Goal: Task Accomplishment & Management: Complete application form

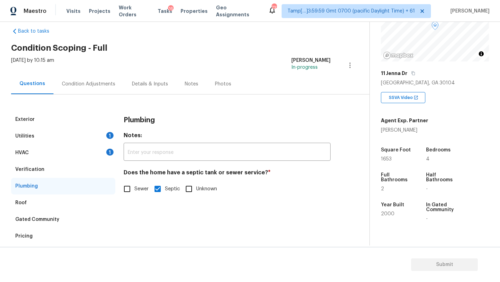
scroll to position [54, 0]
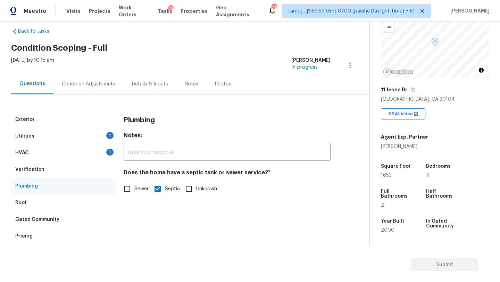
click at [62, 159] on div "HVAC 1" at bounding box center [63, 153] width 104 height 17
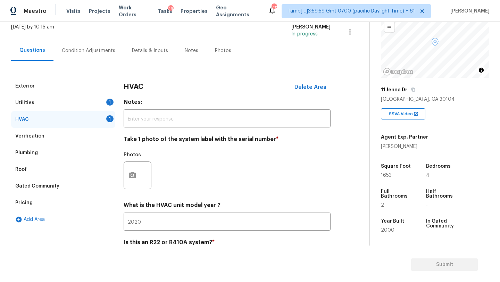
scroll to position [15, 0]
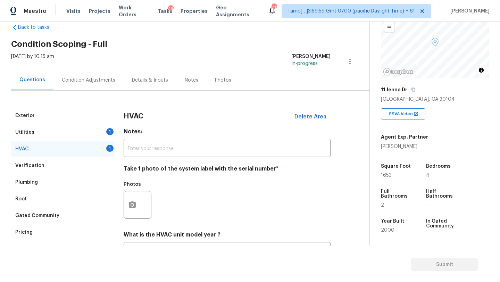
click at [101, 81] on div "Condition Adjustments" at bounding box center [89, 80] width 54 height 7
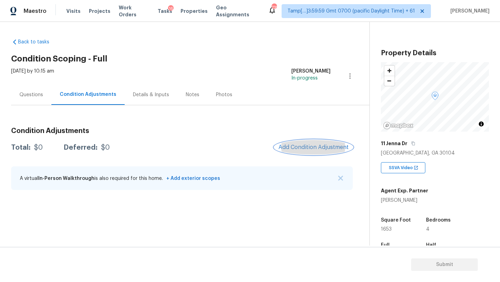
click at [302, 147] on span "Add Condition Adjustment" at bounding box center [314, 147] width 70 height 6
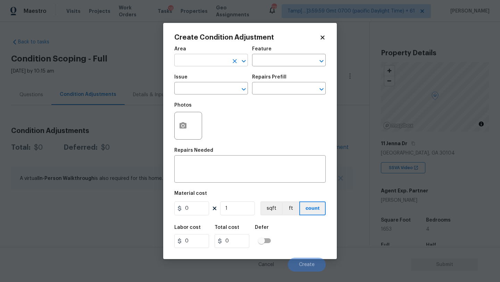
click at [203, 64] on input "text" at bounding box center [201, 61] width 54 height 11
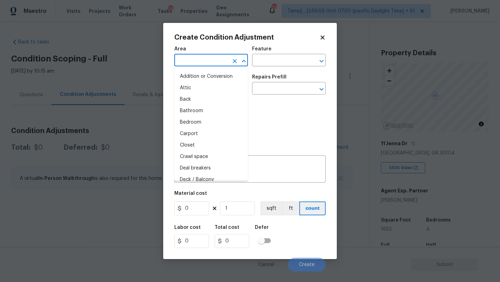
type input "e"
type input "x"
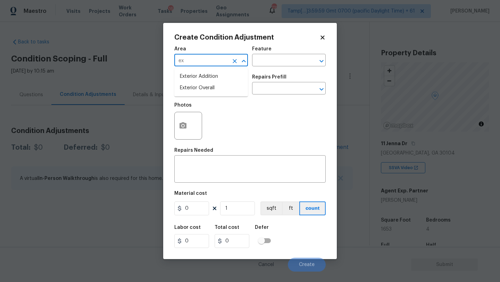
click at [210, 90] on li "Exterior Overall" at bounding box center [211, 87] width 74 height 11
type input "Exterior Overall"
click at [269, 60] on input "text" at bounding box center [279, 61] width 54 height 11
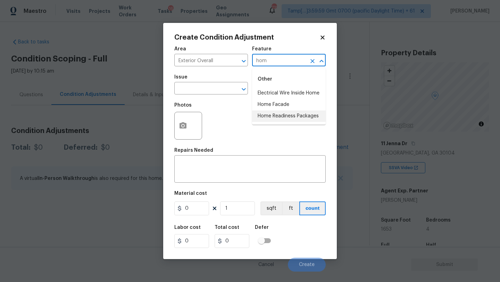
drag, startPoint x: 280, startPoint y: 114, endPoint x: 253, endPoint y: 111, distance: 27.7
click at [280, 114] on li "Home Readiness Packages" at bounding box center [289, 115] width 74 height 11
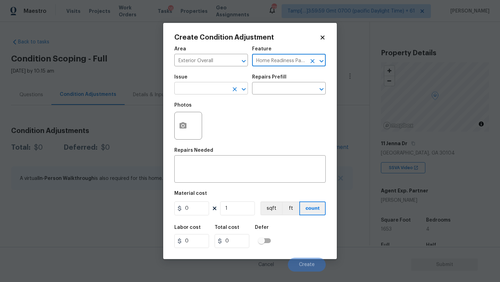
type input "Home Readiness Packages"
click at [209, 88] on input "text" at bounding box center [201, 89] width 54 height 11
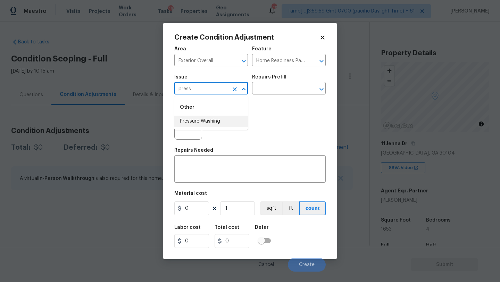
click at [207, 125] on li "Pressure Washing" at bounding box center [211, 121] width 74 height 11
type input "Pressure Washing"
click at [282, 95] on div "Issue Pressure Washing ​ Repairs Prefill ​" at bounding box center [249, 85] width 151 height 28
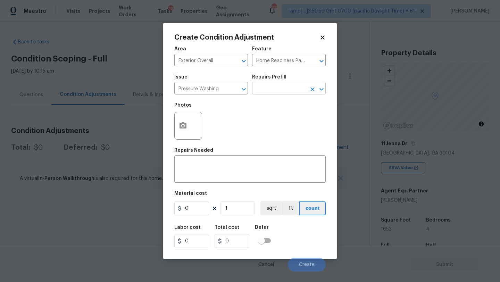
click at [282, 90] on input "text" at bounding box center [279, 89] width 54 height 11
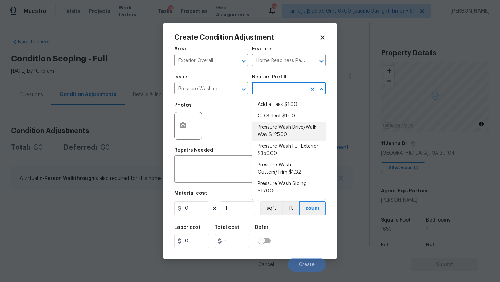
click at [280, 138] on li "Pressure Wash Drive/Walk Way $125.00" at bounding box center [289, 131] width 74 height 19
type input "Siding"
type textarea "Pressure wash the driveways/walkways as directed by the PM. Ensure that all deb…"
type input "125"
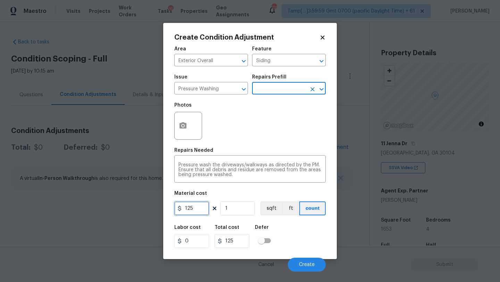
click at [199, 210] on input "125" at bounding box center [191, 209] width 35 height 14
type input "400"
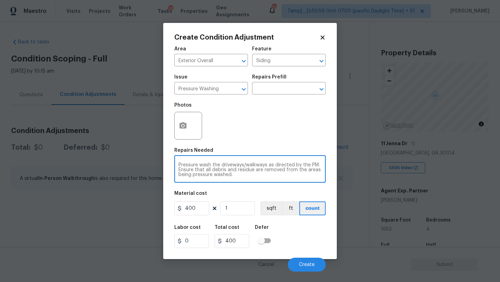
click at [228, 175] on textarea "Pressure wash the driveways/walkways as directed by the PM. Ensure that all deb…" at bounding box center [250, 170] width 143 height 15
paste textarea "home, driveway, walkways/sidewalks and patio. Must use a surface washer on all …"
type textarea "Pressure wash home, driveway, walkways/sidewalks and patio. Must use a surface …"
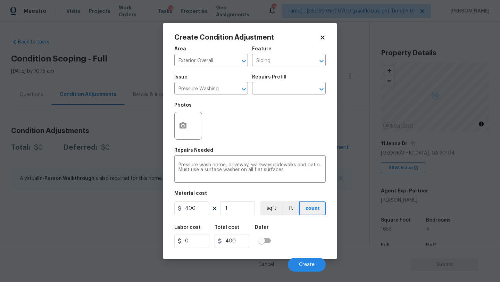
click at [313, 250] on div "Labor cost 0 Total cost 400 Defer" at bounding box center [249, 236] width 151 height 31
click at [313, 267] on span "Create" at bounding box center [307, 264] width 16 height 5
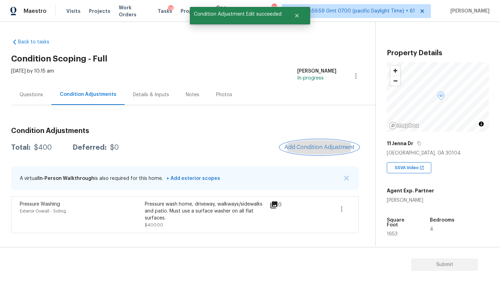
click at [308, 142] on button "Add Condition Adjustment" at bounding box center [319, 147] width 79 height 15
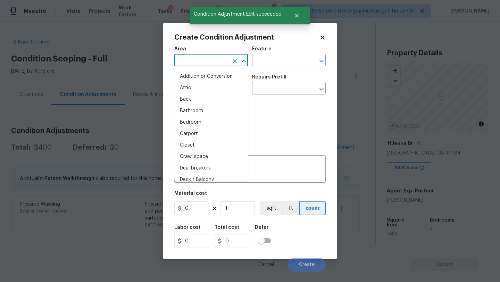
click at [219, 64] on input "text" at bounding box center [201, 61] width 54 height 11
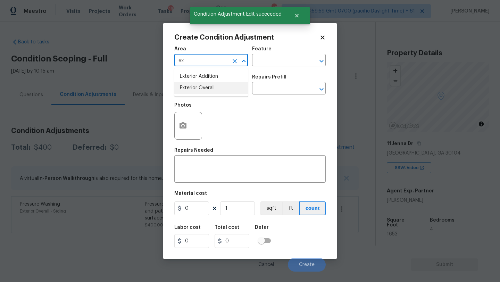
click at [220, 91] on li "Exterior Overall" at bounding box center [211, 87] width 74 height 11
type input "Exterior Overall"
click at [277, 64] on input "text" at bounding box center [279, 61] width 54 height 11
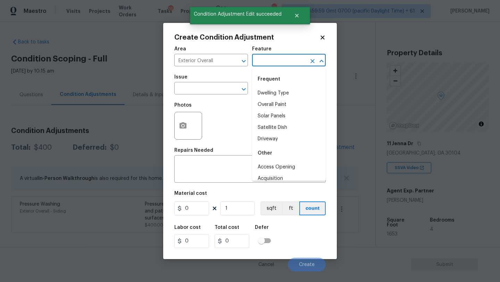
click at [117, 134] on body "Maestro Visits Projects Work Orders Tasks 16 Properties Geo Assignments 735 Tam…" at bounding box center [250, 141] width 500 height 282
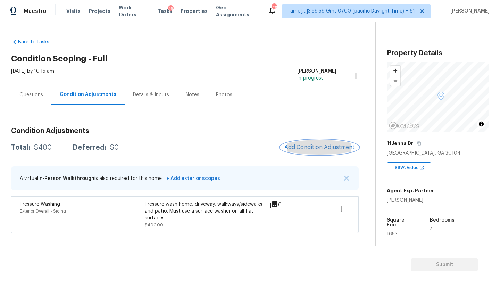
click at [333, 149] on span "Add Condition Adjustment" at bounding box center [320, 147] width 70 height 6
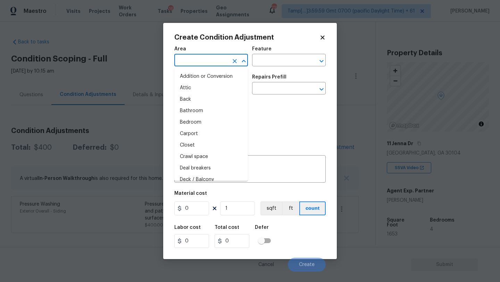
click at [192, 60] on input "text" at bounding box center [201, 61] width 54 height 11
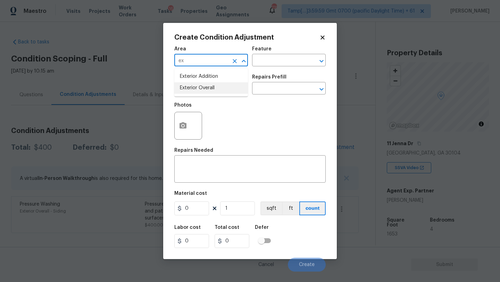
click at [198, 84] on ul "Exterior Addition Exterior Overall" at bounding box center [211, 82] width 74 height 28
click at [198, 84] on li "Exterior Overall" at bounding box center [211, 87] width 74 height 11
type input "Exterior Overall"
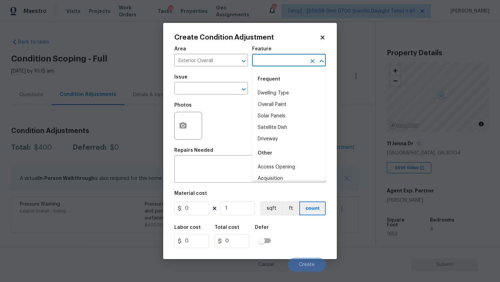
click at [270, 58] on input "text" at bounding box center [279, 61] width 54 height 11
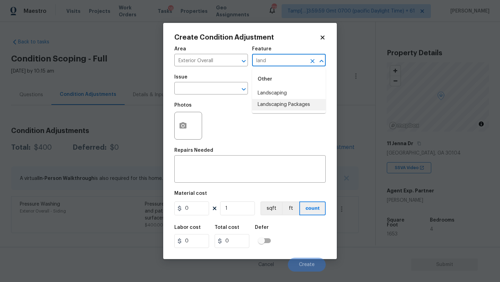
click at [274, 109] on li "Landscaping Packages" at bounding box center [289, 104] width 74 height 11
type input "Landscaping Packages"
click at [208, 79] on div "Issue" at bounding box center [211, 79] width 74 height 9
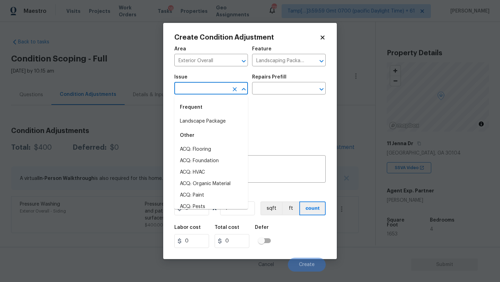
click at [208, 90] on input "text" at bounding box center [201, 89] width 54 height 11
click at [208, 118] on li "Landscape Package" at bounding box center [211, 121] width 74 height 11
type input "Landscape Package"
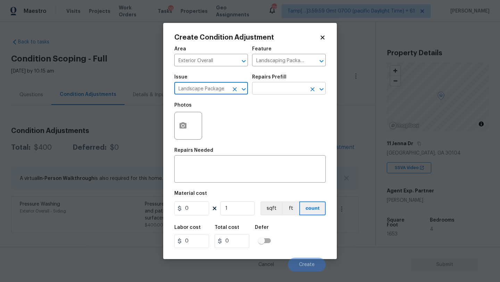
click at [276, 91] on input "text" at bounding box center [279, 89] width 54 height 11
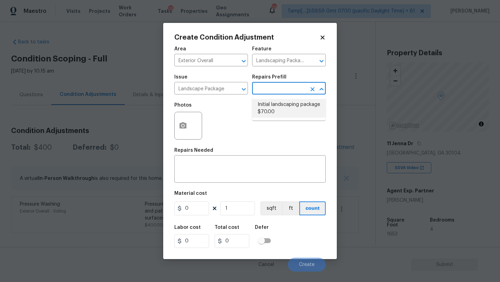
click at [276, 107] on li "Initial landscaping package $70.00" at bounding box center [289, 108] width 74 height 19
type input "Home Readiness Packages"
type textarea "Mowing of grass up to 6" in height. Mow, edge along driveways & sidewalks, trim…"
type input "70"
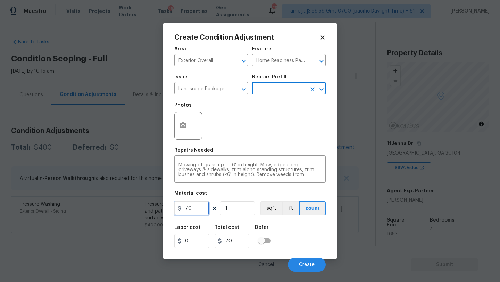
click at [199, 205] on input "70" at bounding box center [191, 209] width 35 height 14
type input "300"
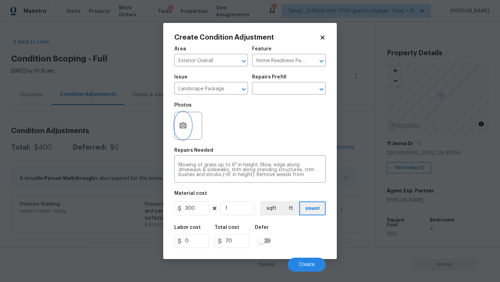
type input "300"
click at [181, 121] on button "button" at bounding box center [183, 125] width 17 height 27
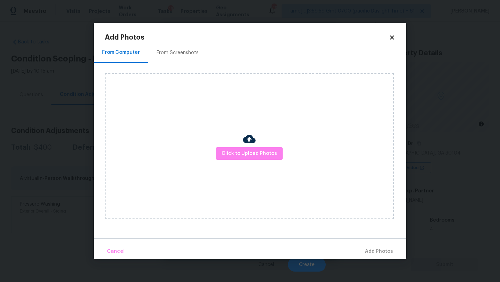
click at [168, 47] on div "From Screenshots" at bounding box center [177, 52] width 59 height 21
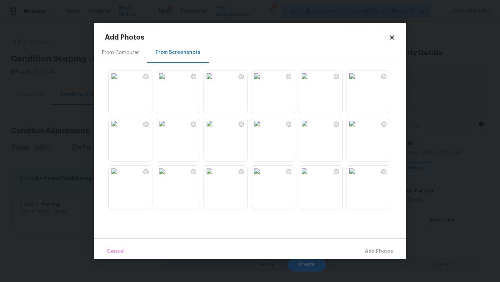
click at [358, 129] on img at bounding box center [352, 123] width 11 height 11
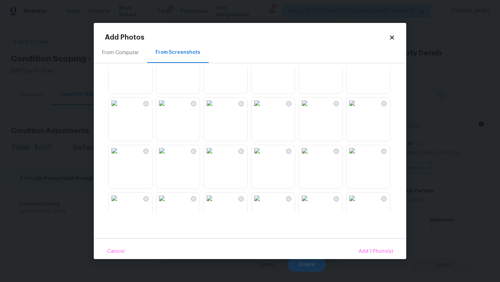
scroll to position [223, 0]
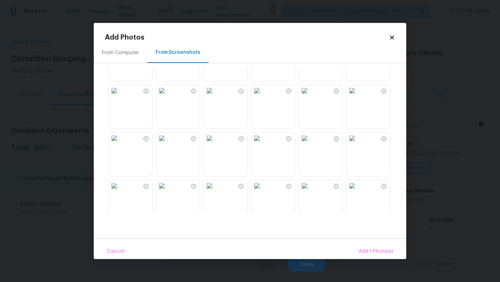
click at [310, 144] on img at bounding box center [304, 138] width 11 height 11
click at [215, 190] on img at bounding box center [209, 185] width 11 height 11
click at [373, 246] on button "Add 3 Photo(s)" at bounding box center [375, 251] width 41 height 15
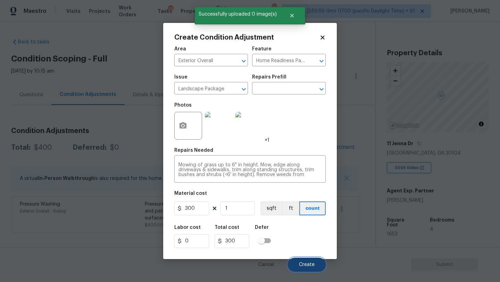
click at [307, 264] on span "Create" at bounding box center [307, 264] width 16 height 5
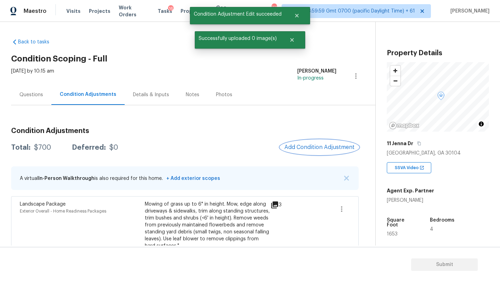
scroll to position [54, 0]
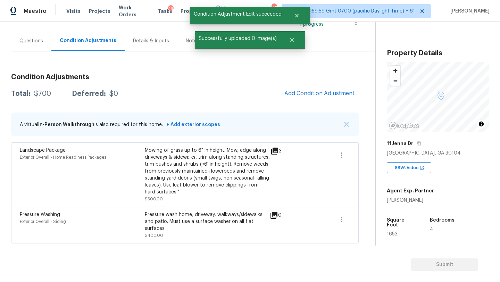
click at [39, 40] on div "Questions" at bounding box center [31, 41] width 24 height 7
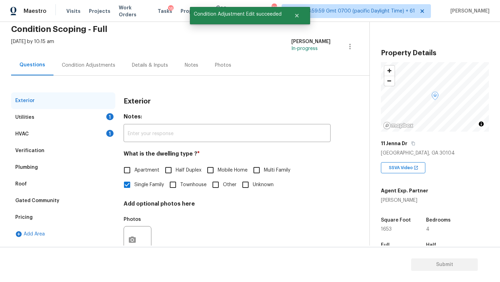
scroll to position [31, 0]
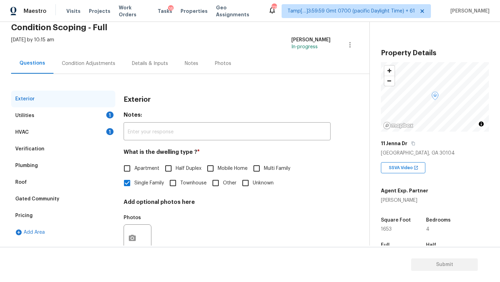
click at [35, 220] on div "Pricing" at bounding box center [63, 215] width 104 height 17
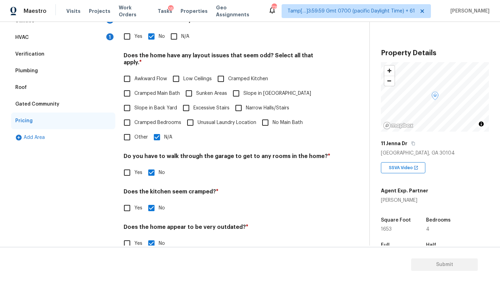
scroll to position [135, 0]
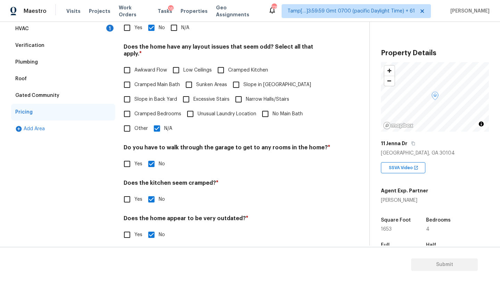
click at [159, 121] on input "N/A" at bounding box center [157, 128] width 15 height 15
checkbox input "false"
click at [244, 81] on span "Slope in [GEOGRAPHIC_DATA]" at bounding box center [278, 84] width 68 height 7
click at [244, 80] on input "Slope in [GEOGRAPHIC_DATA]" at bounding box center [236, 84] width 15 height 15
checkbox input "true"
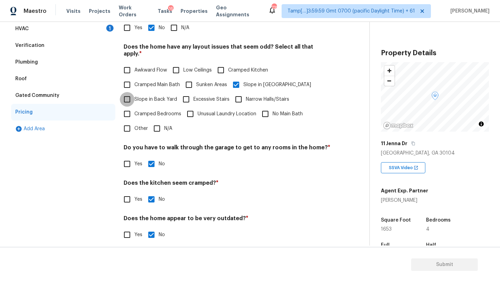
click at [133, 92] on input "Slope in Back Yard" at bounding box center [127, 99] width 15 height 15
checkbox input "true"
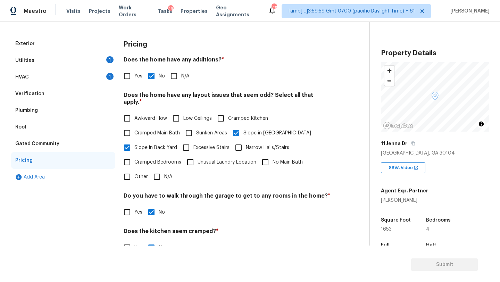
scroll to position [0, 0]
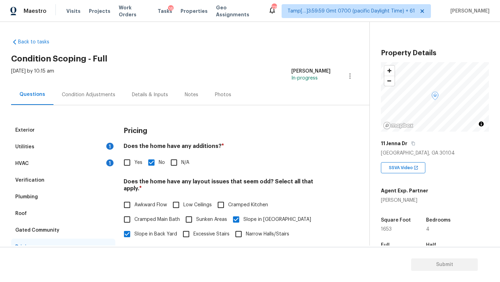
click at [98, 94] on div "Condition Adjustments" at bounding box center [89, 94] width 54 height 7
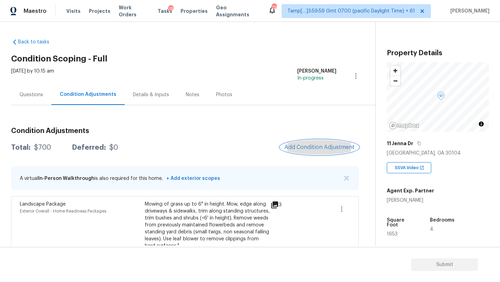
click at [304, 146] on span "Add Condition Adjustment" at bounding box center [320, 147] width 70 height 6
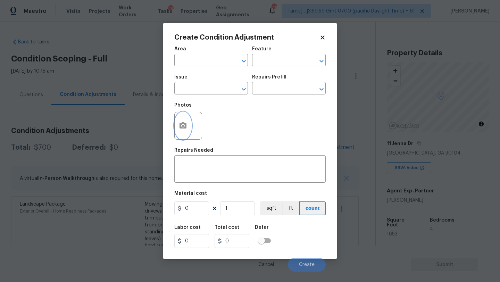
click at [182, 128] on icon "button" at bounding box center [183, 125] width 7 height 6
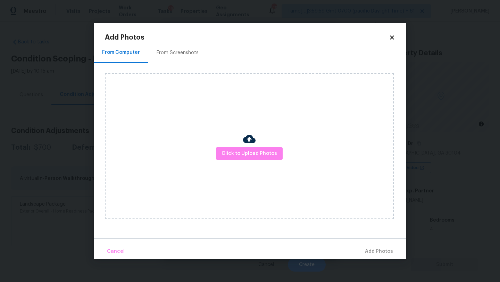
click at [240, 161] on div "Click to Upload Photos" at bounding box center [249, 146] width 289 height 146
click at [241, 154] on span "Click to Upload Photos" at bounding box center [250, 153] width 56 height 9
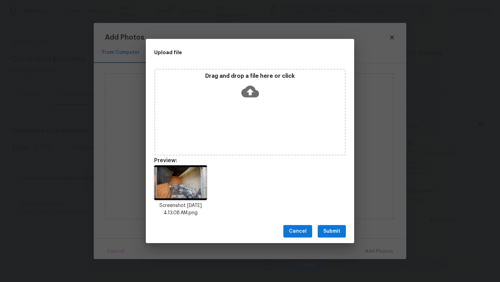
click at [330, 230] on span "Submit" at bounding box center [331, 231] width 17 height 9
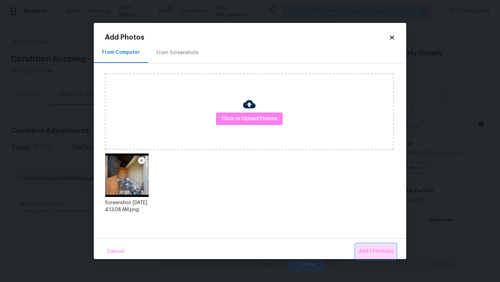
click at [378, 252] on span "Add 1 Photo(s)" at bounding box center [376, 251] width 34 height 9
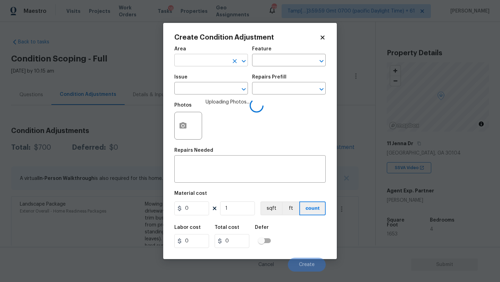
click at [211, 63] on input "text" at bounding box center [201, 61] width 54 height 11
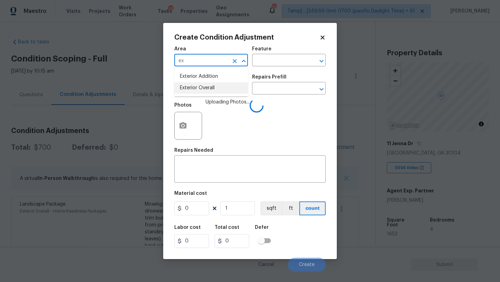
drag, startPoint x: 212, startPoint y: 88, endPoint x: 212, endPoint y: 97, distance: 8.3
click at [212, 88] on li "Exterior Overall" at bounding box center [211, 87] width 74 height 11
type input "Exterior Overall"
click at [212, 181] on div "x ​" at bounding box center [249, 170] width 151 height 26
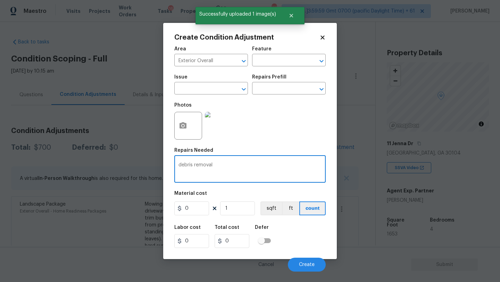
type textarea "debris removal"
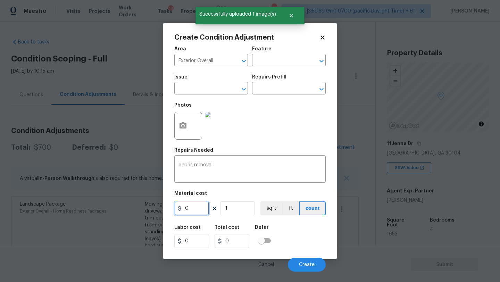
click at [195, 212] on input "0" at bounding box center [191, 209] width 35 height 14
type input "300"
click at [300, 258] on button "Create" at bounding box center [307, 265] width 38 height 14
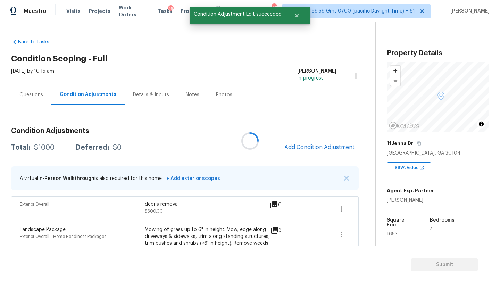
click at [300, 260] on body "Maestro Visits Projects Work Orders Tasks 16 Properties Geo Assignments 735 Tam…" at bounding box center [250, 141] width 500 height 282
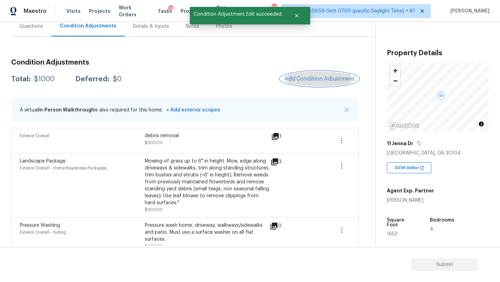
click at [302, 80] on span "Add Condition Adjustment" at bounding box center [320, 79] width 70 height 6
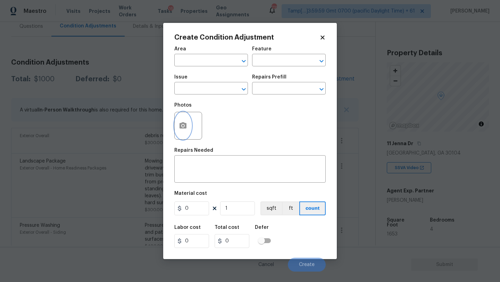
click at [187, 130] on button "button" at bounding box center [183, 125] width 17 height 27
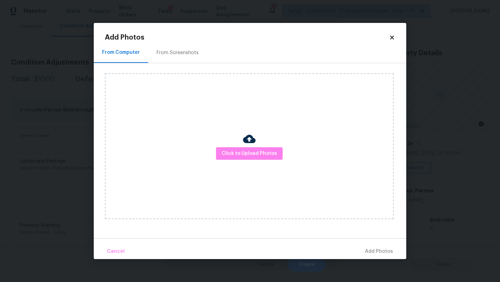
click at [177, 50] on div "From Screenshots" at bounding box center [178, 52] width 42 height 7
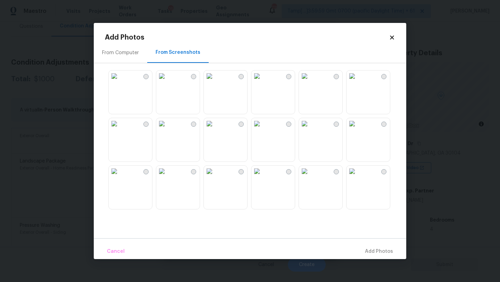
click at [263, 82] on img at bounding box center [257, 76] width 11 height 11
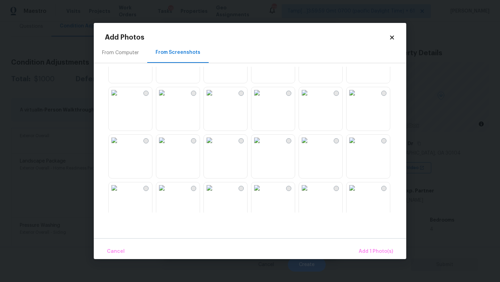
scroll to position [403, 0]
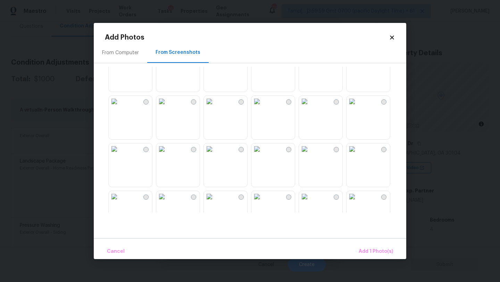
click at [120, 107] on img at bounding box center [114, 101] width 11 height 11
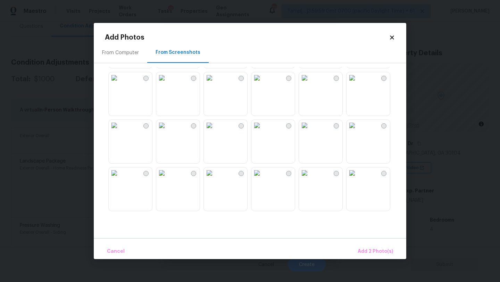
scroll to position [540, 0]
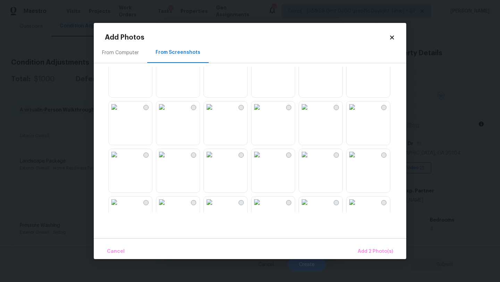
click at [263, 65] on img at bounding box center [257, 59] width 11 height 11
click at [263, 113] on img at bounding box center [257, 106] width 11 height 11
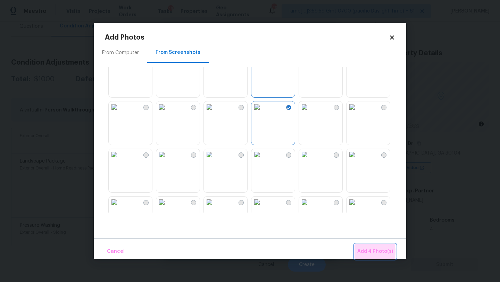
click at [366, 252] on span "Add 4 Photo(s)" at bounding box center [376, 251] width 36 height 9
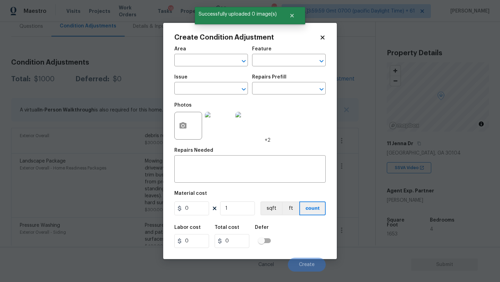
click at [194, 44] on span "Area ​" at bounding box center [211, 56] width 74 height 28
click at [195, 59] on input "text" at bounding box center [201, 61] width 54 height 11
click at [205, 90] on li "Exterior Overall" at bounding box center [211, 87] width 74 height 11
type input "Exterior Overall"
click at [261, 59] on input "text" at bounding box center [279, 61] width 54 height 11
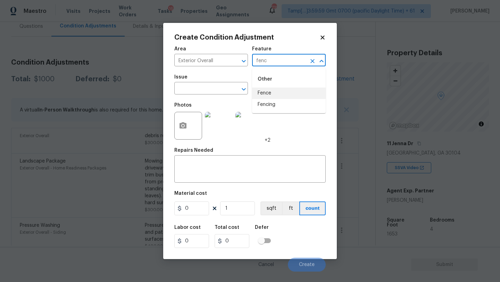
drag, startPoint x: 264, startPoint y: 89, endPoint x: 255, endPoint y: 119, distance: 31.2
click at [264, 89] on li "Fence" at bounding box center [289, 93] width 74 height 11
type input "Fence"
click at [236, 175] on textarea at bounding box center [250, 170] width 143 height 15
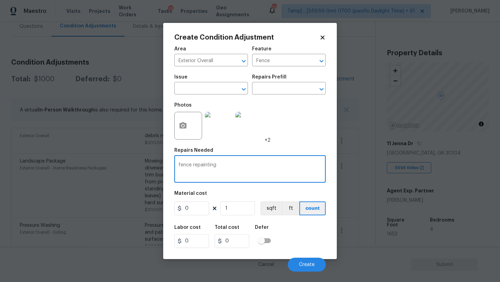
type textarea "fence repainting"
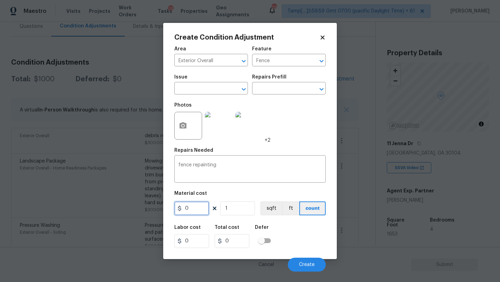
click at [195, 211] on input "0" at bounding box center [191, 209] width 35 height 14
type input "800"
click at [304, 267] on span "Create" at bounding box center [307, 264] width 16 height 5
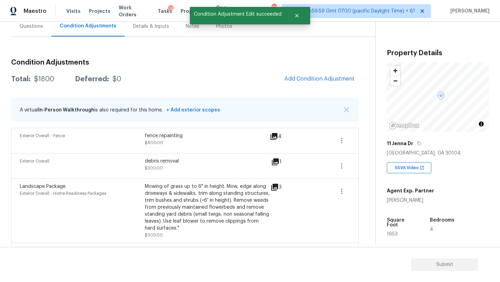
click at [26, 30] on div "Questions" at bounding box center [31, 26] width 40 height 21
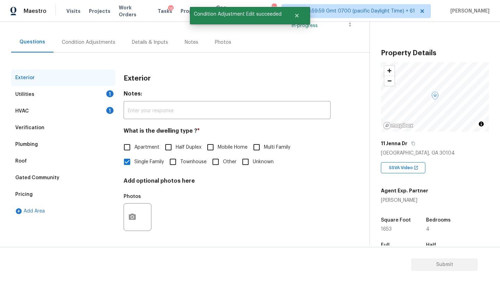
click at [27, 197] on div "Pricing" at bounding box center [23, 194] width 17 height 7
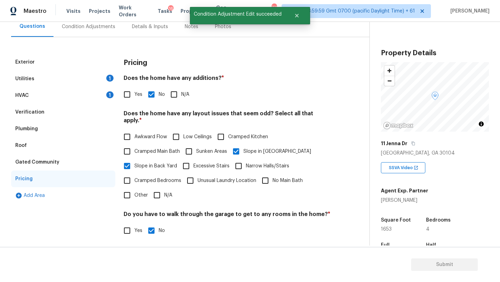
click at [129, 102] on div "Pricing Does the home have any additions? * Yes No N/A Does the home have any l…" at bounding box center [227, 185] width 207 height 263
click at [128, 94] on input "Yes" at bounding box center [127, 94] width 15 height 15
checkbox input "true"
checkbox input "false"
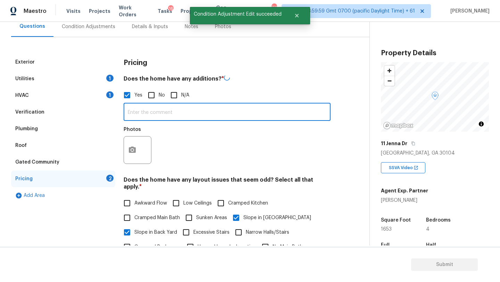
click at [140, 111] on input "text" at bounding box center [227, 113] width 207 height 16
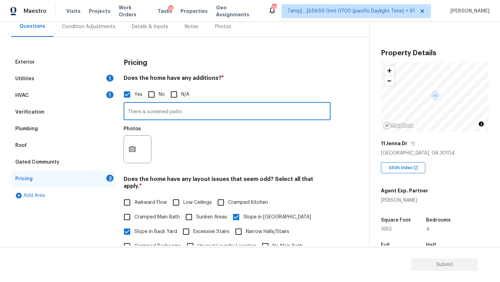
type input "There is screened patio"
click at [129, 149] on icon "button" at bounding box center [132, 149] width 7 height 6
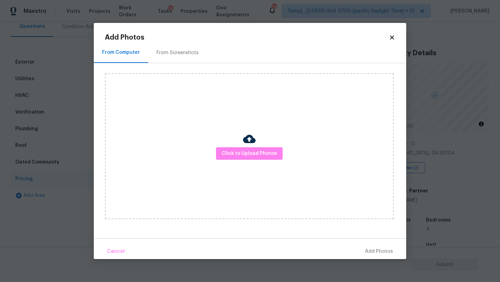
click at [176, 63] on div "Click to Upload Photos" at bounding box center [256, 146] width 302 height 166
click at [176, 50] on div "From Screenshots" at bounding box center [178, 52] width 42 height 7
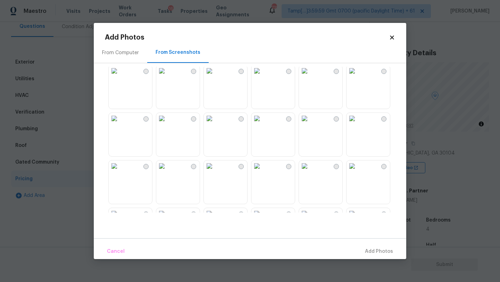
scroll to position [153, 0]
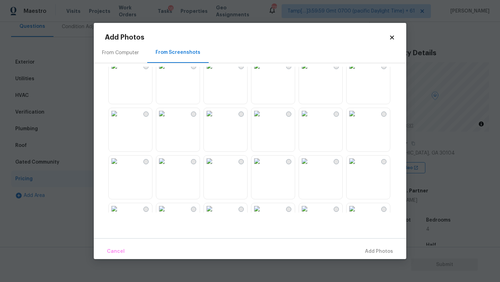
click at [310, 119] on img at bounding box center [304, 113] width 11 height 11
click at [370, 253] on span "Add 1 Photo(s)" at bounding box center [376, 251] width 34 height 9
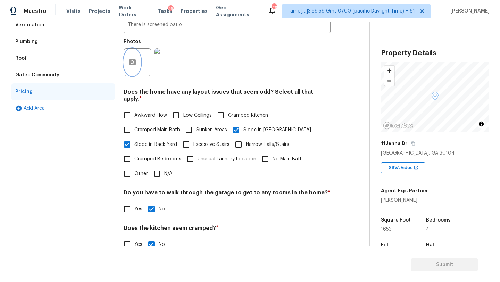
scroll to position [200, 0]
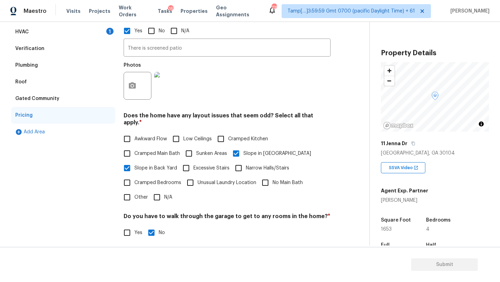
click at [26, 32] on div "HVAC" at bounding box center [22, 31] width 14 height 7
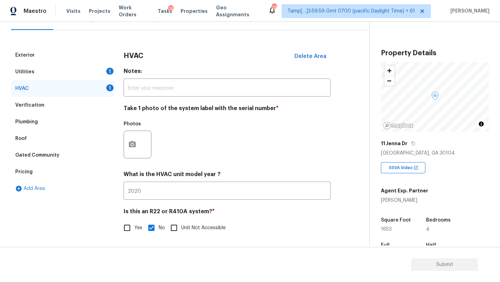
scroll to position [75, 0]
click at [133, 143] on icon "button" at bounding box center [132, 144] width 8 height 8
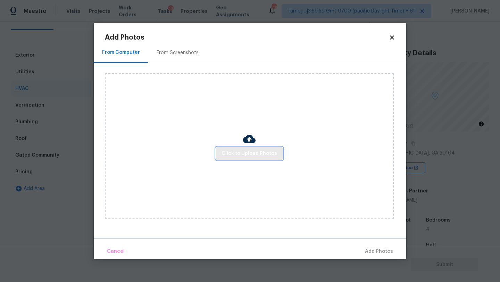
click at [249, 151] on span "Click to Upload Photos" at bounding box center [250, 153] width 56 height 9
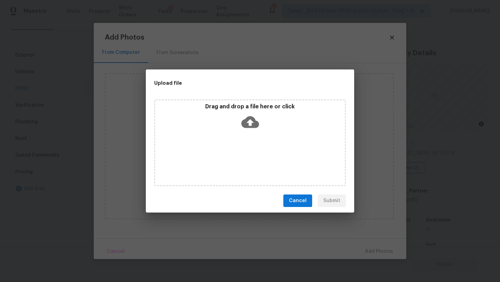
click at [249, 121] on icon at bounding box center [250, 122] width 18 height 18
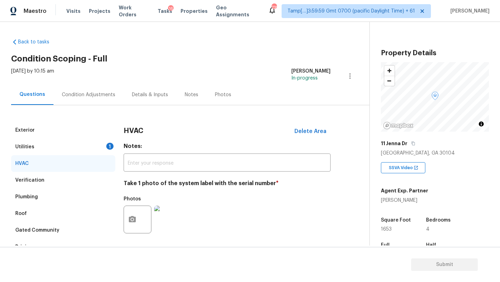
scroll to position [75, 0]
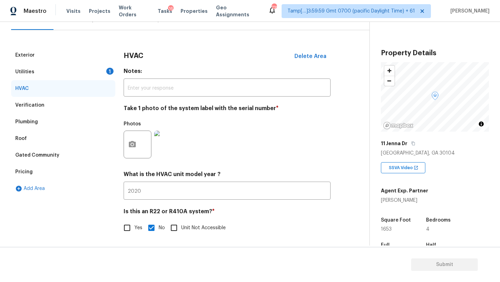
click at [47, 171] on div "Pricing" at bounding box center [63, 172] width 104 height 17
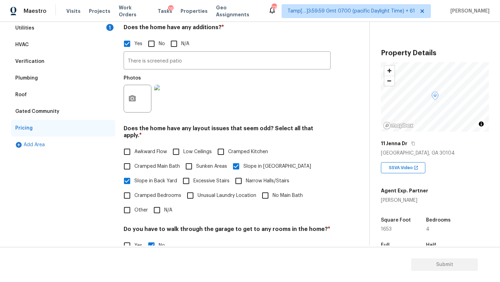
scroll to position [194, 0]
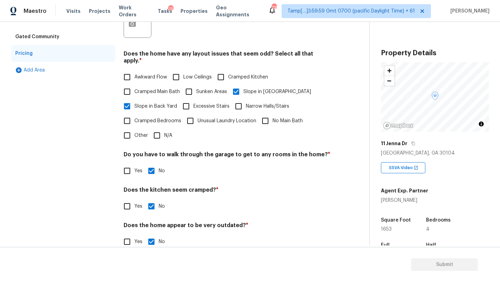
click at [131, 128] on input "Other" at bounding box center [127, 135] width 15 height 15
checkbox input "true"
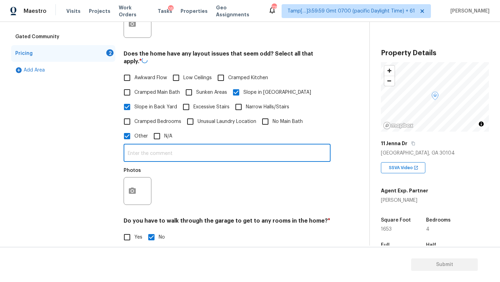
click at [149, 150] on input "text" at bounding box center [227, 154] width 207 height 16
type input "There is split level"
click at [143, 173] on figure "Photos" at bounding box center [138, 185] width 29 height 37
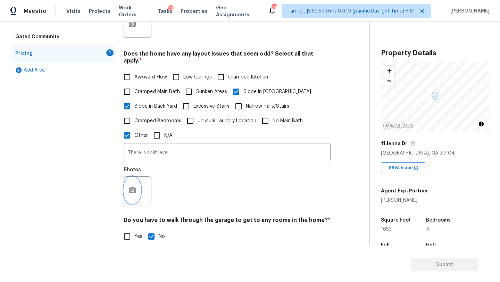
click at [135, 190] on button "button" at bounding box center [132, 190] width 17 height 27
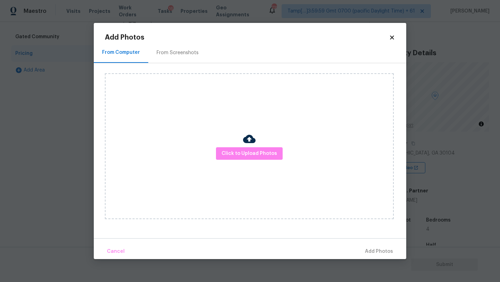
click at [239, 147] on div "Click to Upload Photos" at bounding box center [249, 146] width 289 height 146
click at [241, 149] on button "Click to Upload Photos" at bounding box center [249, 153] width 67 height 13
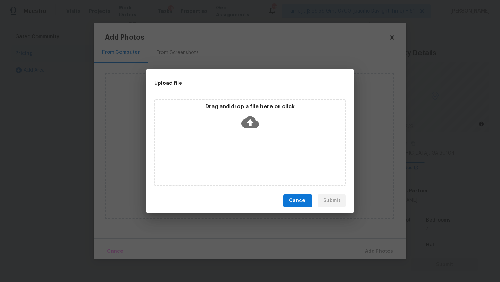
click at [245, 135] on div "Drag and drop a file here or click" at bounding box center [250, 142] width 192 height 87
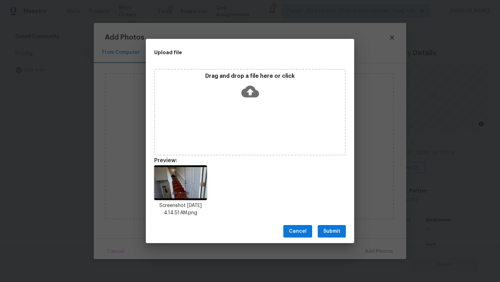
click at [338, 231] on span "Submit" at bounding box center [331, 231] width 17 height 9
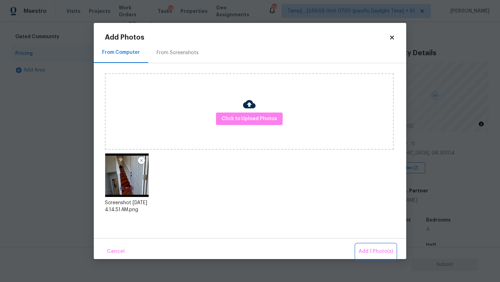
click at [369, 248] on span "Add 1 Photo(s)" at bounding box center [376, 251] width 34 height 9
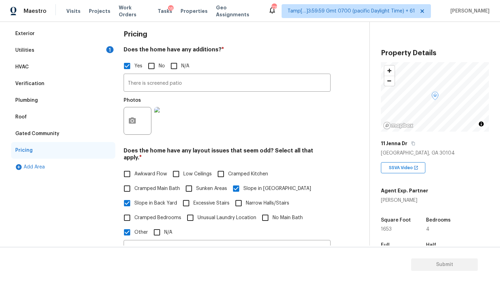
scroll to position [54, 0]
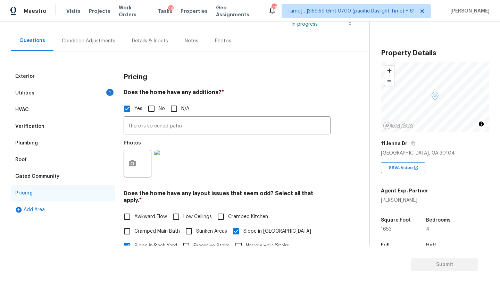
click at [90, 49] on div "Condition Adjustments" at bounding box center [89, 41] width 70 height 21
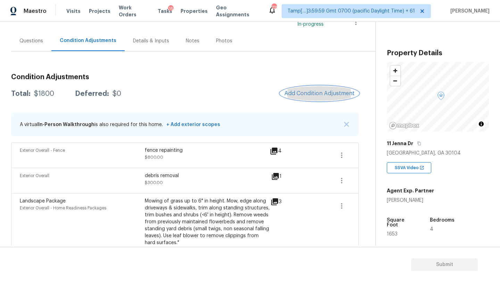
click at [309, 92] on span "Add Condition Adjustment" at bounding box center [320, 93] width 70 height 6
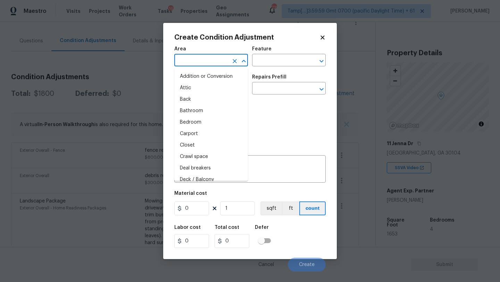
click at [176, 59] on input "text" at bounding box center [201, 61] width 54 height 11
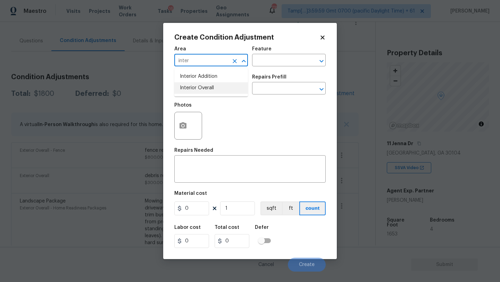
click at [187, 89] on li "Interior Overall" at bounding box center [211, 87] width 74 height 11
type input "Interior Overall"
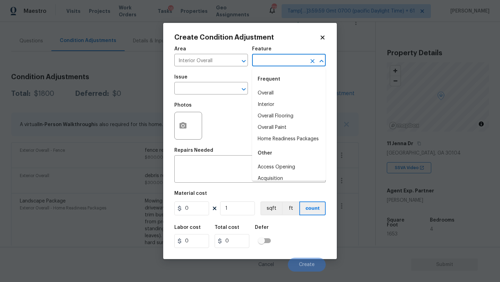
click at [272, 62] on input "text" at bounding box center [279, 61] width 54 height 11
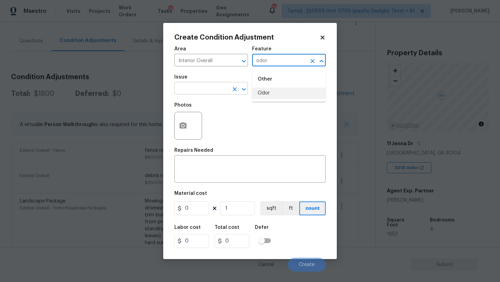
drag, startPoint x: 268, startPoint y: 95, endPoint x: 247, endPoint y: 94, distance: 20.2
click at [268, 95] on li "Odor" at bounding box center [289, 93] width 74 height 11
type input "Odor"
click at [226, 93] on input "text" at bounding box center [201, 89] width 54 height 11
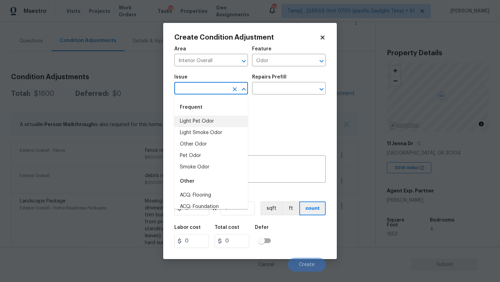
click at [220, 119] on li "Light Pet Odor" at bounding box center [211, 121] width 74 height 11
type input "Light Pet Odor"
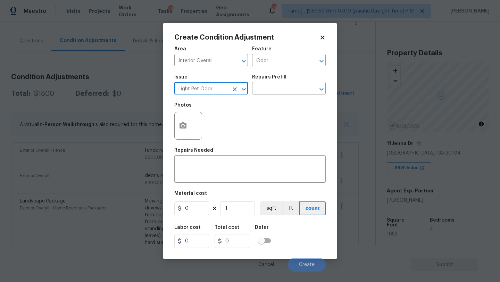
click at [277, 99] on div "Issue Light Pet Odor ​ Repairs Prefill ​" at bounding box center [249, 85] width 151 height 28
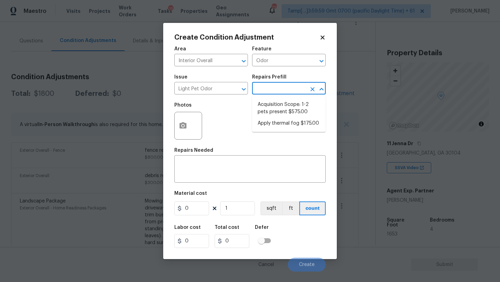
click at [279, 90] on input "text" at bounding box center [279, 89] width 54 height 11
click at [272, 115] on li "Acquisition Scope: 1-2 pets present $575.00" at bounding box center [289, 108] width 74 height 19
type textarea "Acquisition Scope: 1-2 pets present"
type input "575"
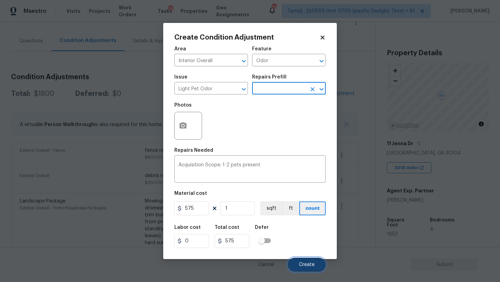
click at [303, 262] on button "Create" at bounding box center [307, 265] width 38 height 14
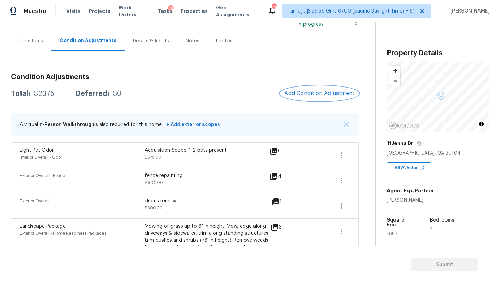
click at [327, 92] on span "Add Condition Adjustment" at bounding box center [320, 93] width 70 height 6
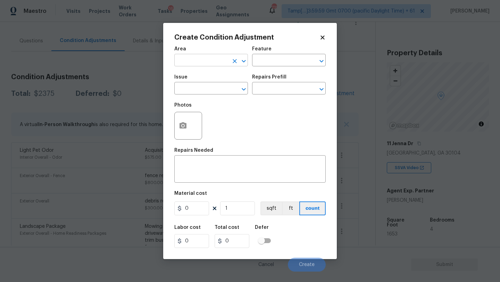
click at [201, 64] on input "text" at bounding box center [201, 61] width 54 height 11
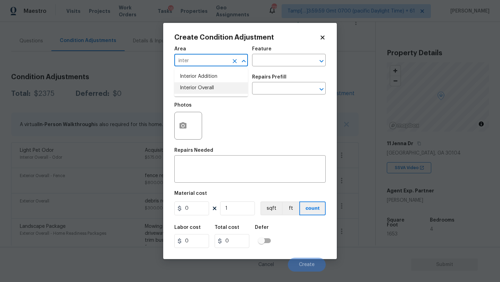
click at [208, 86] on li "Interior Overall" at bounding box center [211, 87] width 74 height 11
type input "Interior Overall"
click at [267, 64] on input "text" at bounding box center [279, 61] width 54 height 11
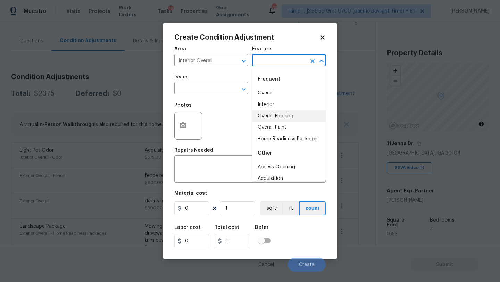
click at [270, 118] on li "Overall Flooring" at bounding box center [289, 115] width 74 height 11
type input "Overall Flooring"
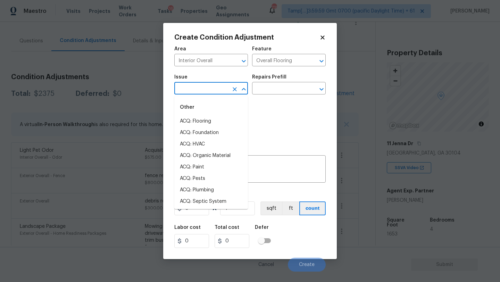
click at [210, 91] on input "text" at bounding box center [201, 89] width 54 height 11
click at [206, 122] on li "ACQ: Flooring" at bounding box center [211, 121] width 74 height 11
type input "ACQ: Flooring"
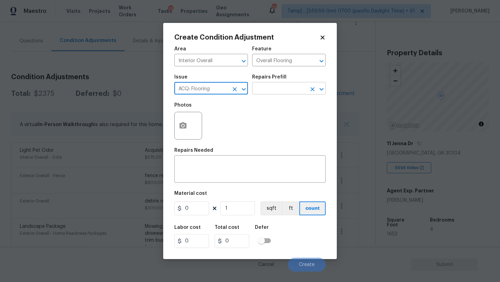
click at [271, 89] on input "text" at bounding box center [279, 89] width 54 height 11
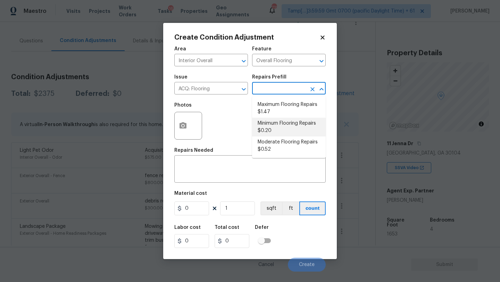
click at [271, 124] on li "Minimum Flooring Repairs $0.20" at bounding box center [289, 127] width 74 height 19
type input "Acquisition"
type textarea "Acquisition Scope: Minimum flooring repairs"
type input "0.2"
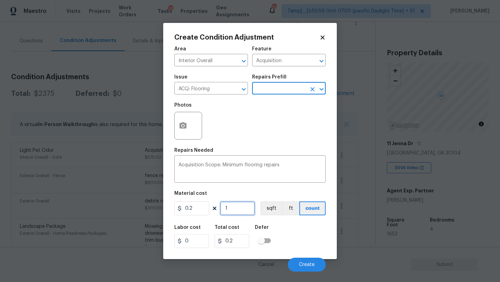
click at [244, 214] on input "1" at bounding box center [237, 209] width 35 height 14
type input "16"
type input "3.2"
type input "165"
type input "33"
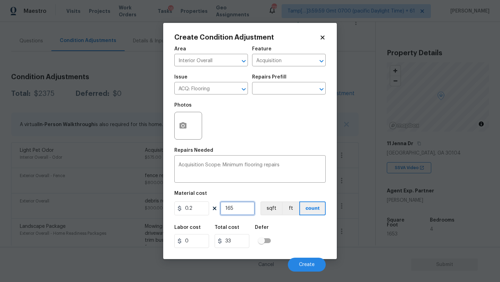
type input "1653"
type input "330.6"
type input "1653"
click at [300, 265] on span "Create" at bounding box center [307, 264] width 16 height 5
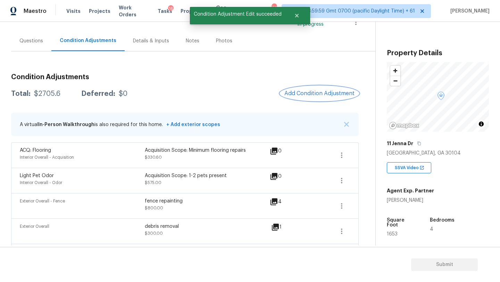
click at [314, 94] on span "Add Condition Adjustment" at bounding box center [320, 93] width 70 height 6
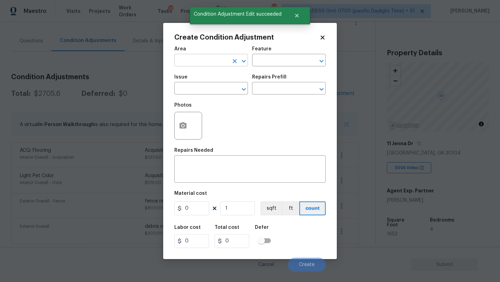
click at [206, 56] on input "text" at bounding box center [201, 61] width 54 height 11
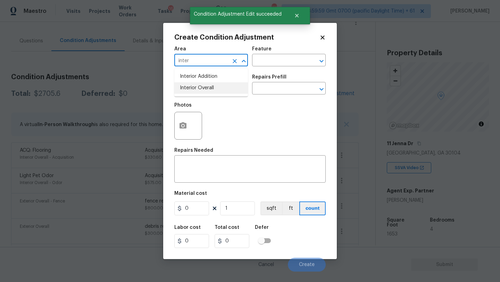
drag, startPoint x: 207, startPoint y: 87, endPoint x: 240, endPoint y: 74, distance: 36.1
click at [207, 87] on li "Interior Overall" at bounding box center [211, 87] width 74 height 11
type input "Interior Overall"
click at [272, 62] on input "text" at bounding box center [279, 61] width 54 height 11
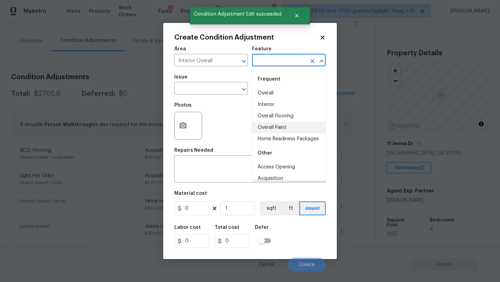
click at [274, 129] on li "Overall Paint" at bounding box center [289, 127] width 74 height 11
type input "Overall Paint"
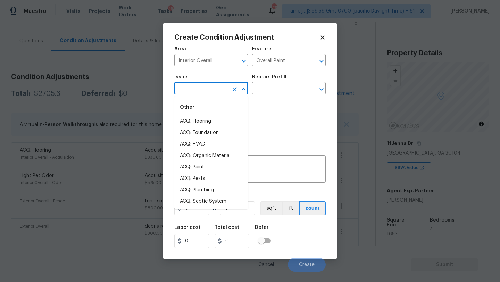
click at [209, 90] on input "text" at bounding box center [201, 89] width 54 height 11
click at [209, 163] on li "ACQ: Paint" at bounding box center [211, 167] width 74 height 11
type input "ACQ: Paint"
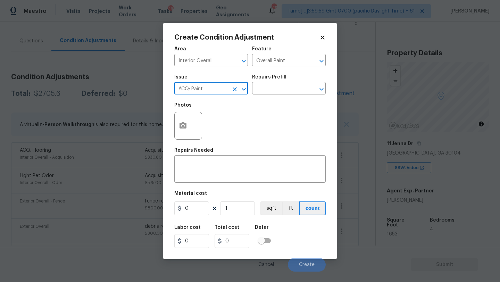
click at [276, 80] on h5 "Repairs Prefill" at bounding box center [269, 77] width 34 height 5
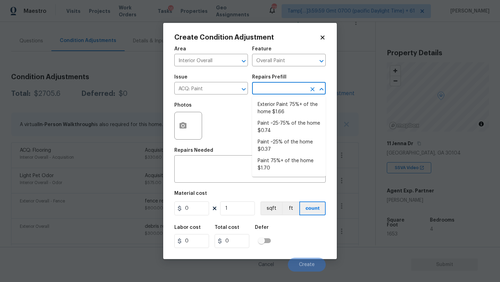
click at [276, 84] on input "text" at bounding box center [279, 89] width 54 height 11
click at [275, 140] on li "Paint ~25% of the home $0.37" at bounding box center [289, 146] width 74 height 19
type input "Acquisition"
type textarea "Acquisition Scope: ~25% of the home needs interior paint"
type input "0.37"
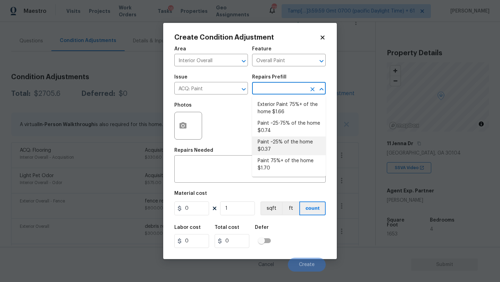
type input "0.37"
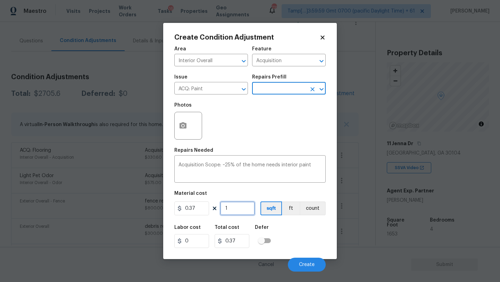
click at [241, 209] on input "1" at bounding box center [237, 209] width 35 height 14
type input "16"
type input "5.92"
type input "165"
type input "61.05"
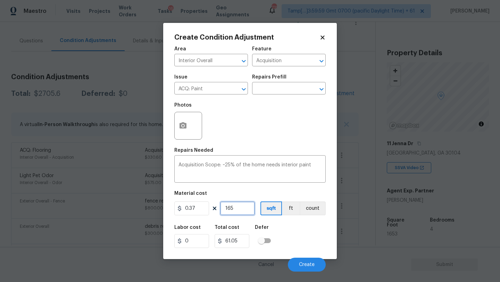
type input "1653"
type input "611.61"
type input "1653"
click at [182, 130] on icon "button" at bounding box center [183, 126] width 8 height 8
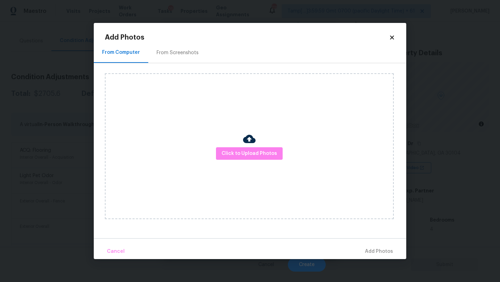
click at [393, 35] on icon at bounding box center [392, 37] width 6 height 6
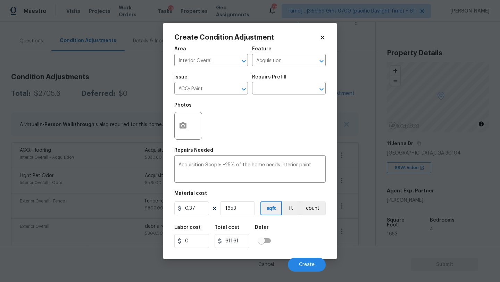
click at [299, 256] on div "Cancel Create" at bounding box center [249, 261] width 151 height 19
click at [300, 262] on button "Create" at bounding box center [307, 265] width 38 height 14
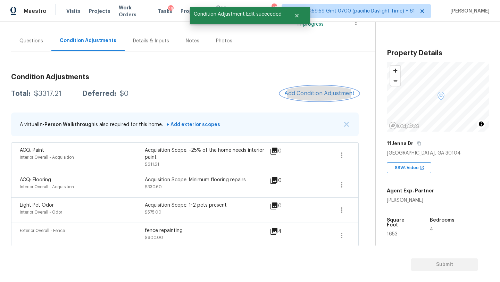
click at [322, 100] on button "Add Condition Adjustment" at bounding box center [319, 93] width 79 height 15
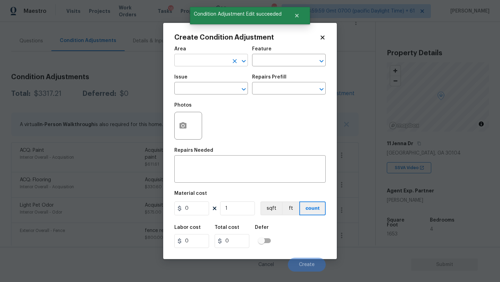
click at [204, 63] on input "text" at bounding box center [201, 61] width 54 height 11
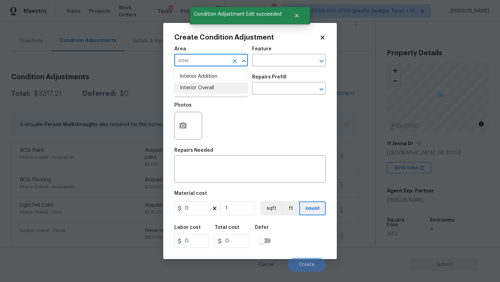
click at [213, 89] on li "Interior Overall" at bounding box center [211, 87] width 74 height 11
type input "Interior Overall"
click at [280, 56] on input "text" at bounding box center [279, 61] width 54 height 11
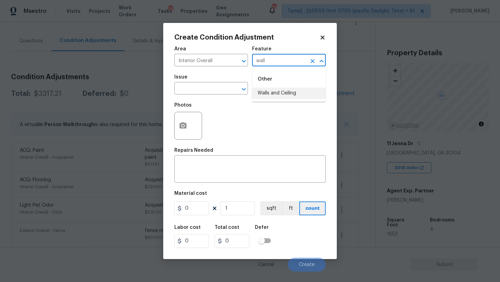
click at [285, 97] on li "Walls and Ceiling" at bounding box center [289, 93] width 74 height 11
type input "Walls and Ceiling"
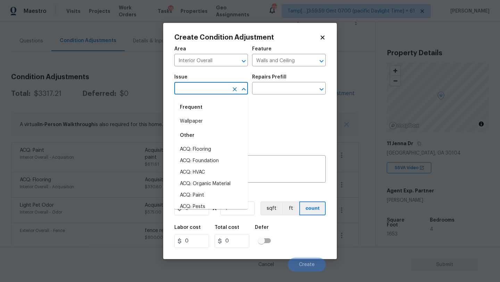
click at [202, 91] on input "text" at bounding box center [201, 89] width 54 height 11
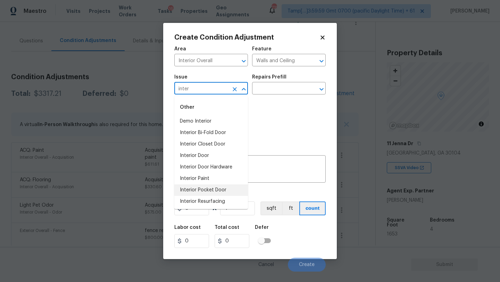
click at [209, 180] on li "Interior Paint" at bounding box center [211, 178] width 74 height 11
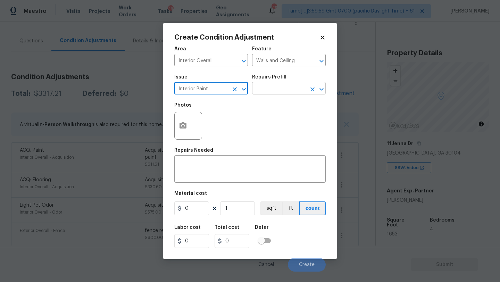
type input "Interior Paint"
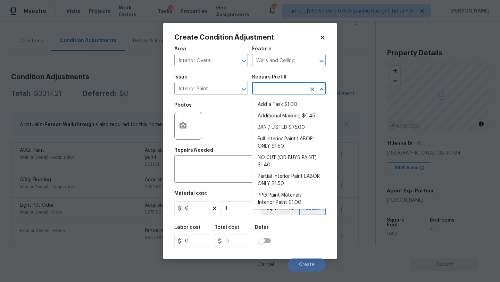
click at [280, 94] on input "text" at bounding box center [279, 89] width 54 height 11
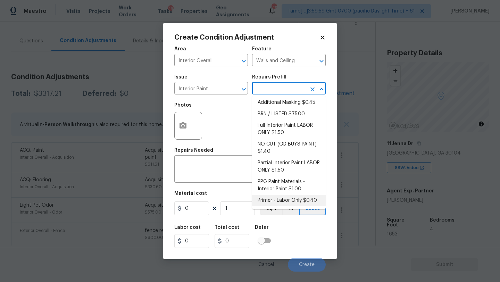
drag, startPoint x: 271, startPoint y: 202, endPoint x: 250, endPoint y: 202, distance: 21.2
click at [271, 202] on li "Primer - Labor Only $0.40" at bounding box center [289, 200] width 74 height 11
type input "Overall Paint"
type textarea "Interior primer - PRIMER PROVIDED BY OPENDOOR - All nails, screws, drywall anch…"
type input "0.4"
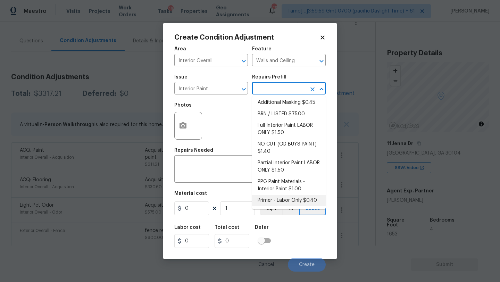
type input "0.4"
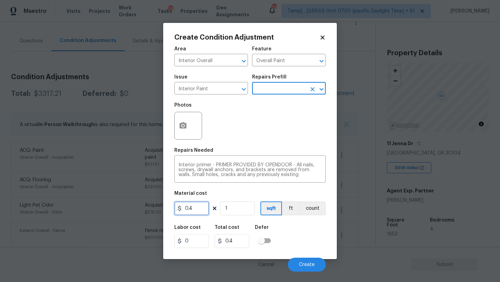
click at [193, 206] on input "0.4" at bounding box center [191, 209] width 35 height 14
type input "200"
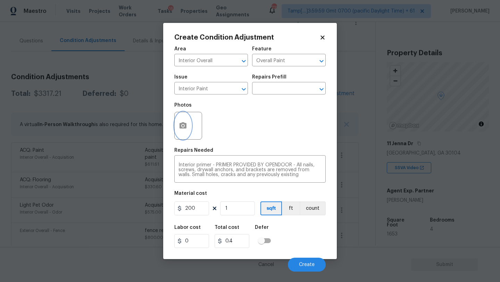
type input "200"
click at [181, 128] on icon "button" at bounding box center [183, 125] width 7 height 6
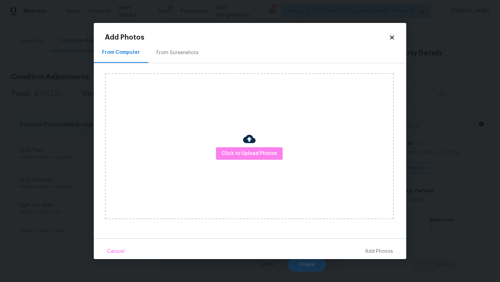
click at [157, 49] on div "From Screenshots" at bounding box center [178, 52] width 42 height 7
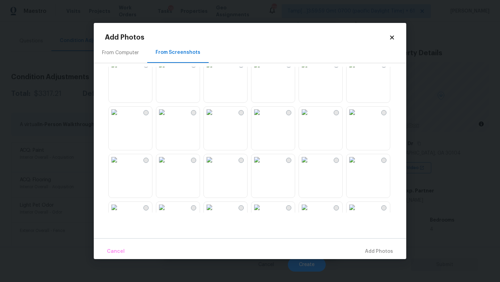
scroll to position [166, 0]
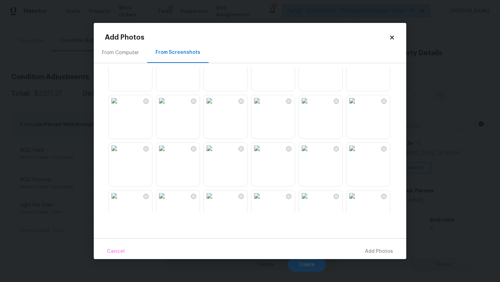
click at [263, 59] on img at bounding box center [257, 53] width 11 height 11
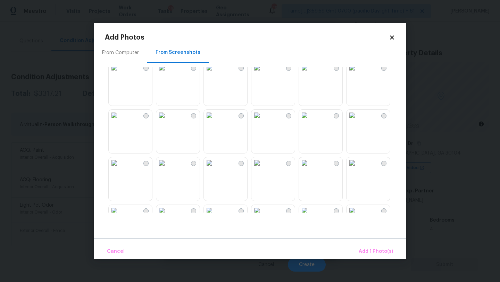
scroll to position [567, 0]
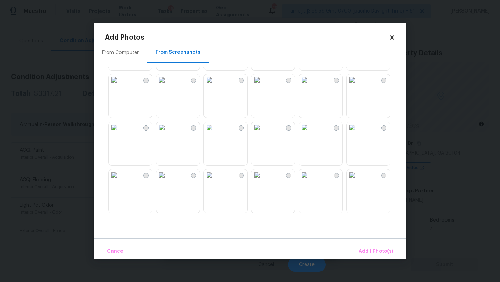
click at [358, 132] on img at bounding box center [352, 127] width 11 height 11
click at [167, 180] on img at bounding box center [161, 174] width 11 height 11
click at [373, 248] on span "Add 3 Photo(s)" at bounding box center [375, 251] width 35 height 9
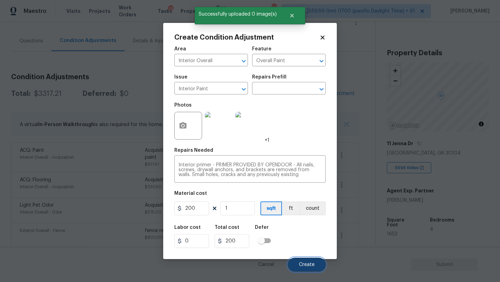
click at [310, 260] on button "Create" at bounding box center [307, 265] width 38 height 14
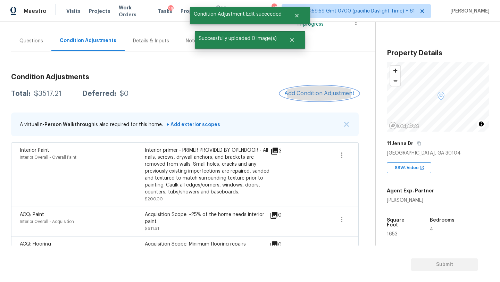
click at [293, 95] on span "Add Condition Adjustment" at bounding box center [320, 93] width 70 height 6
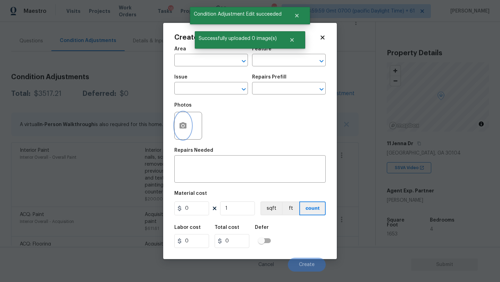
click at [187, 129] on button "button" at bounding box center [183, 125] width 17 height 27
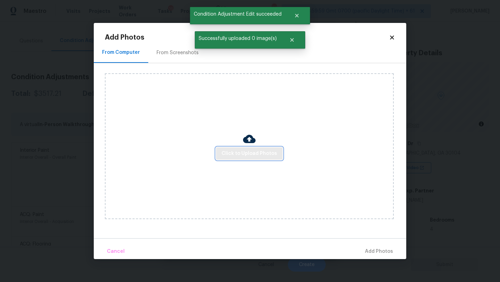
click at [245, 154] on span "Click to Upload Photos" at bounding box center [250, 153] width 56 height 9
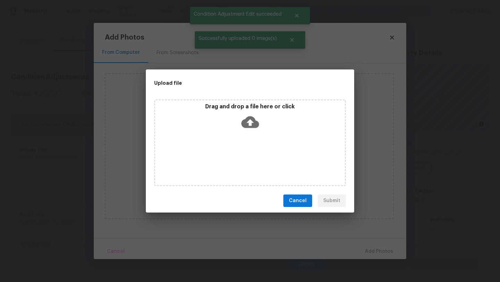
click at [245, 140] on div "Drag and drop a file here or click" at bounding box center [250, 142] width 192 height 87
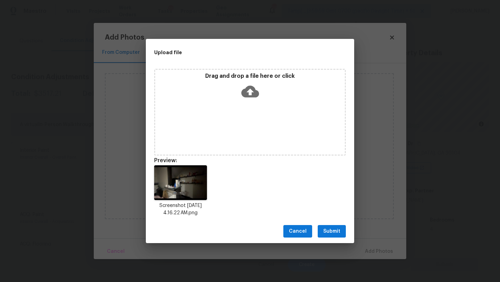
click at [336, 230] on span "Submit" at bounding box center [331, 231] width 17 height 9
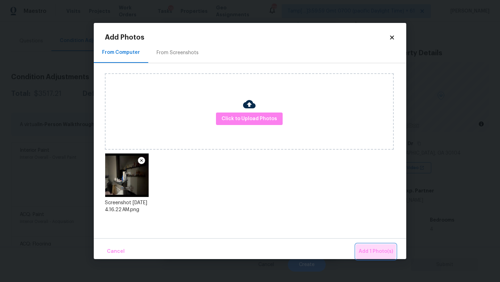
click at [365, 245] on button "Add 1 Photo(s)" at bounding box center [376, 251] width 40 height 15
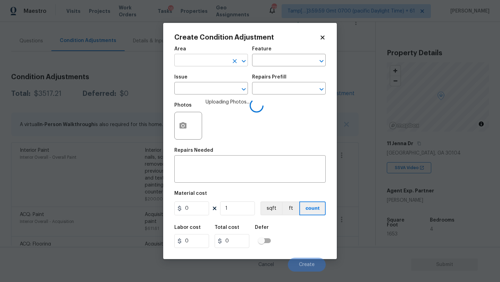
click at [199, 59] on input "text" at bounding box center [201, 61] width 54 height 11
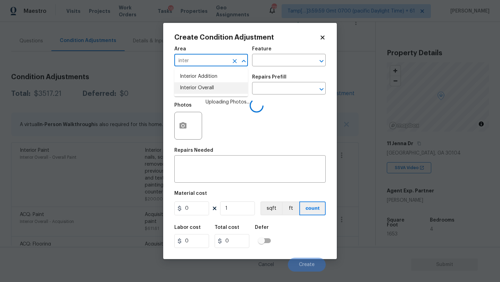
click at [205, 95] on ul "Interior Addition Interior Overall" at bounding box center [211, 82] width 74 height 28
click at [207, 87] on li "Interior Overall" at bounding box center [211, 87] width 74 height 11
type input "Interior Overall"
click at [252, 67] on div "Area Interior Overall ​ Feature ​" at bounding box center [249, 56] width 151 height 28
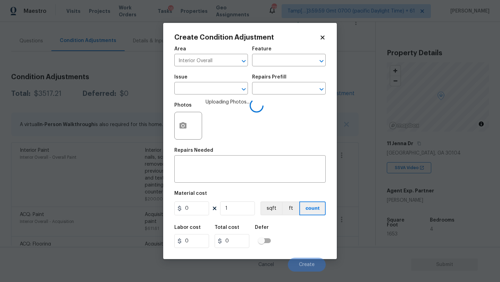
click at [252, 67] on div "Area Interior Overall ​ Feature ​" at bounding box center [249, 56] width 151 height 28
click at [272, 57] on input "text" at bounding box center [279, 61] width 54 height 11
type input "clo"
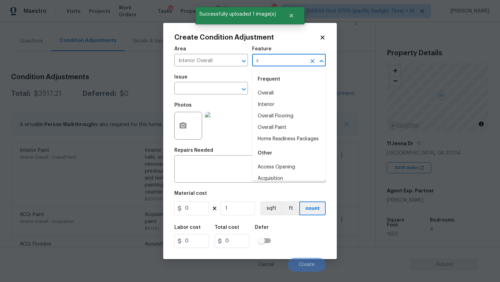
type input "se"
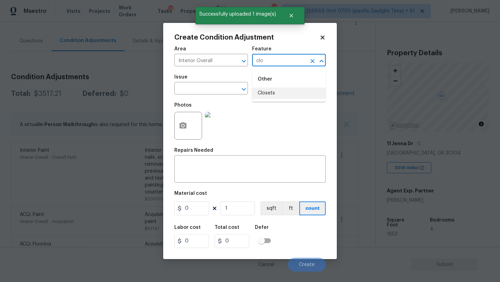
click at [270, 87] on div "Other" at bounding box center [289, 79] width 74 height 17
click at [270, 95] on li "Closets" at bounding box center [289, 93] width 74 height 11
type input "Closets"
click at [212, 92] on input "text" at bounding box center [201, 89] width 54 height 11
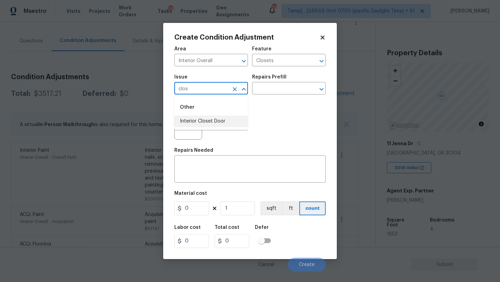
click at [202, 122] on li "Interior Closet Door" at bounding box center [211, 121] width 74 height 11
type input "Interior Closet Door"
click at [265, 96] on div "Issue Interior Closet Door ​ Repairs Prefill ​" at bounding box center [249, 85] width 151 height 28
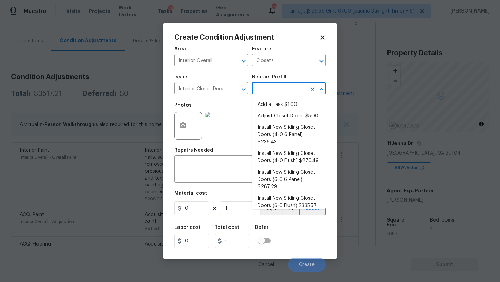
click at [269, 90] on input "text" at bounding box center [279, 89] width 54 height 11
click at [269, 130] on li "Install New Sliding Closet Doors (4-0 6 Panel) $236.43" at bounding box center [289, 135] width 74 height 26
type input "Interior Door"
type textarea "Remove the existing door (if present). Install a new 4-0 bi-fold 6 panel interi…"
type input "236.43"
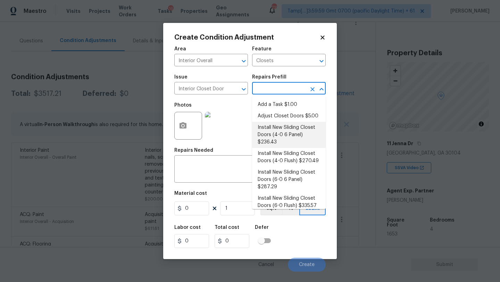
type input "236.43"
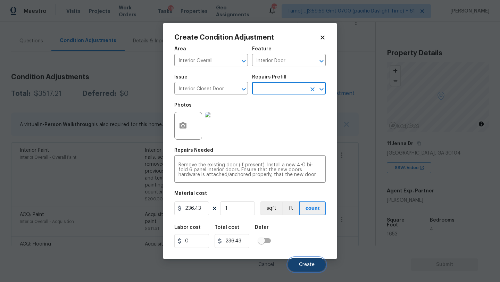
click at [301, 264] on span "Create" at bounding box center [307, 264] width 16 height 5
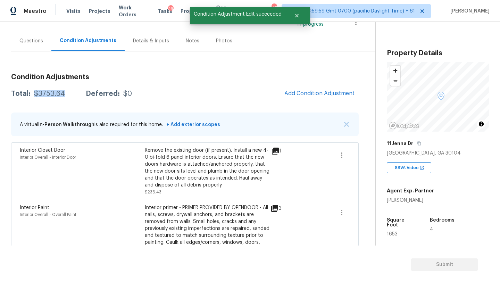
drag, startPoint x: 34, startPoint y: 96, endPoint x: 73, endPoint y: 97, distance: 39.6
click at [73, 97] on div "Total: $3753.64 Deferred: $0" at bounding box center [71, 93] width 121 height 7
copy div "$3753.64"
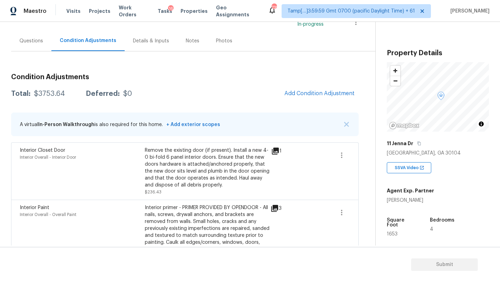
click at [29, 45] on div "Questions" at bounding box center [31, 41] width 40 height 21
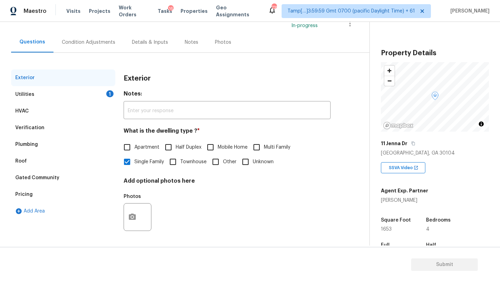
click at [32, 129] on div "Verification" at bounding box center [29, 127] width 29 height 7
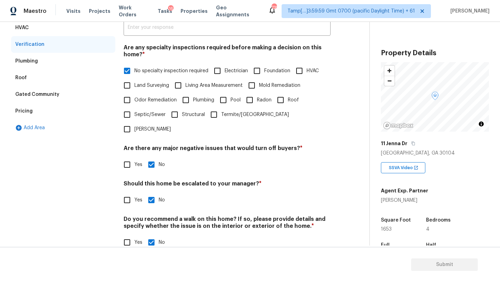
scroll to position [65, 0]
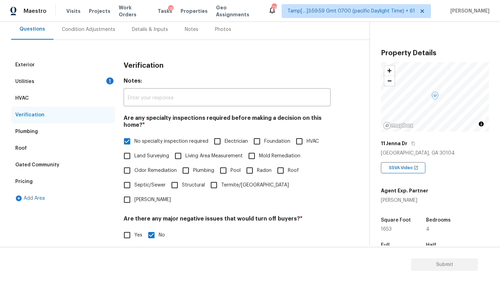
click at [44, 182] on div "Pricing" at bounding box center [63, 181] width 104 height 17
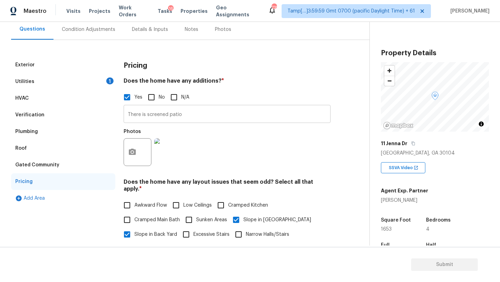
click at [159, 121] on input "There is screened patio" at bounding box center [227, 115] width 207 height 16
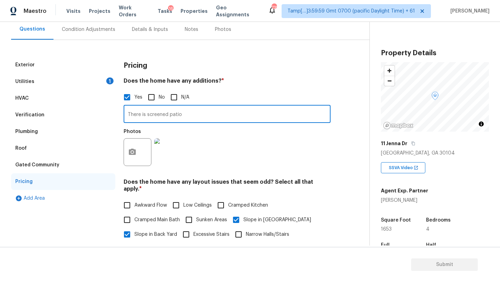
click at [159, 121] on input "There is screened patio" at bounding box center [227, 115] width 207 height 16
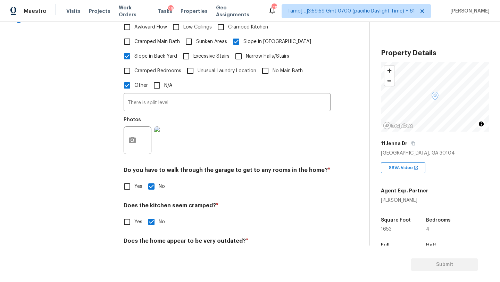
scroll to position [260, 0]
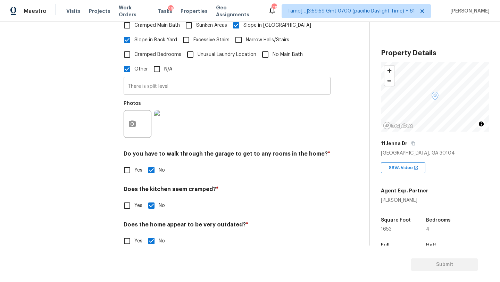
click at [159, 79] on input "There is split level" at bounding box center [227, 87] width 207 height 16
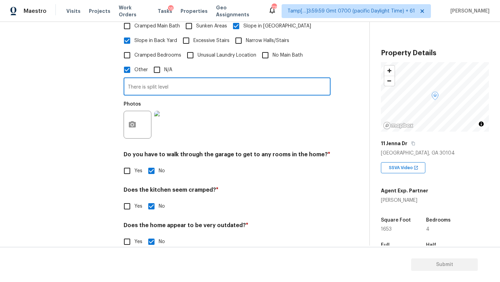
click at [159, 79] on input "There is split level" at bounding box center [227, 87] width 207 height 16
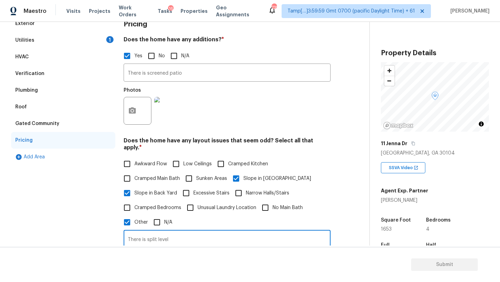
scroll to position [69, 0]
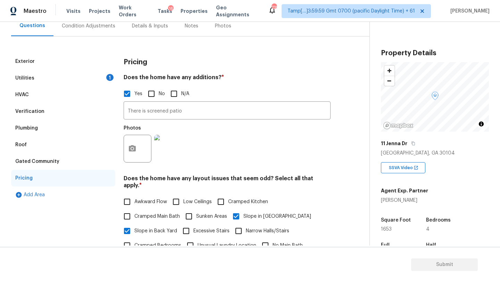
click at [45, 77] on div "Utilities 1" at bounding box center [63, 78] width 104 height 17
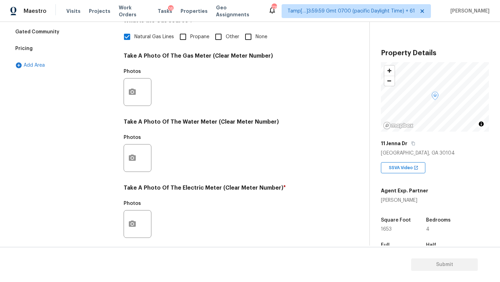
scroll to position [172, 0]
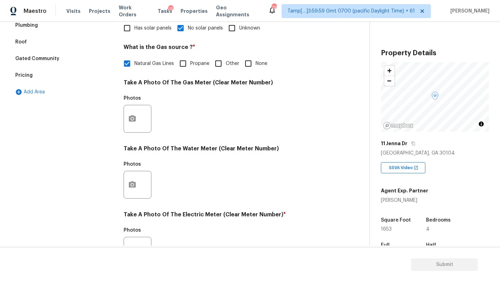
click at [253, 63] on input "None" at bounding box center [248, 63] width 15 height 15
checkbox input "true"
checkbox input "false"
click at [133, 123] on button "button" at bounding box center [132, 118] width 17 height 27
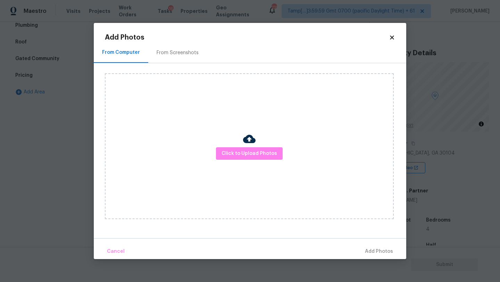
click at [172, 59] on div "From Screenshots" at bounding box center [177, 52] width 59 height 21
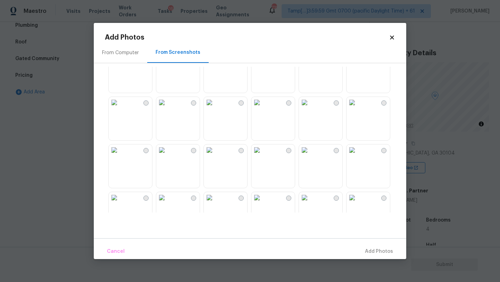
scroll to position [56, 0]
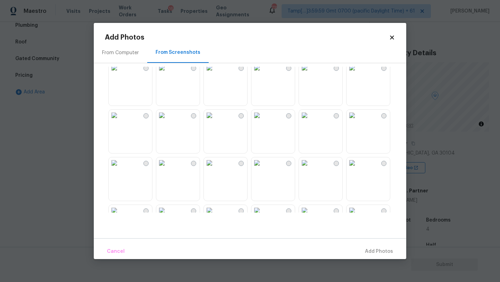
click at [358, 73] on img at bounding box center [352, 67] width 11 height 11
click at [378, 253] on span "Add 1 Photo(s)" at bounding box center [376, 251] width 34 height 9
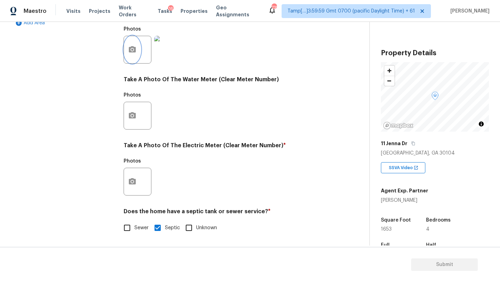
scroll to position [241, 0]
click at [134, 114] on icon "button" at bounding box center [132, 115] width 7 height 6
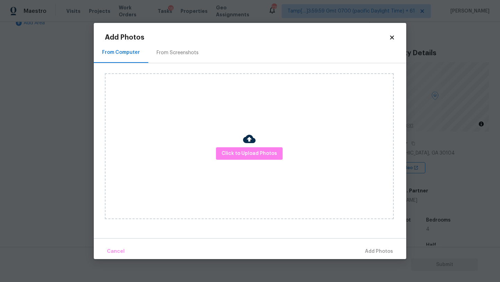
click at [172, 59] on div "From Screenshots" at bounding box center [177, 52] width 59 height 21
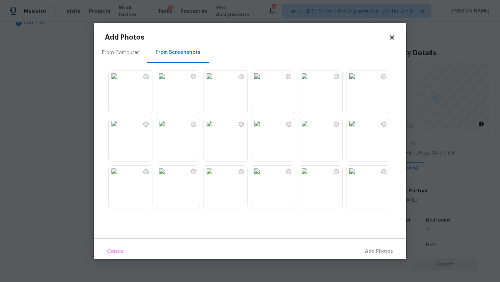
click at [358, 129] on img at bounding box center [352, 123] width 11 height 11
click at [372, 246] on button "Add 1 Photo(s)" at bounding box center [376, 251] width 40 height 15
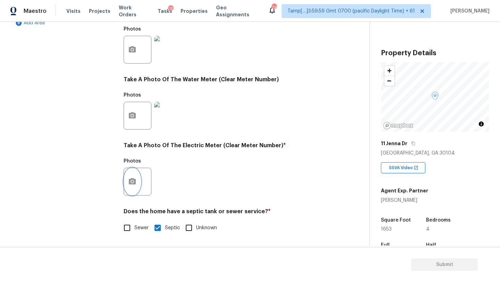
click at [128, 181] on icon "button" at bounding box center [132, 182] width 8 height 8
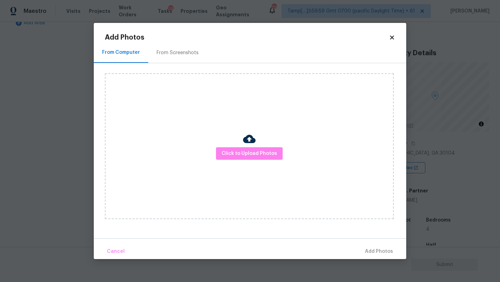
click at [196, 55] on div "From Screenshots" at bounding box center [178, 52] width 42 height 7
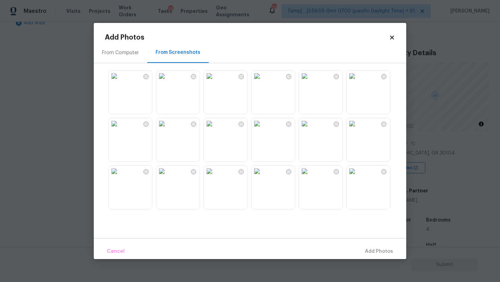
click at [358, 129] on img at bounding box center [352, 123] width 11 height 11
click at [369, 247] on button "Add 1 Photo(s)" at bounding box center [376, 251] width 40 height 15
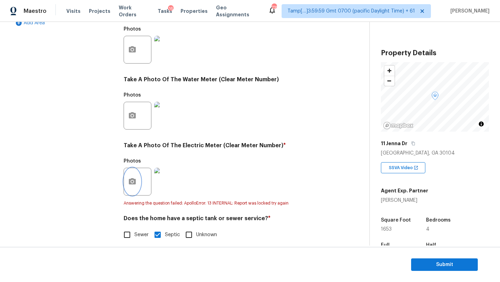
scroll to position [248, 0]
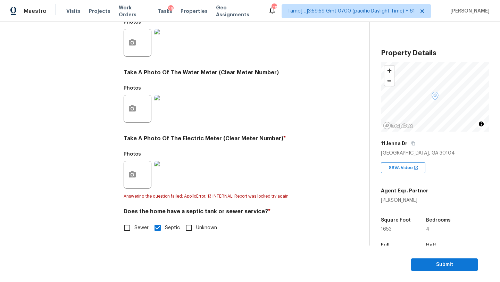
click at [423, 252] on section "Submit" at bounding box center [250, 264] width 500 height 35
click at [423, 272] on section "Submit" at bounding box center [250, 264] width 500 height 35
click at [417, 264] on span "Submit" at bounding box center [445, 265] width 56 height 9
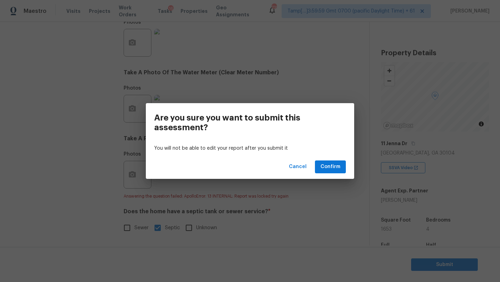
click at [323, 158] on div "Cancel Confirm" at bounding box center [250, 167] width 208 height 24
click at [323, 162] on button "Confirm" at bounding box center [330, 167] width 31 height 13
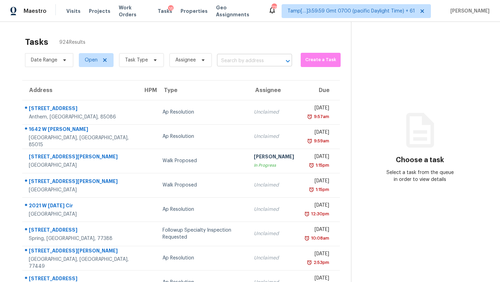
click at [250, 63] on input "text" at bounding box center [245, 61] width 56 height 11
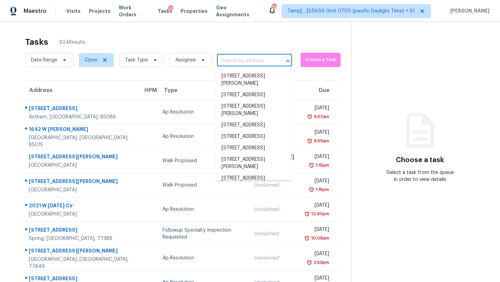
paste input "7667 S Bear Gulch Rd, West Jordan, UT 84081"
type input "7667 S Bear Gulch Rd, West Jordan, UT 84081"
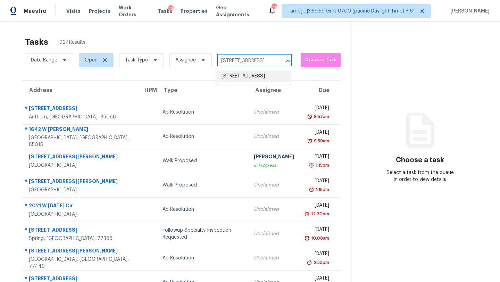
click at [248, 79] on li "7667 S Bear Gulch Rd, West Jordan, UT 84081" at bounding box center [253, 76] width 75 height 11
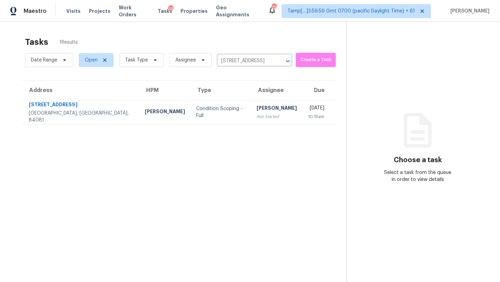
click at [254, 109] on td "Rajesh M Not Started" at bounding box center [276, 112] width 51 height 24
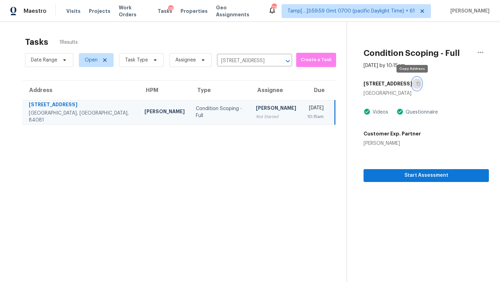
click at [413, 87] on button "button" at bounding box center [416, 83] width 9 height 13
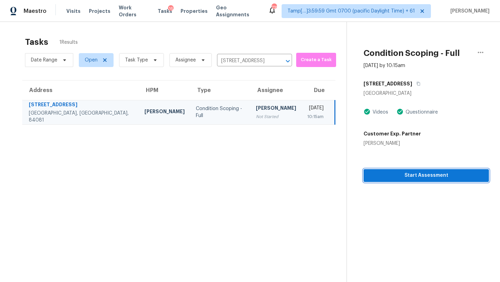
click at [408, 174] on span "Start Assessment" at bounding box center [426, 175] width 114 height 9
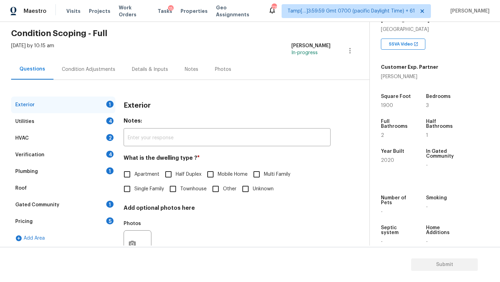
scroll to position [52, 0]
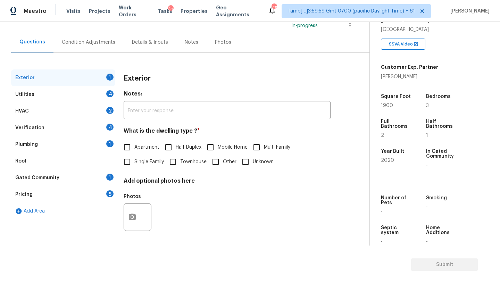
click at [147, 164] on span "Single Family" at bounding box center [149, 161] width 30 height 7
click at [134, 164] on input "Single Family" at bounding box center [127, 162] width 15 height 15
checkbox input "true"
click at [106, 181] on div "Gated Community 1" at bounding box center [63, 178] width 104 height 17
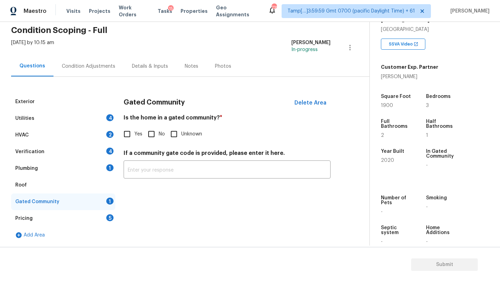
scroll to position [28, 0]
click at [167, 133] on input "Unknown" at bounding box center [174, 134] width 15 height 15
checkbox input "true"
click at [154, 133] on input "No" at bounding box center [151, 134] width 15 height 15
checkbox input "true"
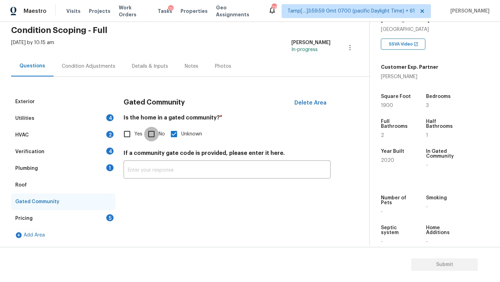
checkbox input "false"
click at [64, 188] on div "Roof" at bounding box center [63, 185] width 104 height 17
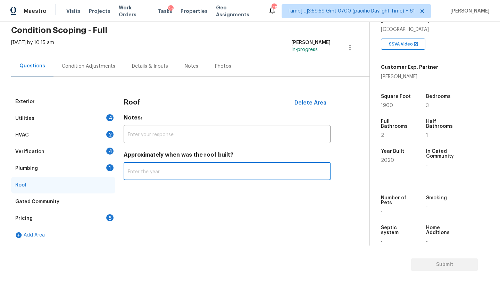
click at [133, 178] on input "text" at bounding box center [227, 172] width 207 height 16
type input "2020"
click at [27, 168] on div "Plumbing" at bounding box center [26, 168] width 23 height 7
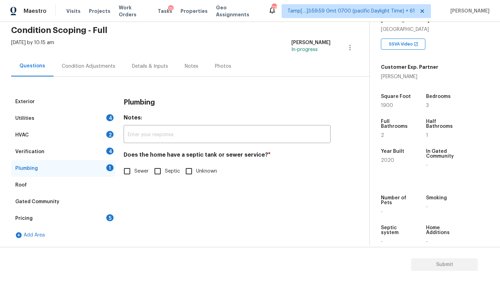
click at [121, 172] on input "Sewer" at bounding box center [127, 171] width 15 height 15
checkbox input "true"
click at [106, 150] on div "4" at bounding box center [109, 151] width 7 height 7
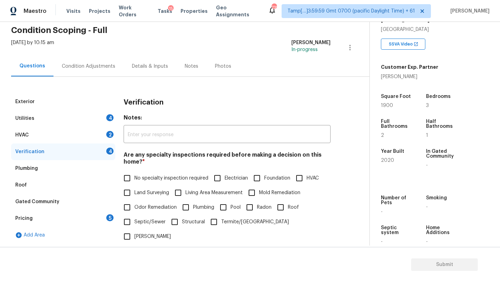
click at [136, 173] on label "No specialty inspection required" at bounding box center [164, 178] width 89 height 15
click at [134, 173] on input "No specialty inspection required" at bounding box center [127, 178] width 15 height 15
checkbox input "true"
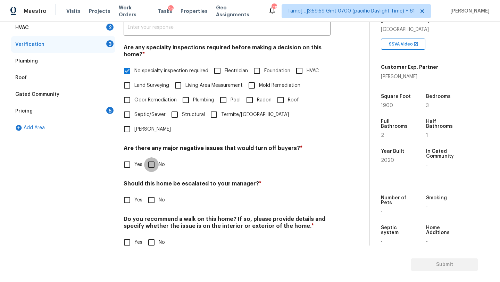
click at [158, 157] on input "No" at bounding box center [151, 164] width 15 height 15
checkbox input "true"
click at [158, 194] on div "Verification Notes: ​ Are any specialty inspections required before making a de…" at bounding box center [227, 122] width 207 height 273
click at [158, 193] on input "No" at bounding box center [151, 200] width 15 height 15
checkbox input "true"
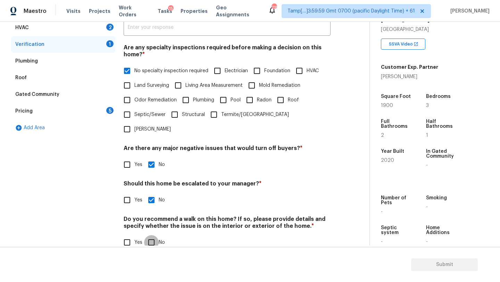
click at [153, 235] on input "No" at bounding box center [151, 242] width 15 height 15
checkbox input "true"
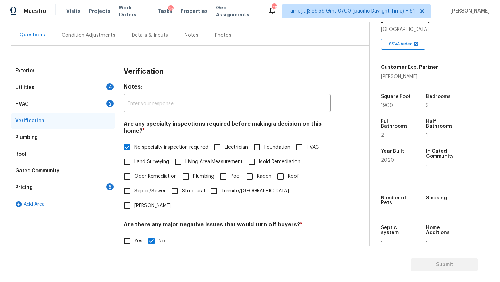
scroll to position [52, 0]
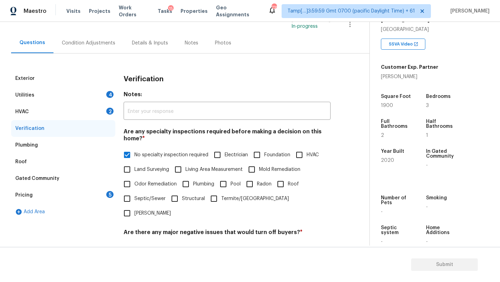
click at [57, 110] on div "HVAC 2" at bounding box center [63, 112] width 104 height 17
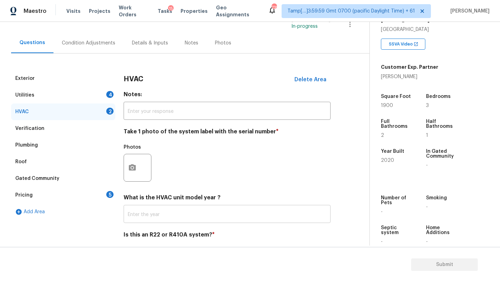
click at [142, 212] on input "text" at bounding box center [227, 215] width 207 height 16
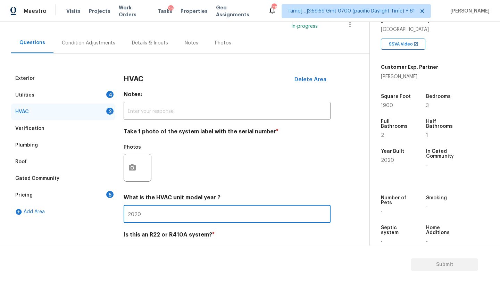
scroll to position [75, 0]
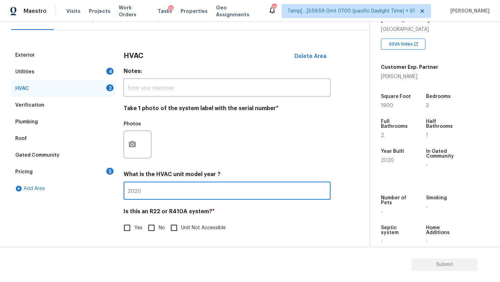
type input "2020"
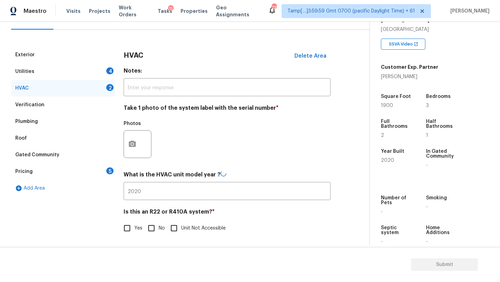
click at [152, 221] on div "Is this an R22 or R410A system? * Yes No Unit Not Accessible" at bounding box center [227, 221] width 207 height 27
click at [152, 222] on input "No" at bounding box center [151, 228] width 15 height 15
checkbox input "true"
click at [63, 68] on div "Utilities 4" at bounding box center [63, 72] width 104 height 17
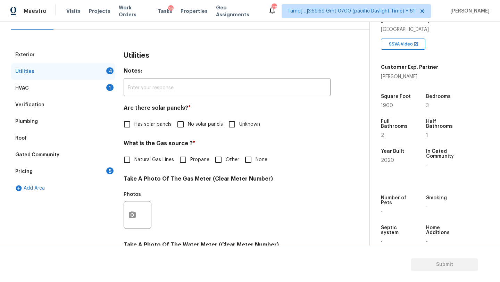
click at [185, 131] on input "No solar panels" at bounding box center [180, 124] width 15 height 15
checkbox input "true"
click at [145, 151] on div "What is the Gas source ? * Natural Gas Lines Propane Other None" at bounding box center [227, 153] width 207 height 27
click at [146, 161] on span "Natural Gas Lines" at bounding box center [154, 159] width 40 height 7
click at [134, 161] on input "Natural Gas Lines" at bounding box center [127, 160] width 15 height 15
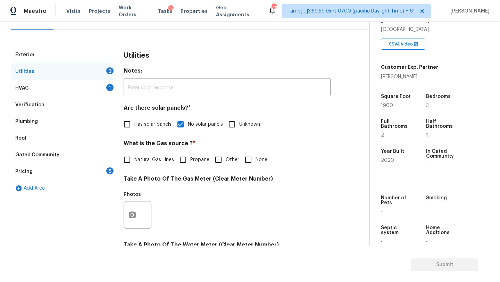
checkbox input "true"
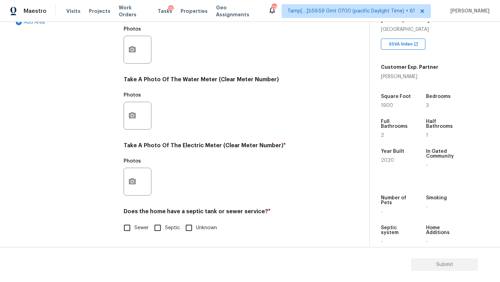
scroll to position [241, 0]
click at [135, 237] on div "Utilities Notes: ​ Are there solar panels? * Has solar panels No solar panels U…" at bounding box center [227, 62] width 207 height 362
click at [135, 216] on h4 "Does the home have a septic tank or sewer service? *" at bounding box center [227, 213] width 207 height 10
click at [135, 230] on span "Sewer" at bounding box center [141, 227] width 14 height 7
click at [134, 230] on input "Sewer" at bounding box center [127, 228] width 15 height 15
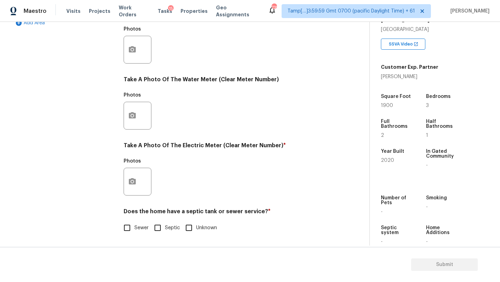
checkbox input "true"
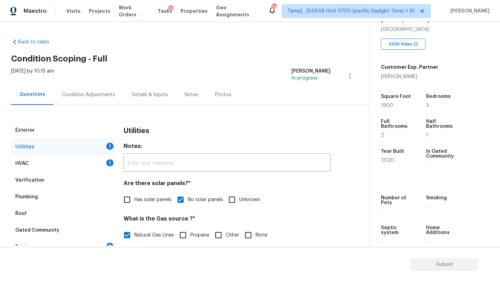
scroll to position [46, 0]
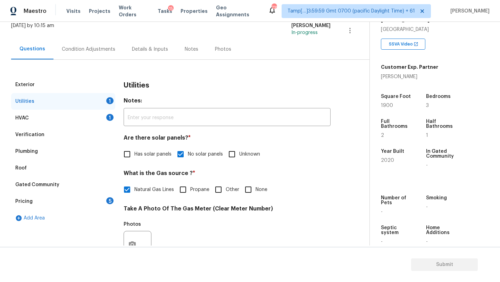
click at [100, 203] on div "Pricing 5" at bounding box center [63, 201] width 104 height 17
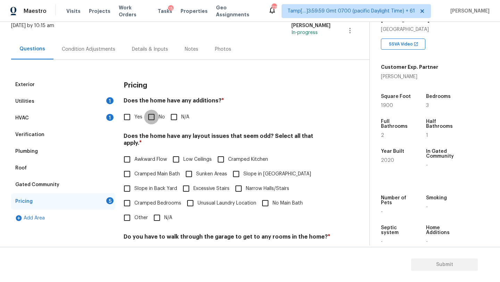
click at [149, 120] on input "No" at bounding box center [151, 117] width 15 height 15
checkbox input "true"
click at [153, 211] on input "N/A" at bounding box center [157, 218] width 15 height 15
checkbox input "true"
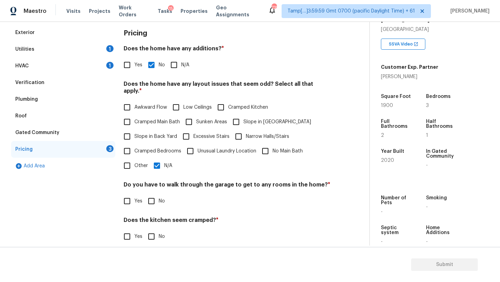
scroll to position [127, 0]
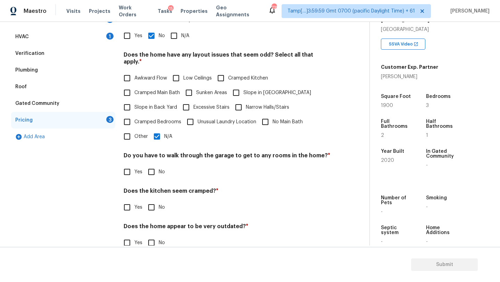
click at [149, 174] on div "Pricing Does the home have any additions? * Yes No N/A Does the home have any l…" at bounding box center [227, 126] width 207 height 263
click at [149, 172] on input "No" at bounding box center [151, 172] width 15 height 15
checkbox input "true"
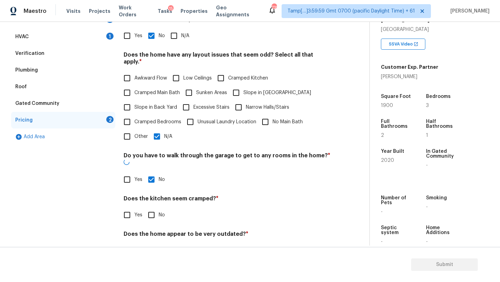
click at [149, 208] on input "No" at bounding box center [151, 215] width 15 height 15
checkbox input "true"
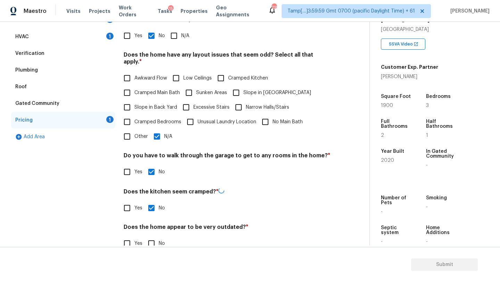
click at [149, 236] on input "No" at bounding box center [151, 243] width 15 height 15
checkbox input "true"
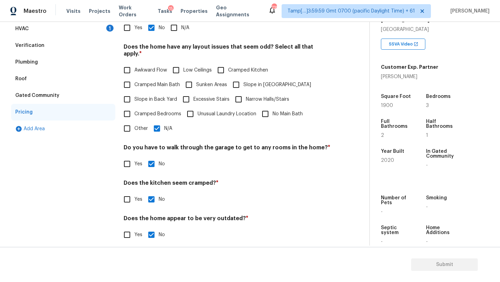
scroll to position [14, 0]
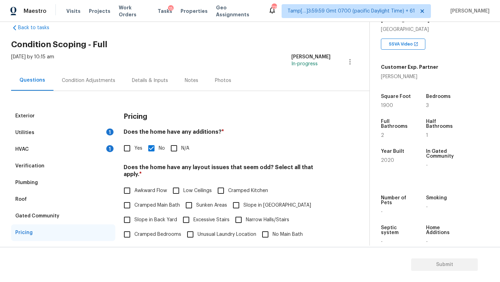
click at [106, 82] on div "Condition Adjustments" at bounding box center [89, 80] width 54 height 7
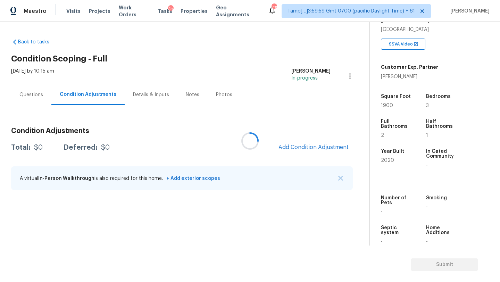
click at [299, 142] on div at bounding box center [250, 141] width 500 height 282
click at [323, 146] on span "Add Condition Adjustment" at bounding box center [314, 147] width 70 height 6
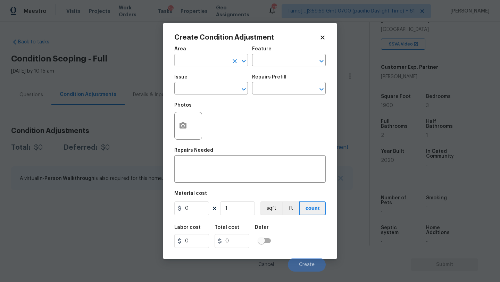
drag, startPoint x: 212, startPoint y: 68, endPoint x: 212, endPoint y: 59, distance: 9.0
click at [212, 68] on span "Area ​" at bounding box center [211, 56] width 74 height 28
click at [212, 59] on input "text" at bounding box center [201, 61] width 54 height 11
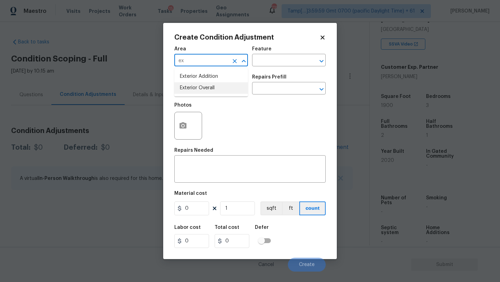
click at [217, 84] on li "Exterior Overall" at bounding box center [211, 87] width 74 height 11
type input "Exterior Overall"
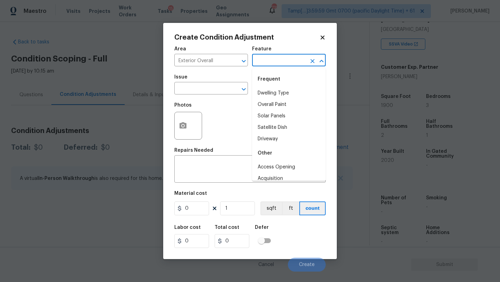
click at [281, 63] on input "text" at bounding box center [279, 61] width 54 height 11
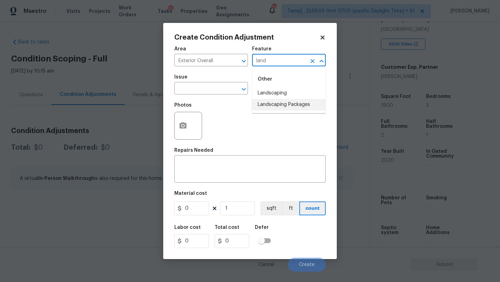
drag, startPoint x: 280, startPoint y: 104, endPoint x: 271, endPoint y: 103, distance: 8.7
click at [280, 104] on li "Landscaping Packages" at bounding box center [289, 104] width 74 height 11
type input "Landscaping Packages"
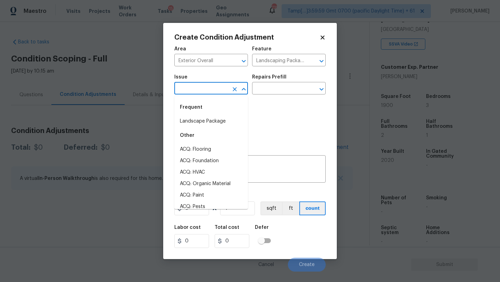
click at [221, 93] on input "text" at bounding box center [201, 89] width 54 height 11
click at [221, 118] on li "Landscape Package" at bounding box center [211, 121] width 74 height 11
type input "Landscape Package"
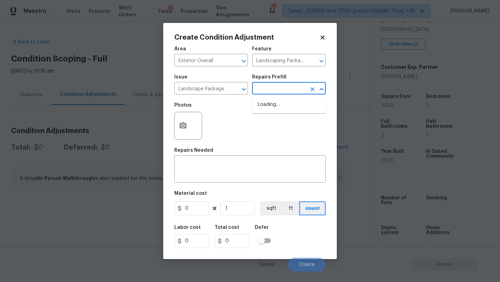
click at [289, 85] on input "text" at bounding box center [279, 89] width 54 height 11
click at [285, 107] on li "Initial landscaping package $85.00" at bounding box center [289, 108] width 74 height 19
type input "Home Readiness Packages"
type textarea "Mowing of grass up to 6" in height. Mow, edge along driveways & sidewalks, trim…"
type input "85"
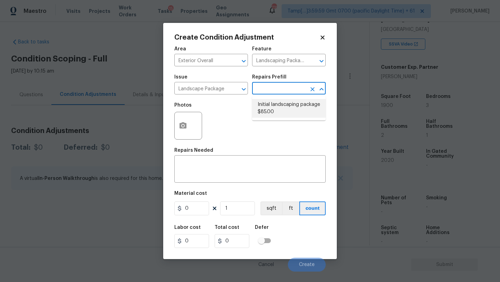
type input "85"
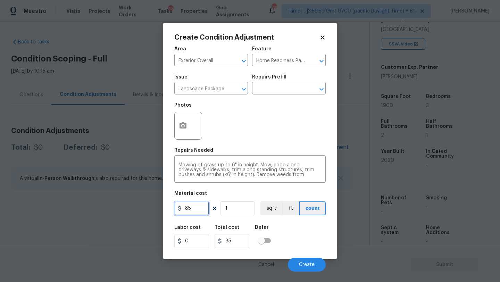
click at [203, 211] on input "85" at bounding box center [191, 209] width 35 height 14
type input "300"
click at [185, 125] on icon "button" at bounding box center [183, 125] width 7 height 6
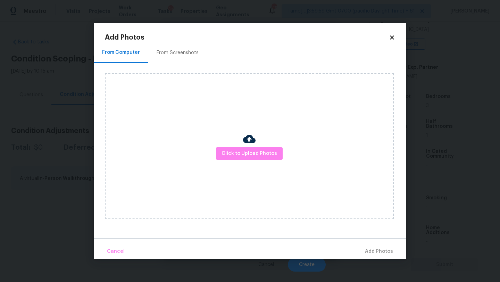
click at [185, 59] on div "From Screenshots" at bounding box center [177, 52] width 59 height 21
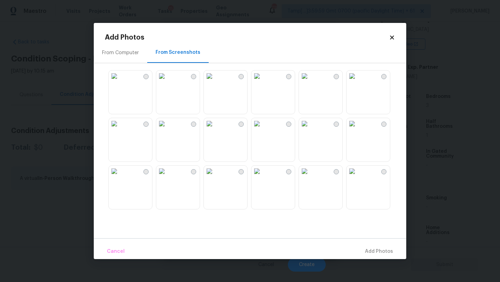
click at [120, 129] on img at bounding box center [114, 123] width 11 height 11
click at [120, 82] on img at bounding box center [114, 76] width 11 height 11
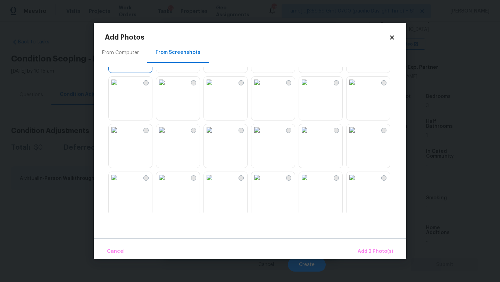
scroll to position [88, 0]
click at [215, 136] on img at bounding box center [209, 130] width 11 height 11
click at [120, 184] on img at bounding box center [114, 178] width 11 height 11
click at [310, 184] on img at bounding box center [304, 178] width 11 height 11
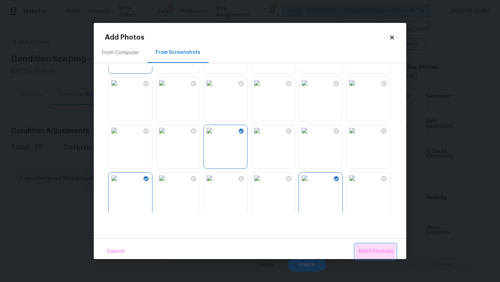
click at [373, 251] on span "Add 5 Photo(s)" at bounding box center [375, 251] width 35 height 9
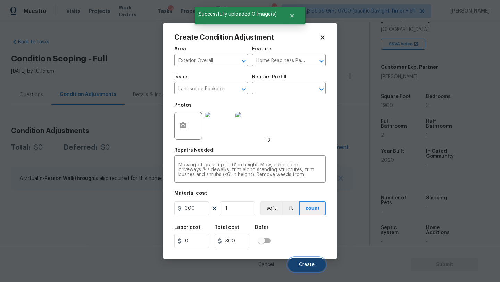
click at [309, 267] on span "Create" at bounding box center [307, 264] width 16 height 5
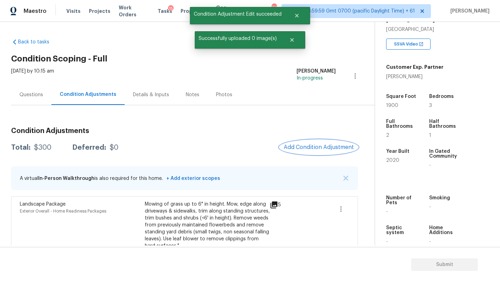
click at [320, 149] on span "Add Condition Adjustment" at bounding box center [319, 147] width 70 height 6
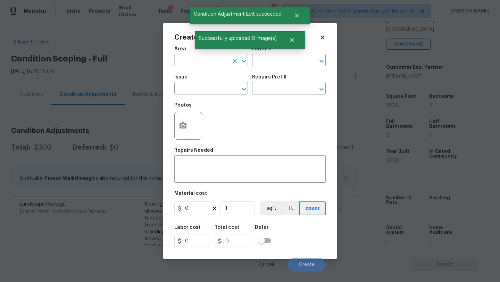
click at [200, 60] on input "text" at bounding box center [201, 61] width 54 height 11
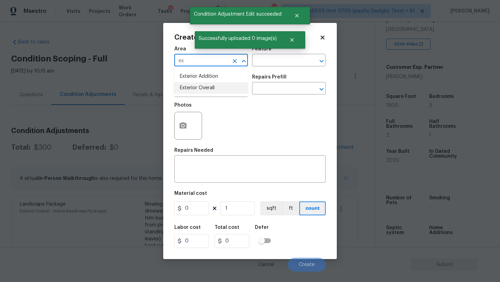
click at [207, 89] on li "Exterior Overall" at bounding box center [211, 87] width 74 height 11
type input "Exterior Overall"
click at [271, 60] on input "text" at bounding box center [279, 61] width 54 height 11
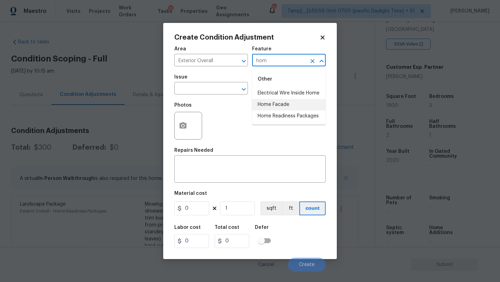
click at [281, 109] on li "Home Facade" at bounding box center [289, 104] width 74 height 11
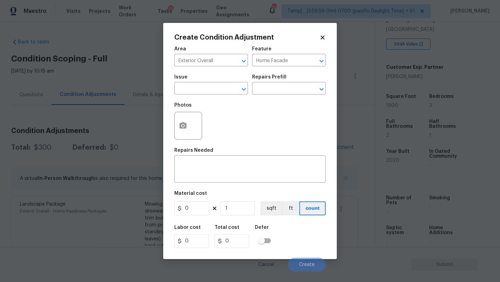
click at [281, 108] on div "Photos" at bounding box center [249, 121] width 151 height 45
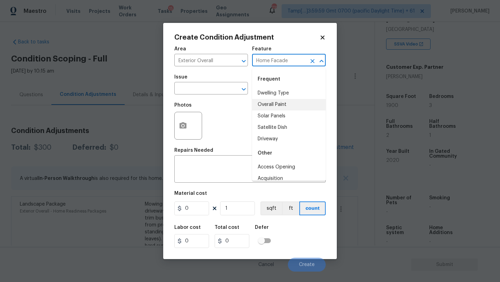
click at [301, 64] on input "Home Facade" at bounding box center [279, 61] width 54 height 11
type input "p"
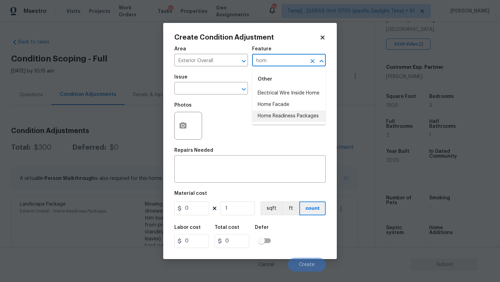
click at [294, 118] on li "Home Readiness Packages" at bounding box center [289, 115] width 74 height 11
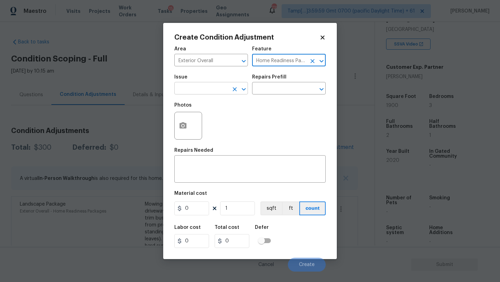
type input "Home Readiness Packages"
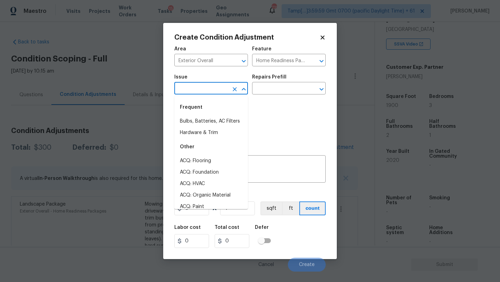
click at [216, 93] on input "text" at bounding box center [201, 89] width 54 height 11
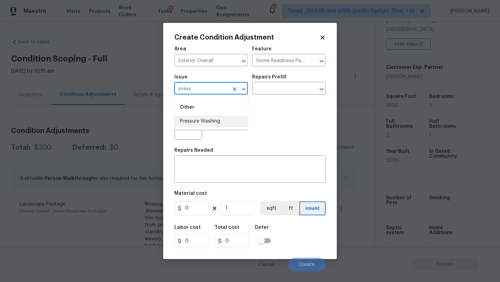
click at [219, 118] on li "Pressure Washing" at bounding box center [211, 121] width 74 height 11
type input "Pressure Washing"
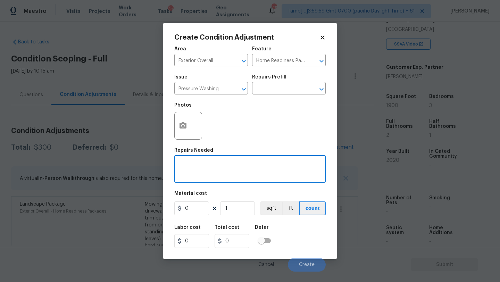
click at [216, 168] on textarea at bounding box center [250, 170] width 143 height 15
click at [205, 169] on textarea at bounding box center [250, 170] width 143 height 15
paste textarea "Pressure wash home, driveway, walkways/sidewalks and patio. Must use a surface …"
type textarea "Pressure wash home, driveway, walkways/sidewalks and patio. Must use a surface …"
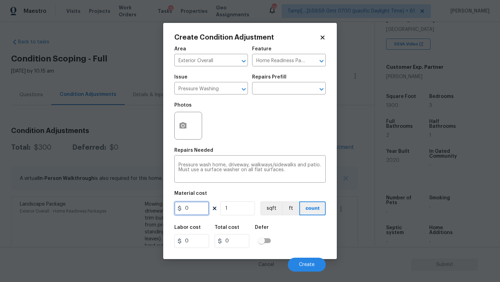
click at [194, 212] on input "0" at bounding box center [191, 209] width 35 height 14
type input "400"
click at [302, 265] on span "Create" at bounding box center [307, 264] width 16 height 5
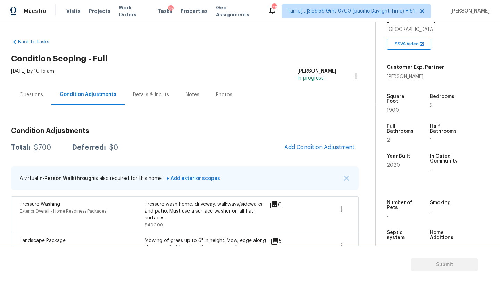
click at [39, 95] on div "Questions" at bounding box center [31, 94] width 24 height 7
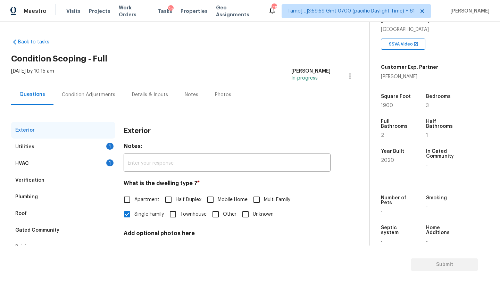
click at [37, 161] on div "HVAC 1" at bounding box center [63, 163] width 104 height 17
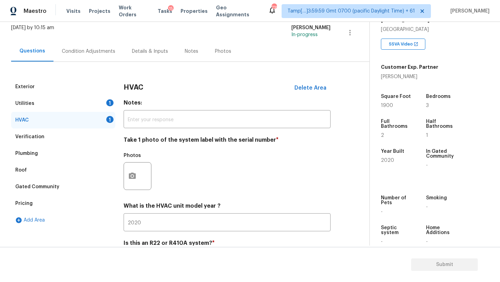
scroll to position [54, 0]
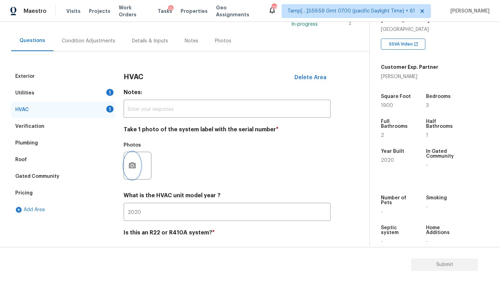
click at [138, 172] on button "button" at bounding box center [132, 165] width 17 height 27
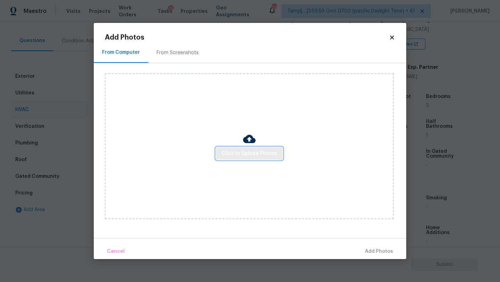
click at [241, 150] on span "Click to Upload Photos" at bounding box center [250, 153] width 56 height 9
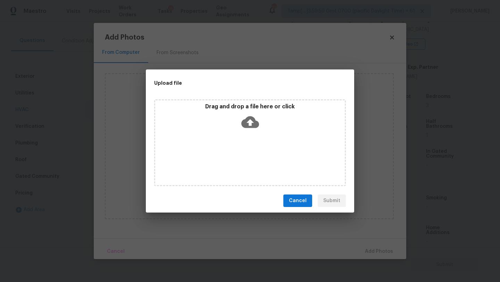
click at [245, 135] on div "Drag and drop a file here or click" at bounding box center [250, 142] width 192 height 87
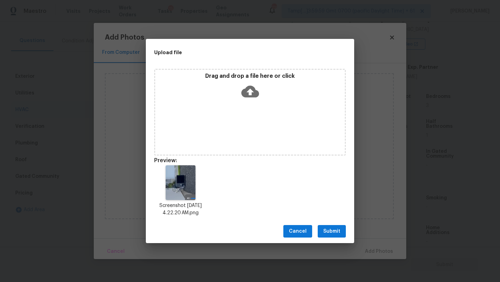
click at [334, 231] on span "Submit" at bounding box center [331, 231] width 17 height 9
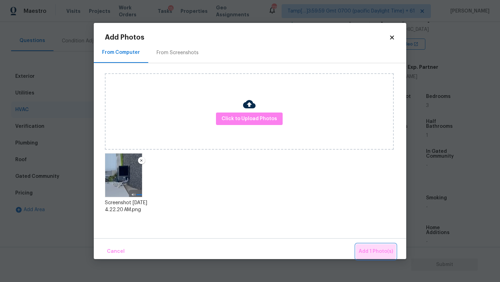
click at [368, 246] on button "Add 1 Photo(s)" at bounding box center [376, 251] width 40 height 15
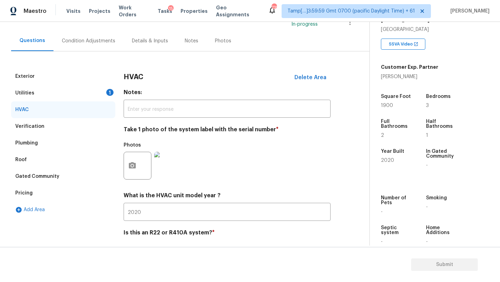
click at [104, 98] on div "Utilities 1" at bounding box center [63, 93] width 104 height 17
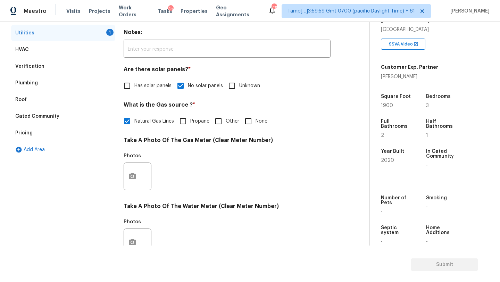
scroll to position [150, 0]
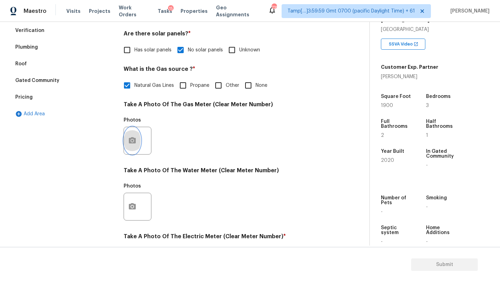
click at [132, 145] on button "button" at bounding box center [132, 140] width 17 height 27
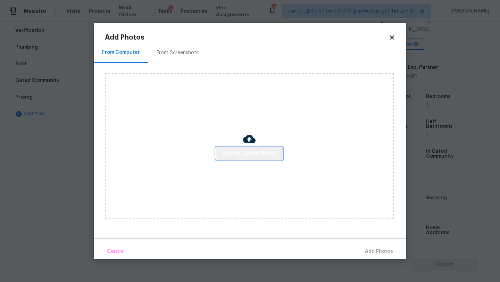
click at [242, 156] on span "Click to Upload Photos" at bounding box center [250, 153] width 56 height 9
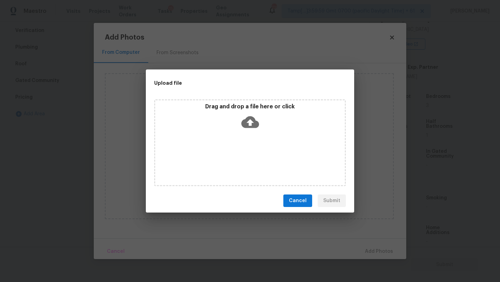
click at [252, 116] on icon at bounding box center [250, 122] width 18 height 12
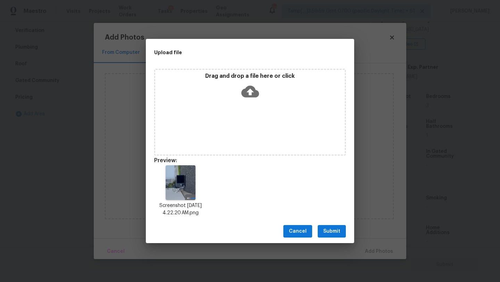
click at [321, 215] on div "Screenshot 2025-09-10 at 4.22.20 AM.png" at bounding box center [250, 191] width 208 height 68
click at [328, 224] on div "Cancel Submit" at bounding box center [250, 232] width 208 height 24
click at [334, 232] on span "Submit" at bounding box center [331, 231] width 17 height 9
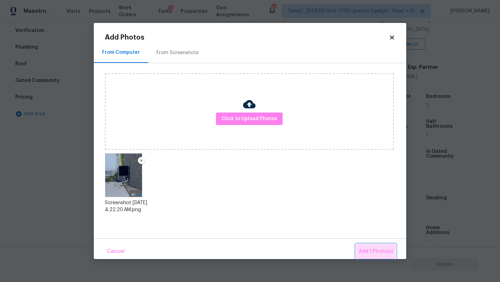
click at [376, 251] on span "Add 1 Photo(s)" at bounding box center [376, 251] width 34 height 9
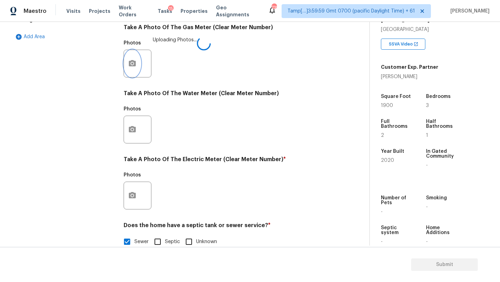
scroll to position [236, 0]
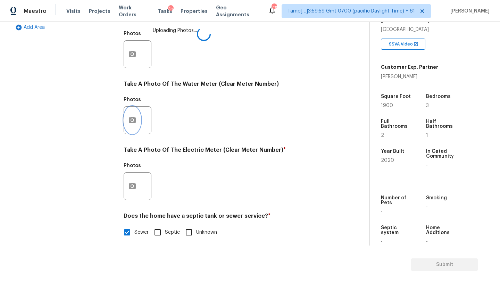
click at [134, 121] on icon "button" at bounding box center [132, 120] width 7 height 6
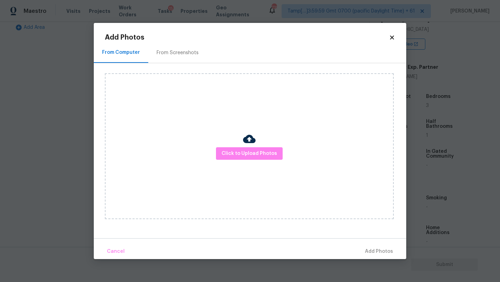
click at [183, 58] on div "From Screenshots" at bounding box center [177, 52] width 59 height 21
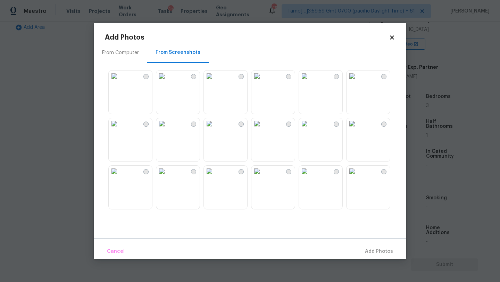
click at [120, 82] on img at bounding box center [114, 76] width 11 height 11
click at [370, 246] on button "Add 1 Photo(s)" at bounding box center [376, 251] width 40 height 15
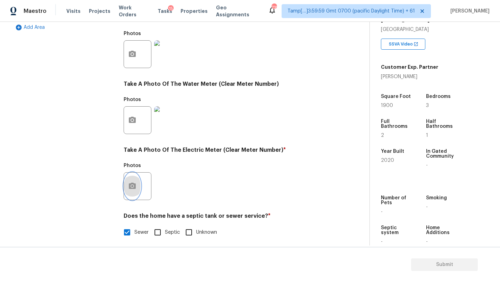
click at [134, 190] on button "button" at bounding box center [132, 186] width 17 height 27
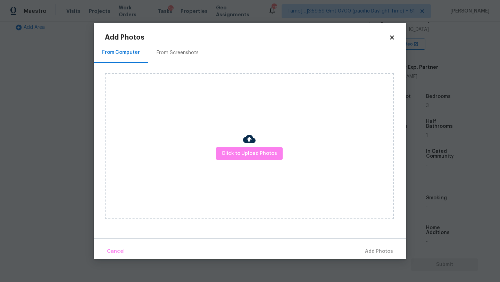
click at [169, 49] on div "From Screenshots" at bounding box center [178, 52] width 42 height 7
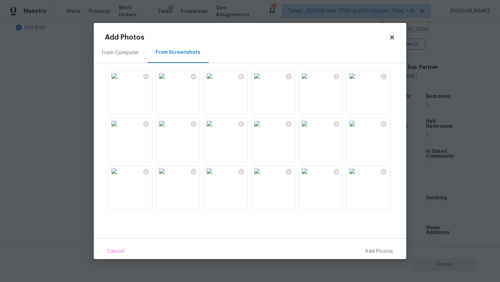
click at [120, 82] on img at bounding box center [114, 76] width 11 height 11
click at [373, 250] on span "Add 1 Photo(s)" at bounding box center [376, 251] width 34 height 9
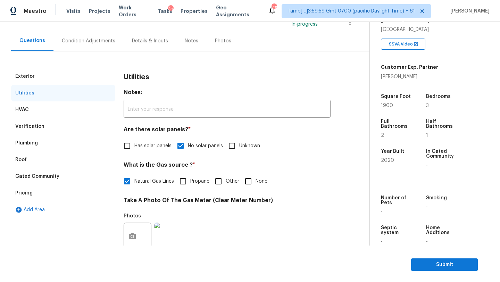
scroll to position [0, 0]
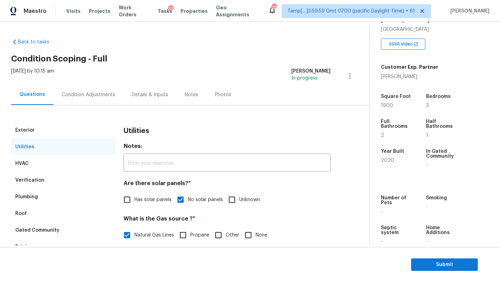
click at [97, 95] on div "Condition Adjustments" at bounding box center [89, 94] width 54 height 7
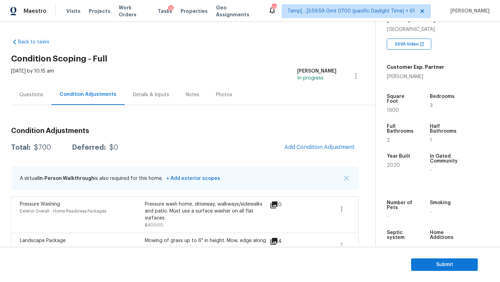
click at [263, 58] on h2 "Condition Scoping - Full" at bounding box center [193, 58] width 364 height 7
click at [311, 138] on div "Condition Adjustments Total: $700 Deferred: $0 Add Condition Adjustment A virtu…" at bounding box center [185, 209] width 348 height 175
click at [311, 142] on button "Add Condition Adjustment" at bounding box center [319, 147] width 79 height 15
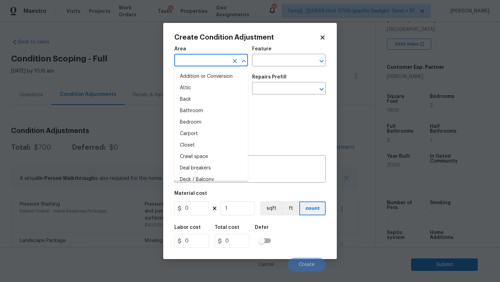
click at [191, 59] on input "text" at bounding box center [201, 61] width 54 height 11
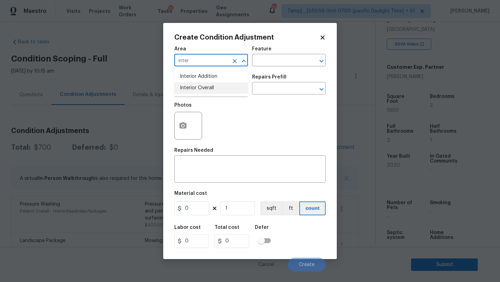
drag, startPoint x: 201, startPoint y: 91, endPoint x: 242, endPoint y: 75, distance: 43.8
click at [201, 91] on li "Interior Overall" at bounding box center [211, 87] width 74 height 11
type input "Interior Overall"
click at [285, 62] on input "text" at bounding box center [279, 61] width 54 height 11
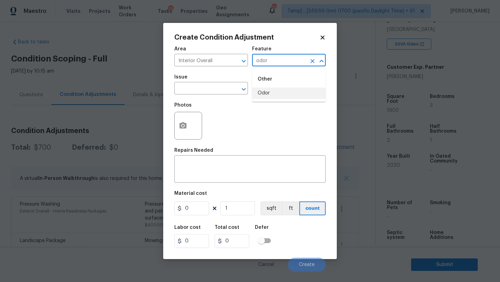
click at [281, 89] on li "Odor" at bounding box center [289, 93] width 74 height 11
type input "Odor"
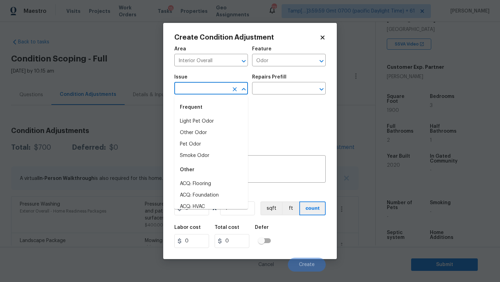
click at [219, 89] on input "text" at bounding box center [201, 89] width 54 height 11
click at [217, 119] on li "Light Pet Odor" at bounding box center [211, 121] width 74 height 11
type input "Light Pet Odor"
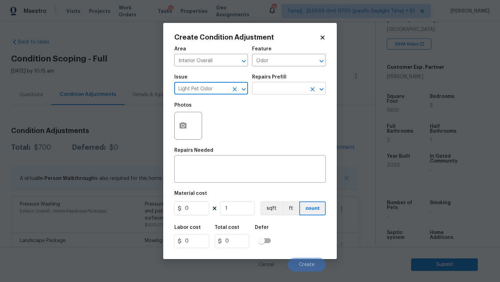
click at [277, 93] on input "text" at bounding box center [279, 89] width 54 height 11
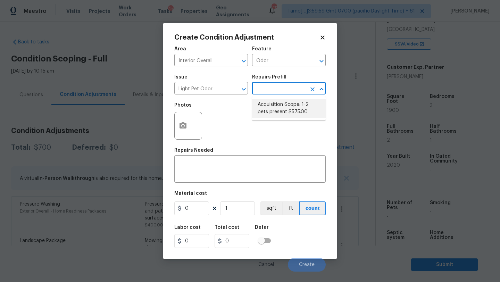
click at [295, 112] on li "Acquisition Scope: 1-2 pets present $575.00" at bounding box center [289, 108] width 74 height 19
type textarea "Acquisition Scope: 1-2 pets present"
type input "575"
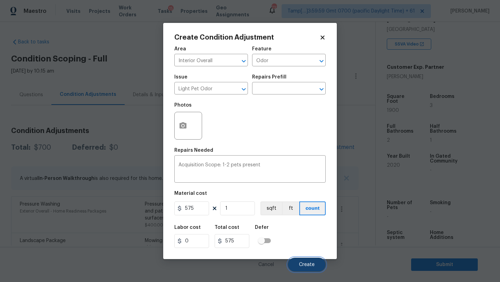
click at [308, 263] on span "Create" at bounding box center [307, 264] width 16 height 5
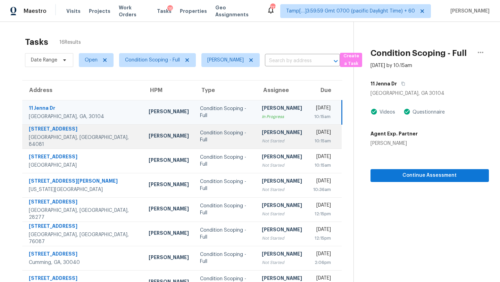
click at [308, 146] on td "Wed, Sep 10th 2025 10:15am" at bounding box center [325, 136] width 34 height 24
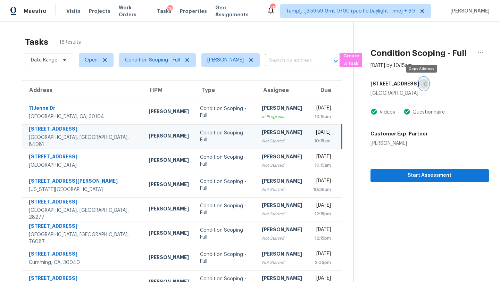
click at [424, 84] on icon "button" at bounding box center [426, 84] width 4 height 4
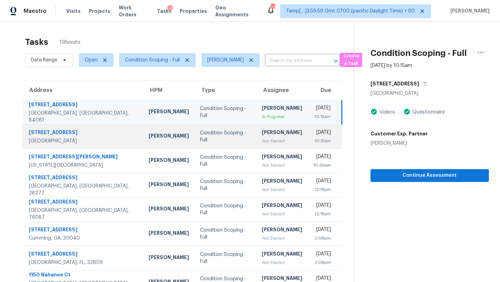
click at [262, 140] on div "Not Started" at bounding box center [282, 141] width 40 height 7
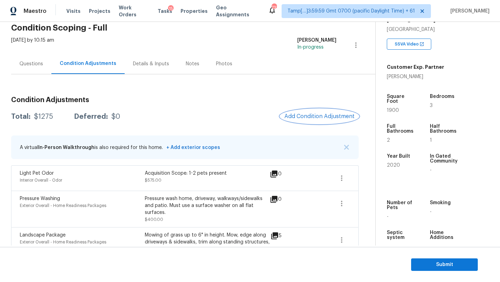
scroll to position [51, 0]
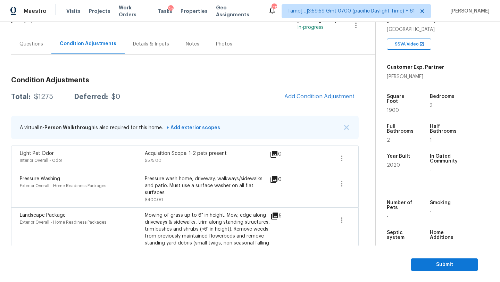
click at [310, 86] on div "Condition Adjustments Total: $1275 Deferred: $0 Add Condition Adjustment A virt…" at bounding box center [185, 171] width 348 height 201
click at [310, 95] on span "Add Condition Adjustment" at bounding box center [320, 96] width 70 height 6
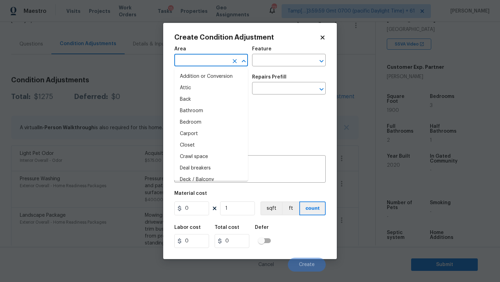
click at [193, 62] on input "text" at bounding box center [201, 61] width 54 height 11
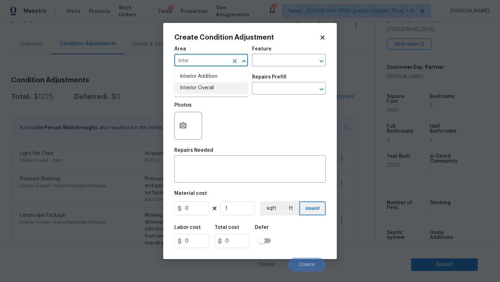
click at [205, 89] on li "Interior Overall" at bounding box center [211, 87] width 74 height 11
type input "Interior Overall"
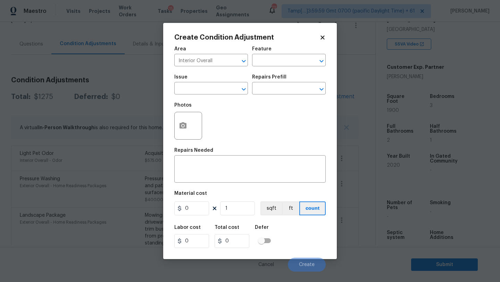
click at [271, 67] on div "Area Interior Overall ​ Feature ​" at bounding box center [249, 56] width 151 height 28
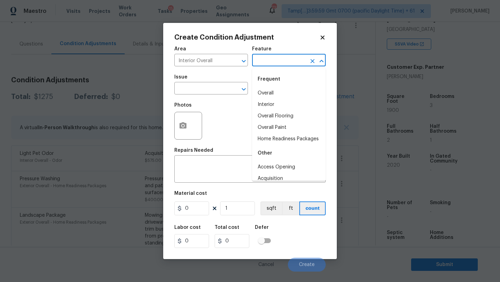
click at [272, 64] on input "text" at bounding box center [279, 61] width 54 height 11
click at [273, 116] on li "Overall Flooring" at bounding box center [289, 115] width 74 height 11
type input "Overall Flooring"
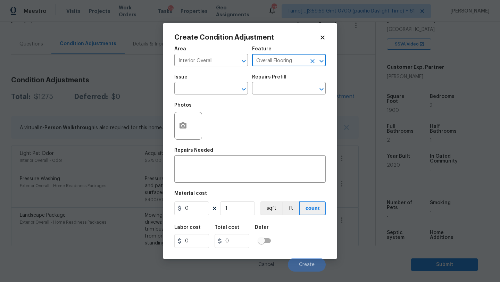
click at [228, 101] on div "Photos" at bounding box center [249, 121] width 151 height 45
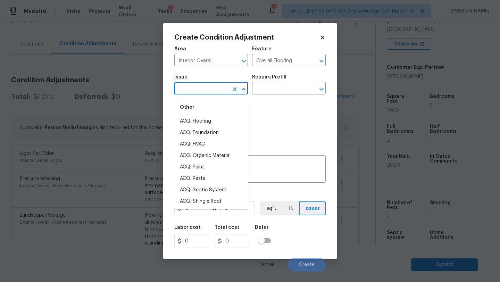
click at [220, 91] on input "text" at bounding box center [201, 89] width 54 height 11
click at [220, 123] on li "ACQ: Flooring" at bounding box center [211, 121] width 74 height 11
type input "ACQ: Flooring"
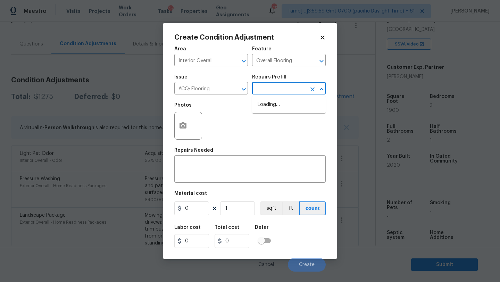
click at [280, 89] on input "text" at bounding box center [279, 89] width 54 height 11
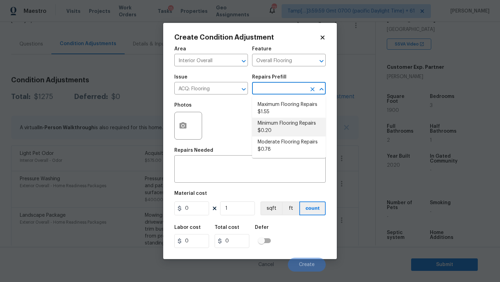
click at [281, 119] on li "Minimum Flooring Repairs $0.20" at bounding box center [289, 127] width 74 height 19
type input "Acquisition"
type textarea "Acquisition Scope: Minimum flooring repairs"
type input "0.2"
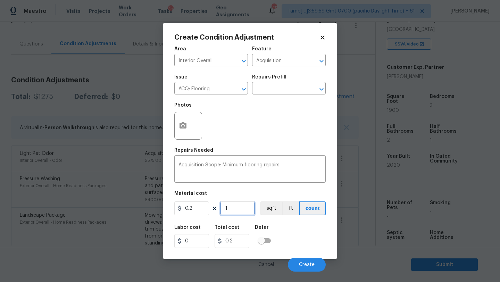
click at [241, 210] on input "1" at bounding box center [237, 209] width 35 height 14
type input "19"
type input "3.8"
type input "190"
type input "38"
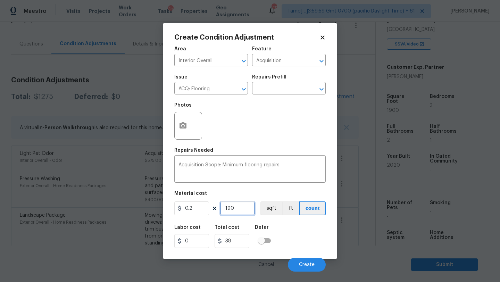
type input "1900"
type input "380"
type input "1900"
click at [301, 262] on button "Create" at bounding box center [307, 265] width 38 height 14
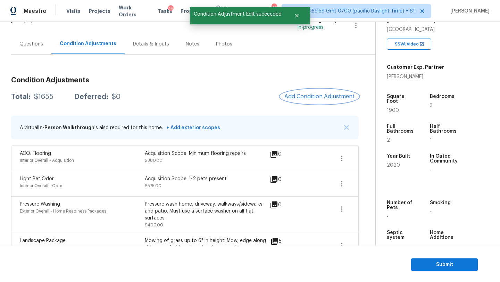
click at [304, 93] on button "Add Condition Adjustment" at bounding box center [319, 96] width 79 height 15
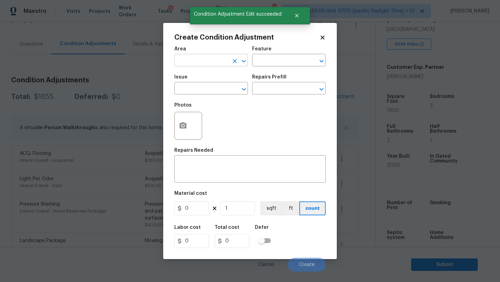
click at [196, 58] on input "text" at bounding box center [201, 61] width 54 height 11
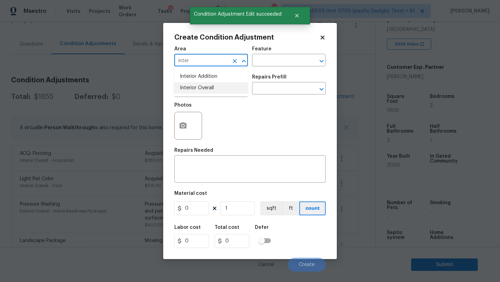
click at [202, 87] on li "Interior Overall" at bounding box center [211, 87] width 74 height 11
type input "Interior Overall"
click at [261, 65] on input "text" at bounding box center [279, 61] width 54 height 11
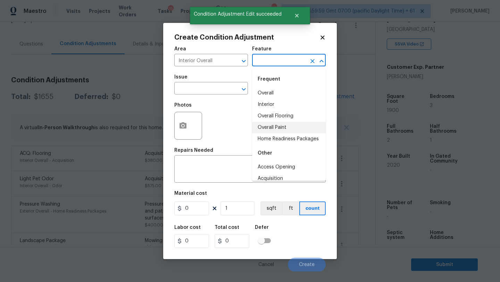
click at [263, 131] on li "Overall Paint" at bounding box center [289, 127] width 74 height 11
type input "Overall Paint"
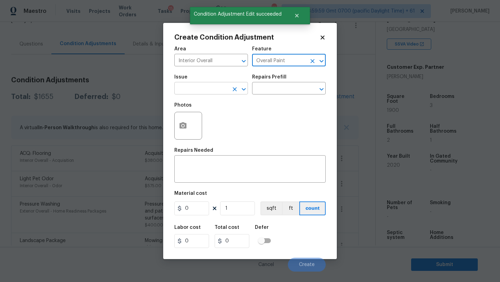
click at [213, 87] on input "text" at bounding box center [201, 89] width 54 height 11
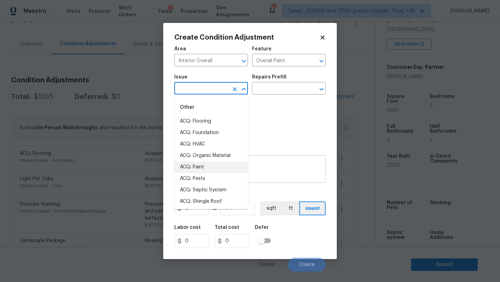
click at [206, 166] on li "ACQ: Paint" at bounding box center [211, 167] width 74 height 11
type input "ACQ: Paint"
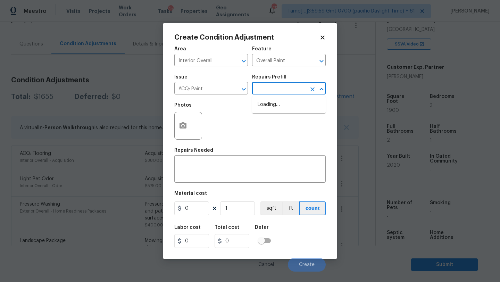
click at [278, 92] on input "text" at bounding box center [279, 89] width 54 height 11
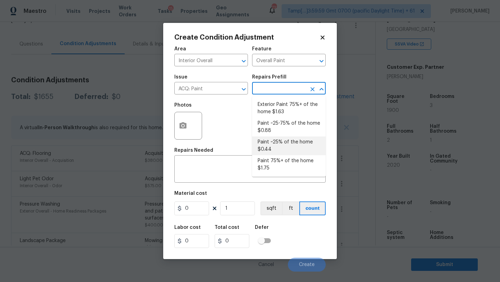
click at [271, 146] on li "Paint ~25% of the home $0.44" at bounding box center [289, 146] width 74 height 19
type input "Acquisition"
type textarea "Acquisition Scope: ~25% of the home needs interior paint"
type input "0.44"
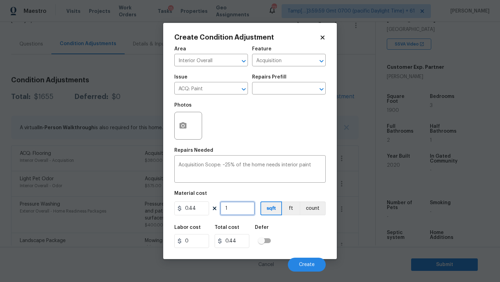
click at [228, 214] on input "1" at bounding box center [237, 209] width 35 height 14
type input "19"
type input "8.36"
type input "190"
type input "83.6"
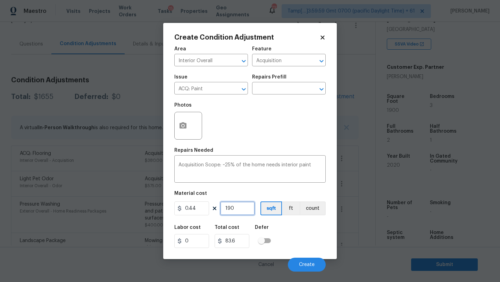
type input "1900"
type input "836"
type input "1900"
click at [298, 262] on button "Create" at bounding box center [307, 265] width 38 height 14
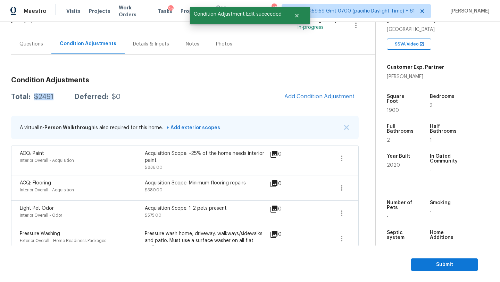
drag, startPoint x: 34, startPoint y: 98, endPoint x: 58, endPoint y: 98, distance: 23.6
click at [58, 98] on div "Total: $2491 Deferred: $0" at bounding box center [65, 96] width 109 height 7
copy div "$2491"
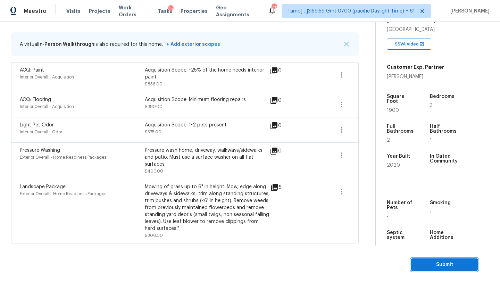
click at [429, 265] on span "Submit" at bounding box center [445, 265] width 56 height 9
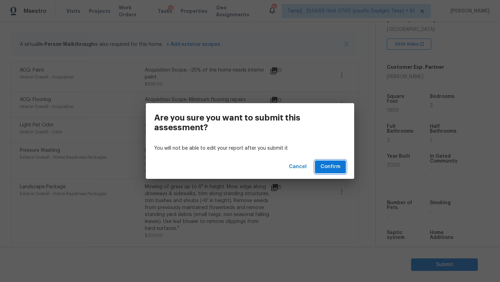
click at [329, 167] on span "Confirm" at bounding box center [331, 167] width 20 height 9
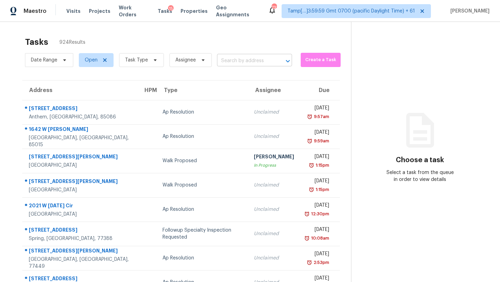
click at [237, 57] on input "text" at bounding box center [245, 61] width 56 height 11
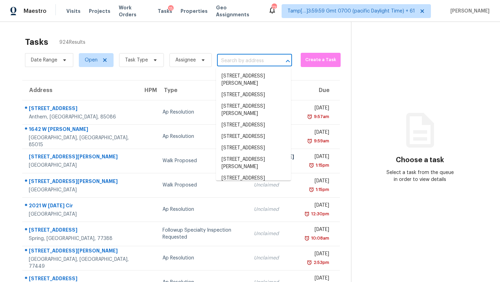
paste input "[STREET_ADDRESS]"
type input "[STREET_ADDRESS]"
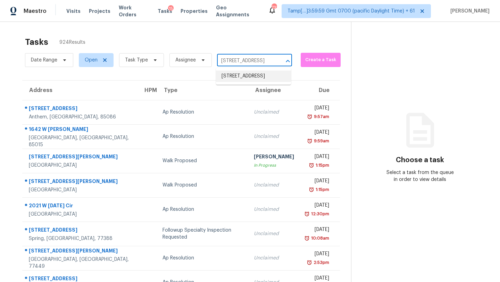
click at [245, 76] on li "[STREET_ADDRESS]" at bounding box center [253, 76] width 75 height 11
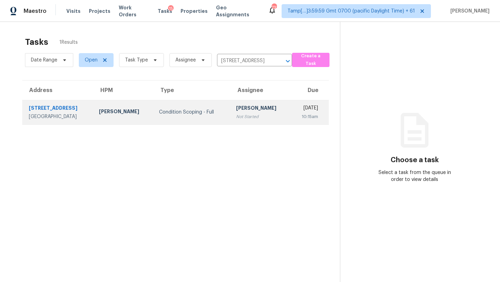
click at [296, 109] on div "[DATE]" at bounding box center [307, 109] width 22 height 9
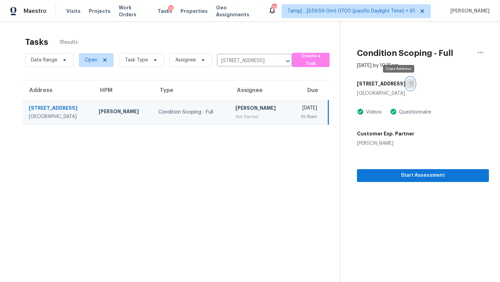
click at [410, 83] on icon "button" at bounding box center [412, 84] width 4 height 4
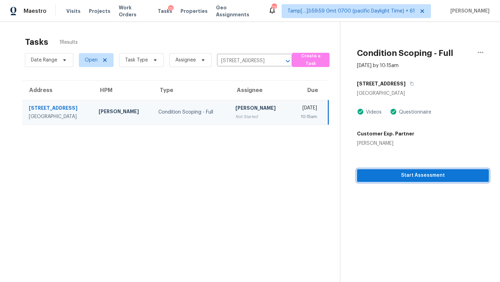
click at [393, 173] on span "Start Assessment" at bounding box center [423, 175] width 121 height 9
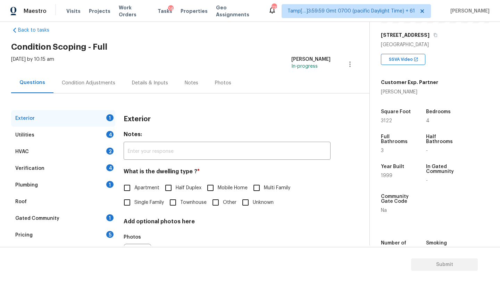
scroll to position [15, 0]
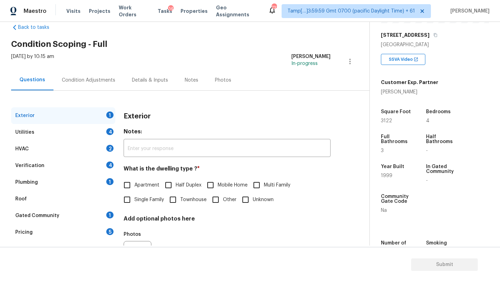
click at [37, 215] on div "Gated Community" at bounding box center [37, 215] width 44 height 7
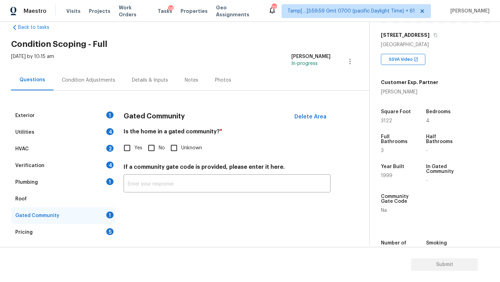
click at [132, 151] on input "Yes" at bounding box center [127, 148] width 15 height 15
checkbox input "true"
drag, startPoint x: 103, startPoint y: 200, endPoint x: 109, endPoint y: 200, distance: 6.6
click at [103, 200] on div "Roof" at bounding box center [63, 199] width 104 height 17
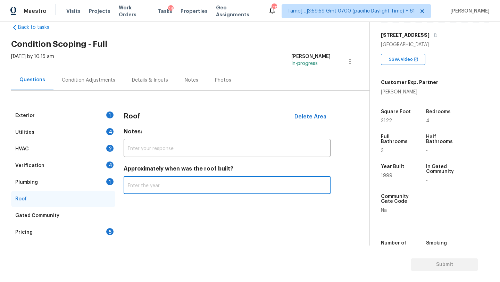
click at [137, 192] on input "text" at bounding box center [227, 186] width 207 height 16
type input "1999"
click at [78, 185] on div "Plumbing 1" at bounding box center [63, 182] width 104 height 17
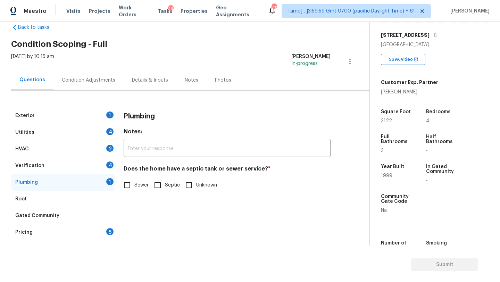
click at [123, 185] on input "Sewer" at bounding box center [127, 185] width 15 height 15
checkbox input "true"
click at [55, 170] on div "Verification 4" at bounding box center [63, 165] width 104 height 17
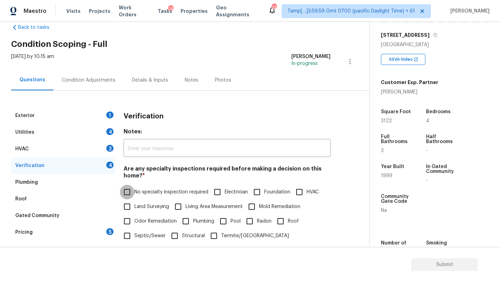
click at [126, 190] on input "No specialty inspection required" at bounding box center [127, 192] width 15 height 15
checkbox input "true"
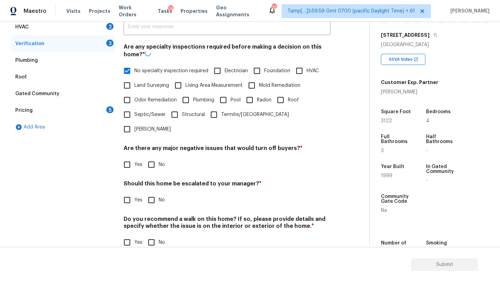
scroll to position [136, 0]
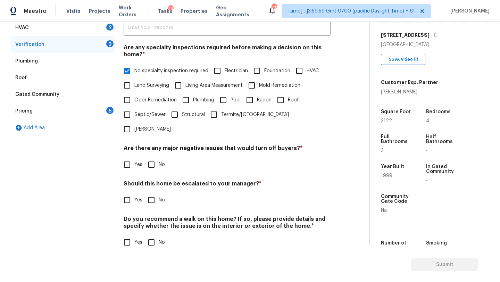
click at [154, 157] on input "No" at bounding box center [151, 164] width 15 height 15
checkbox input "true"
click at [155, 193] on input "No" at bounding box center [151, 200] width 15 height 15
checkbox input "true"
click at [156, 235] on input "No" at bounding box center [151, 242] width 15 height 15
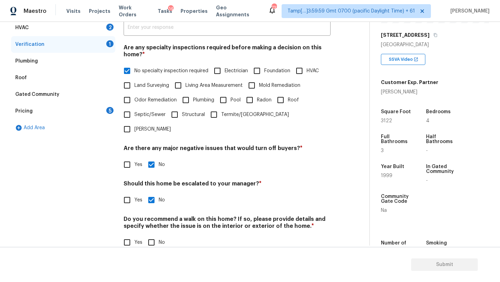
checkbox input "true"
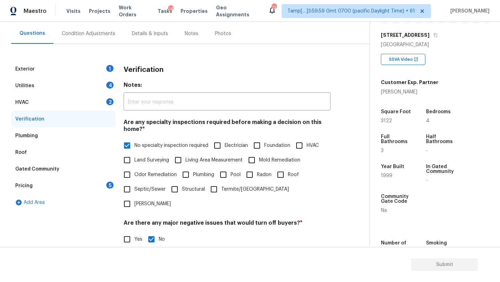
scroll to position [48, 0]
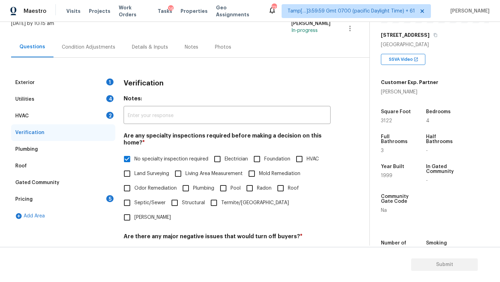
click at [29, 116] on div "HVAC 2" at bounding box center [63, 116] width 104 height 17
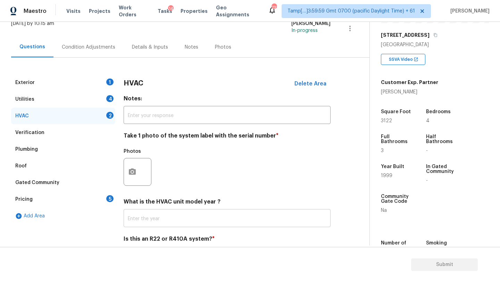
click at [153, 216] on input "text" at bounding box center [227, 219] width 207 height 16
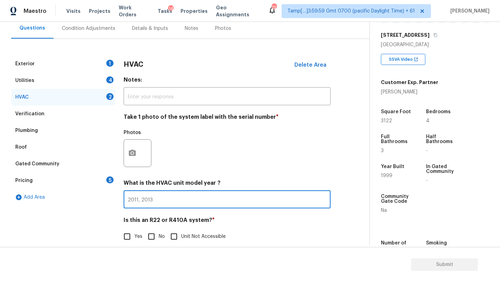
scroll to position [75, 0]
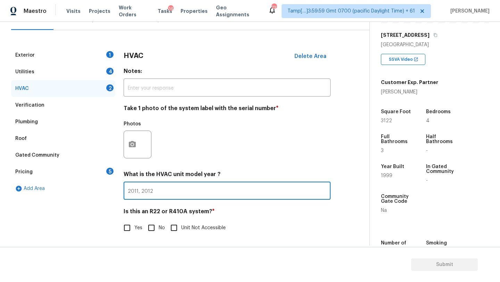
type input "2011, 2012"
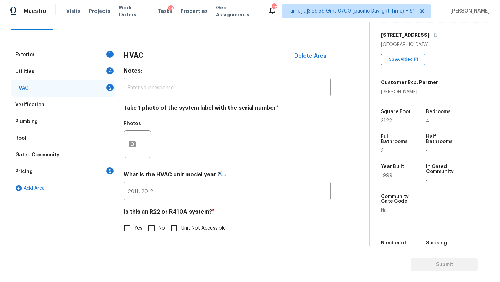
click at [156, 239] on div "HVAC Delete Area Notes: ​ Take 1 photo of the system label with the serial numb…" at bounding box center [227, 145] width 207 height 197
click at [154, 233] on input "No" at bounding box center [151, 228] width 15 height 15
checkbox input "true"
click at [48, 77] on div "Utilities 4" at bounding box center [63, 72] width 104 height 17
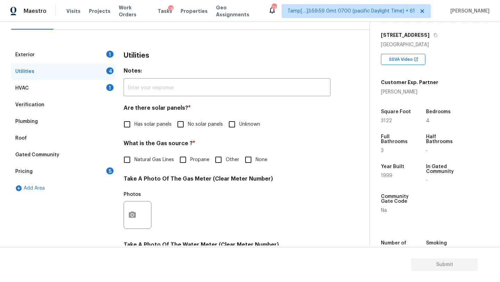
click at [185, 122] on input "No solar panels" at bounding box center [180, 124] width 15 height 15
checkbox input "true"
click at [151, 182] on h4 "Take A Photo Of The Gas Meter (Clear Meter Number)" at bounding box center [227, 180] width 207 height 10
click at [151, 164] on label "Natural Gas Lines" at bounding box center [147, 160] width 54 height 15
click at [134, 164] on input "Natural Gas Lines" at bounding box center [127, 160] width 15 height 15
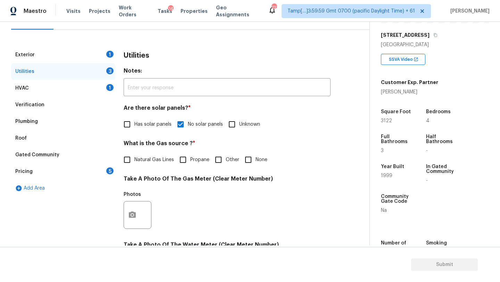
checkbox input "true"
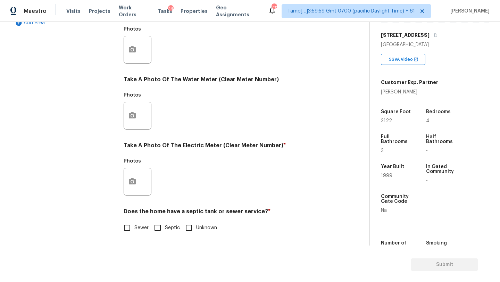
click at [141, 227] on span "Sewer" at bounding box center [141, 227] width 14 height 7
click at [134, 227] on input "Sewer" at bounding box center [127, 228] width 15 height 15
checkbox input "true"
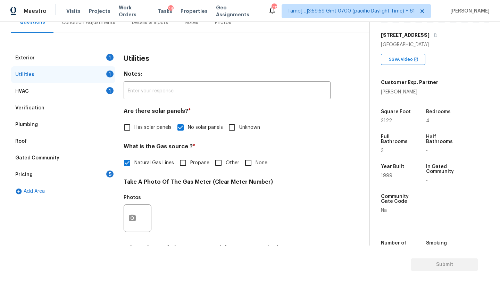
scroll to position [51, 0]
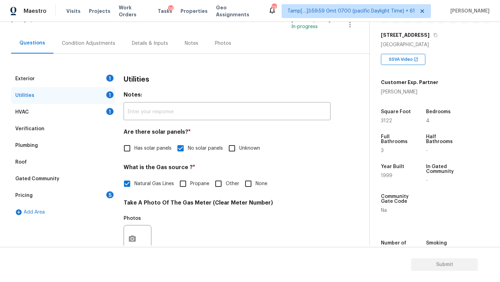
click at [69, 71] on div "Exterior 1" at bounding box center [63, 79] width 104 height 17
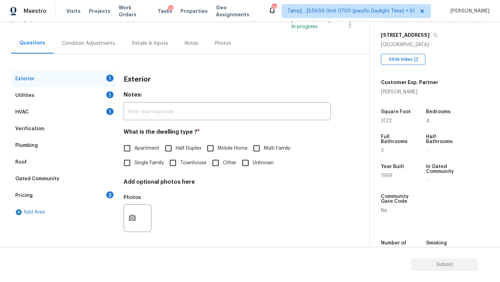
click at [141, 161] on span "Single Family" at bounding box center [149, 162] width 30 height 7
click at [134, 161] on input "Single Family" at bounding box center [127, 163] width 15 height 15
checkbox input "true"
click at [110, 192] on div "5" at bounding box center [109, 194] width 7 height 7
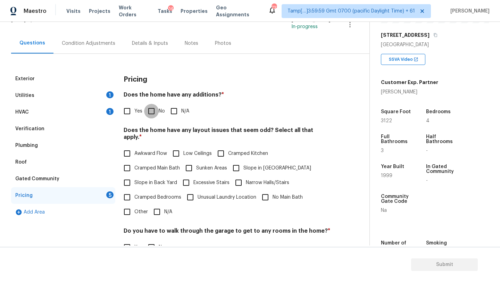
click at [156, 114] on input "No" at bounding box center [151, 111] width 15 height 15
checkbox input "true"
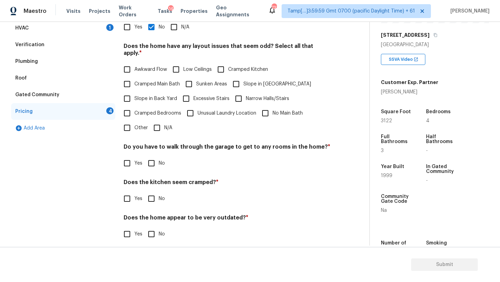
scroll to position [135, 0]
click at [158, 121] on input "N/A" at bounding box center [157, 128] width 15 height 15
checkbox input "true"
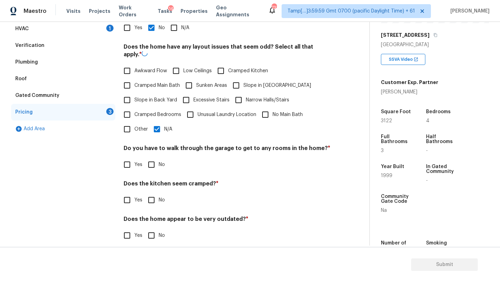
click at [158, 181] on h4 "Does the kitchen seem cramped? *" at bounding box center [227, 185] width 207 height 10
drag, startPoint x: 158, startPoint y: 159, endPoint x: 158, endPoint y: 189, distance: 29.9
click at [159, 161] on span "No" at bounding box center [162, 164] width 6 height 7
click at [158, 159] on input "No" at bounding box center [151, 164] width 15 height 15
checkbox input "true"
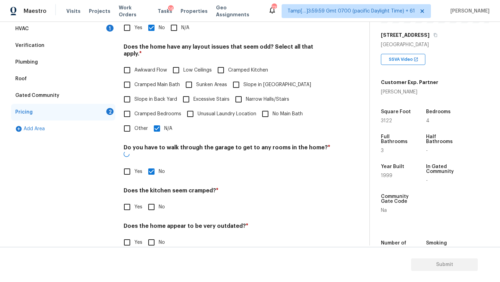
click at [158, 200] on label "No" at bounding box center [154, 207] width 21 height 15
click at [158, 200] on input "No" at bounding box center [151, 207] width 15 height 15
checkbox input "true"
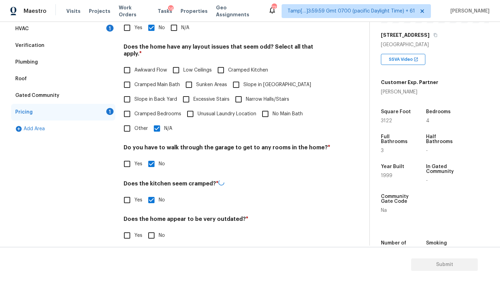
click at [159, 232] on span "No" at bounding box center [162, 235] width 6 height 7
click at [158, 230] on input "No" at bounding box center [151, 235] width 15 height 15
checkbox input "true"
click at [28, 43] on div "Verification" at bounding box center [29, 45] width 29 height 7
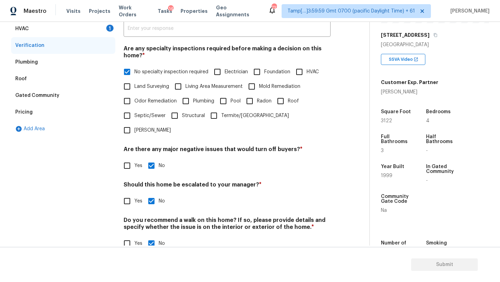
click at [123, 194] on input "Yes" at bounding box center [127, 201] width 15 height 15
checkbox input "true"
checkbox input "false"
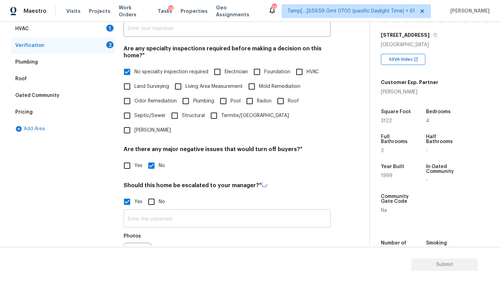
click at [151, 211] on input "text" at bounding box center [227, 219] width 207 height 16
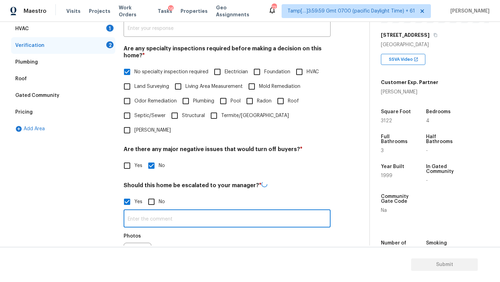
paste input "Home flooded during [PERSON_NAME]. Previous owner repaired the house."
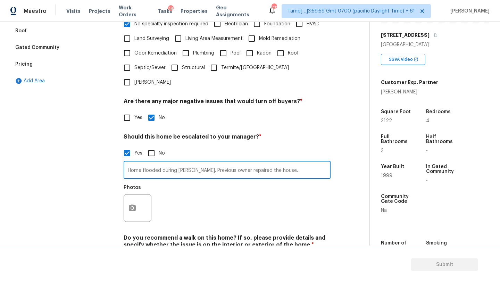
type input "Home flooded during [PERSON_NAME]. Previous owner repaired the house."
click at [140, 195] on button "button" at bounding box center [132, 208] width 17 height 27
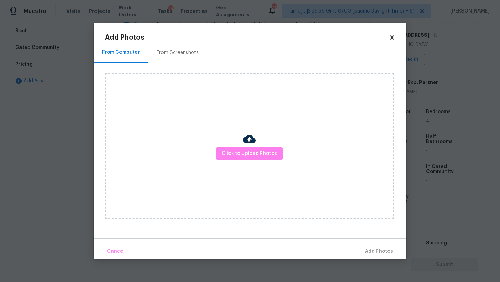
click at [175, 30] on div "Add Photos From Computer From Screenshots Click to Upload Photos Cancel Add Pho…" at bounding box center [250, 141] width 313 height 236
click at [175, 39] on h2 "Add Photos" at bounding box center [247, 37] width 284 height 7
click at [175, 48] on div "From Screenshots" at bounding box center [177, 52] width 59 height 21
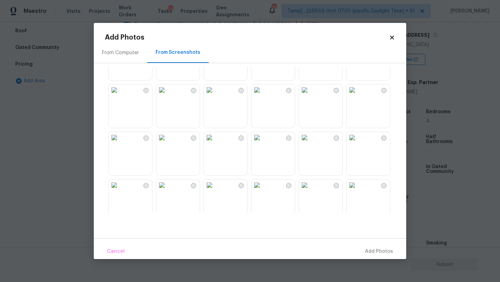
scroll to position [292, 0]
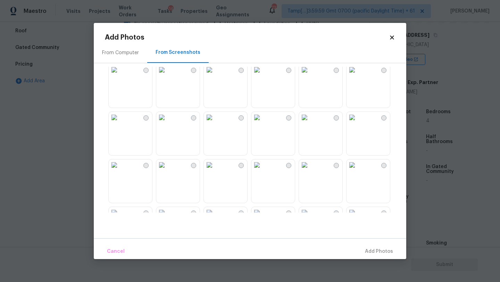
click at [263, 75] on img at bounding box center [257, 69] width 11 height 11
click at [377, 251] on span "Add 1 Photo(s)" at bounding box center [376, 251] width 34 height 9
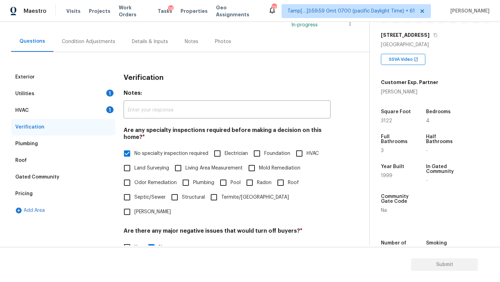
scroll to position [0, 0]
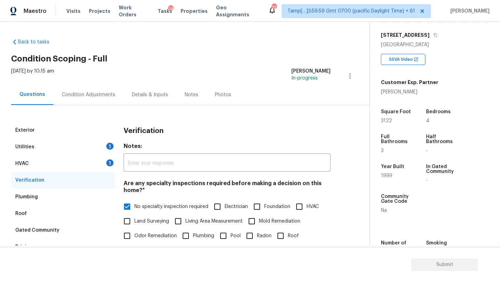
click at [86, 93] on div "Condition Adjustments" at bounding box center [89, 94] width 54 height 7
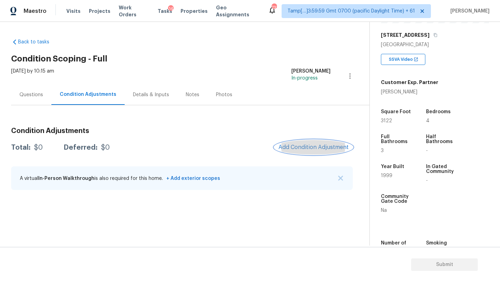
click at [319, 149] on span "Add Condition Adjustment" at bounding box center [314, 147] width 70 height 6
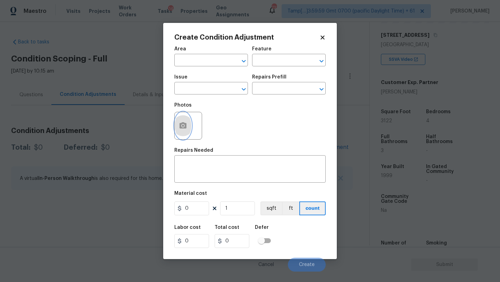
click at [183, 132] on button "button" at bounding box center [183, 125] width 17 height 27
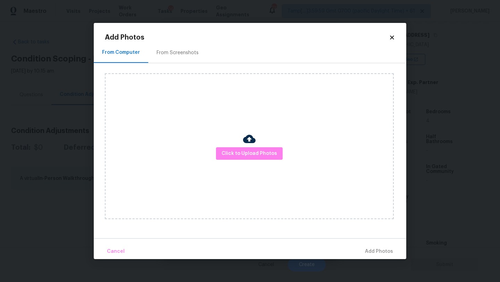
click at [183, 55] on div "From Screenshots" at bounding box center [178, 52] width 42 height 7
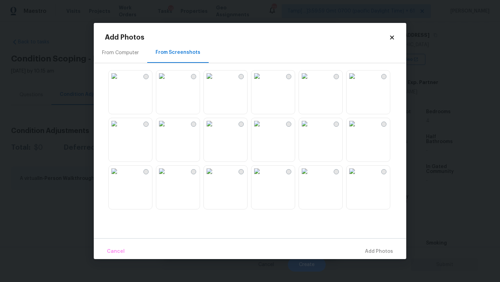
click at [310, 82] on img at bounding box center [304, 76] width 11 height 11
click at [215, 129] on img at bounding box center [209, 123] width 11 height 11
click at [120, 82] on img at bounding box center [114, 76] width 11 height 11
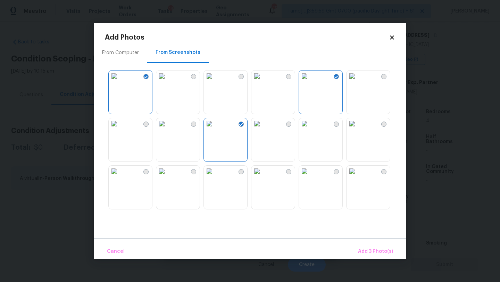
click at [167, 177] on img at bounding box center [161, 171] width 11 height 11
click at [215, 177] on img at bounding box center [209, 171] width 11 height 11
click at [263, 177] on img at bounding box center [257, 171] width 11 height 11
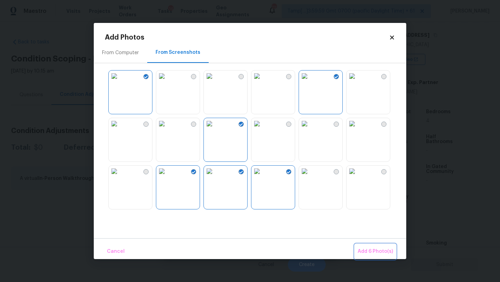
click at [359, 244] on button "Add 6 Photo(s)" at bounding box center [375, 251] width 41 height 15
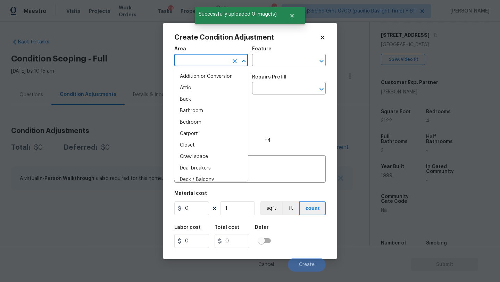
click at [207, 66] on input "text" at bounding box center [201, 61] width 54 height 11
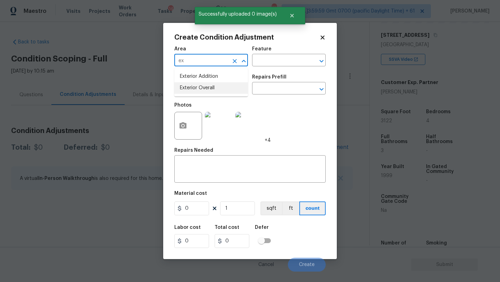
click at [208, 90] on li "Exterior Overall" at bounding box center [211, 87] width 74 height 11
type input "Exterior Overall"
click at [284, 57] on input "text" at bounding box center [279, 61] width 54 height 11
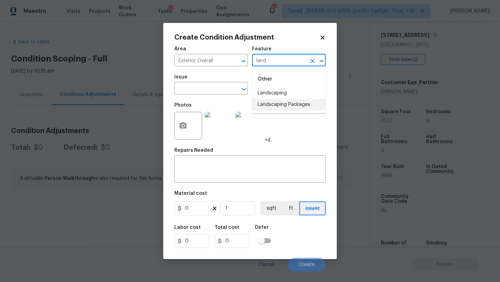
click at [281, 108] on li "Landscaping Packages" at bounding box center [289, 104] width 74 height 11
type input "Landscaping Packages"
click at [227, 91] on input "text" at bounding box center [201, 89] width 54 height 11
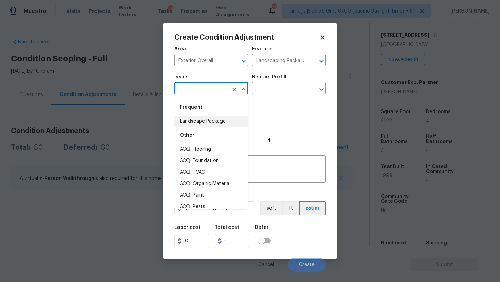
click at [218, 116] on li "Landscape Package" at bounding box center [211, 121] width 74 height 11
type input "Landscape Package"
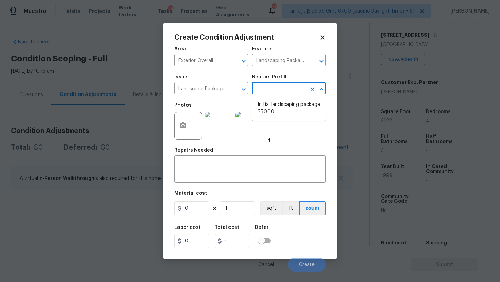
click at [290, 90] on input "text" at bounding box center [279, 89] width 54 height 11
click at [270, 110] on li "Initial landscaping package $50.00" at bounding box center [289, 108] width 74 height 19
type input "Home Readiness Packages"
type textarea "Mowing of grass up to 6" in height. Mow, edge along driveways & sidewalks, trim…"
type input "50"
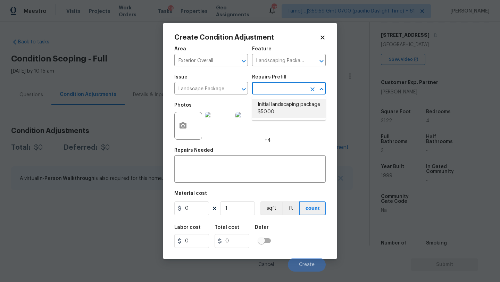
type input "50"
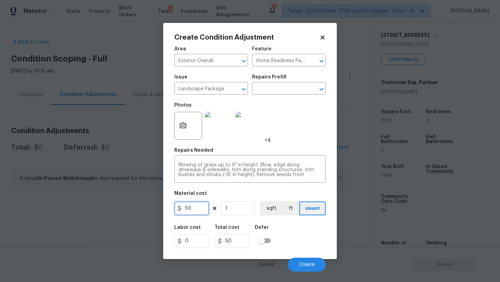
click at [192, 210] on input "50" at bounding box center [191, 209] width 35 height 14
type input "300"
click at [182, 122] on icon "button" at bounding box center [183, 126] width 8 height 8
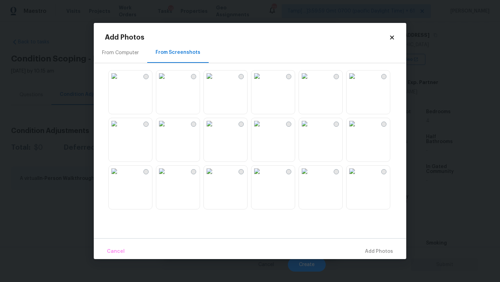
click at [190, 59] on div "From Screenshots" at bounding box center [178, 52] width 62 height 21
click at [393, 38] on icon at bounding box center [392, 37] width 4 height 4
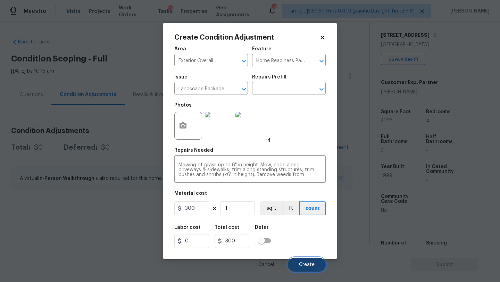
click at [309, 261] on button "Create" at bounding box center [307, 265] width 38 height 14
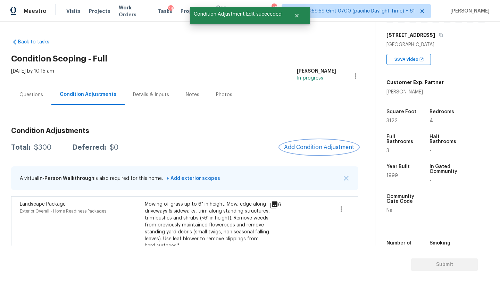
click at [306, 148] on span "Add Condition Adjustment" at bounding box center [319, 147] width 70 height 6
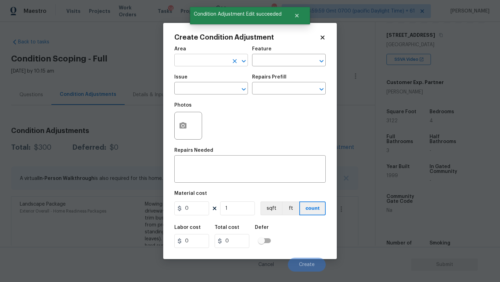
click at [189, 61] on input "text" at bounding box center [201, 61] width 54 height 11
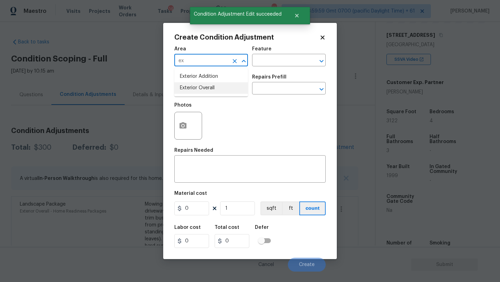
click at [191, 89] on li "Exterior Overall" at bounding box center [211, 87] width 74 height 11
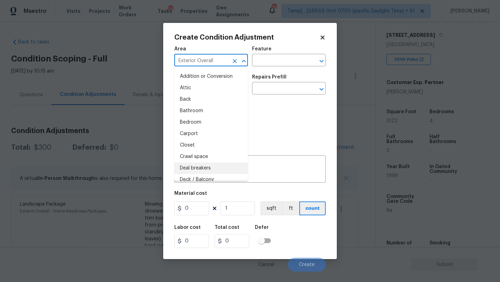
click at [182, 172] on li "Deal breakers" at bounding box center [211, 168] width 74 height 11
type input "Deal breakers"
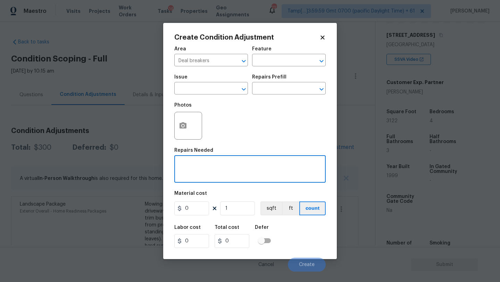
click at [193, 170] on textarea at bounding box center [250, 170] width 143 height 15
paste textarea "Pressure wash home, driveway, walkways/sidewalks and patio. Must use a surface …"
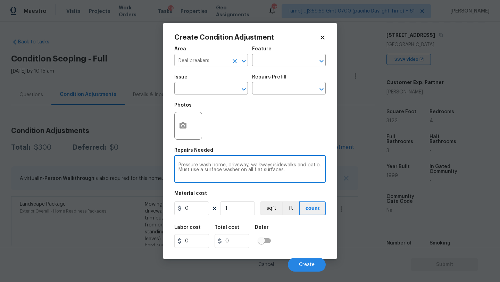
type textarea "Pressure wash home, driveway, walkways/sidewalks and patio. Must use a surface …"
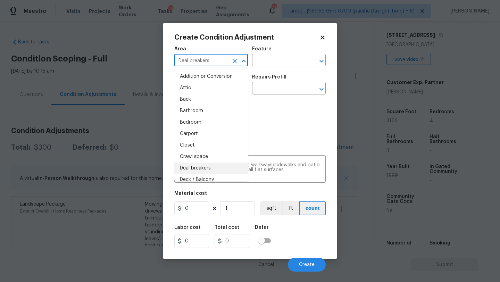
click at [202, 63] on input "Deal breakers" at bounding box center [201, 61] width 54 height 11
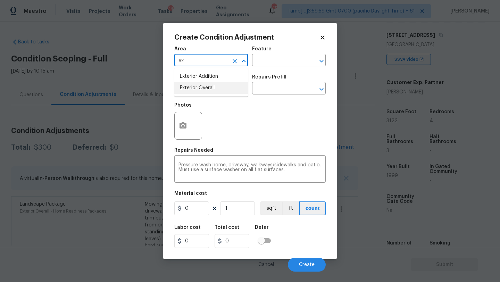
click at [210, 88] on li "Exterior Overall" at bounding box center [211, 87] width 74 height 11
type input "Exterior Overall"
click at [263, 62] on input "text" at bounding box center [279, 61] width 54 height 11
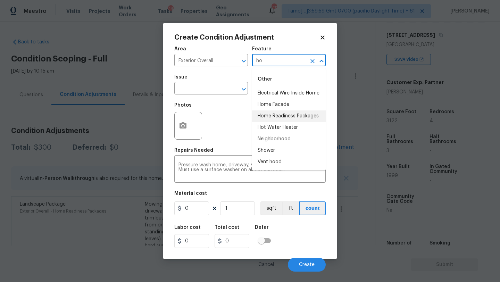
click at [274, 122] on li "Home Readiness Packages" at bounding box center [289, 115] width 74 height 11
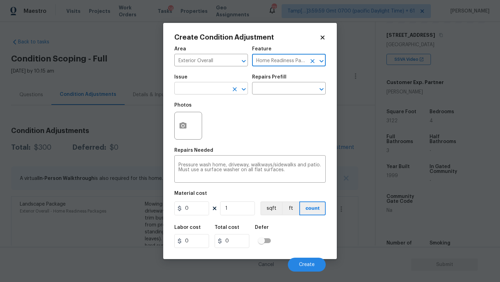
type input "Home Readiness Packages"
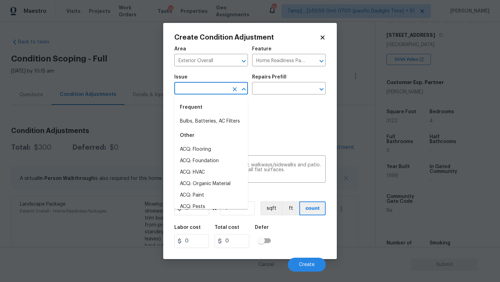
click at [214, 94] on input "text" at bounding box center [201, 89] width 54 height 11
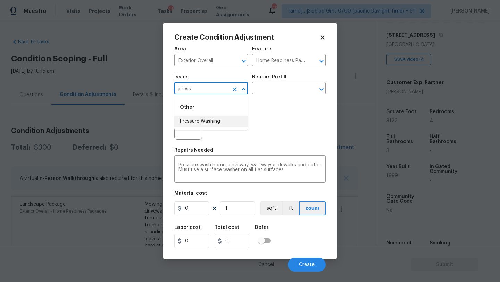
click at [219, 125] on li "Pressure Washing" at bounding box center [211, 121] width 74 height 11
type input "Pressure Washing"
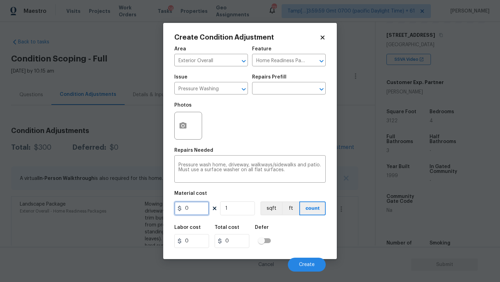
click at [192, 209] on input "0" at bounding box center [191, 209] width 35 height 14
type input "400"
click at [307, 265] on span "Create" at bounding box center [307, 264] width 16 height 5
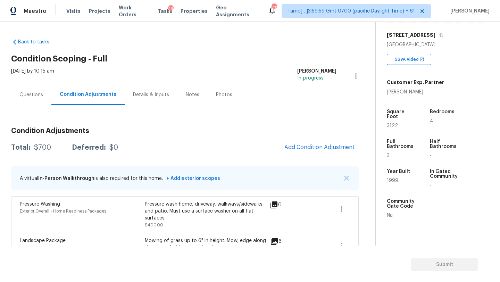
click at [32, 99] on div "Questions" at bounding box center [31, 94] width 40 height 21
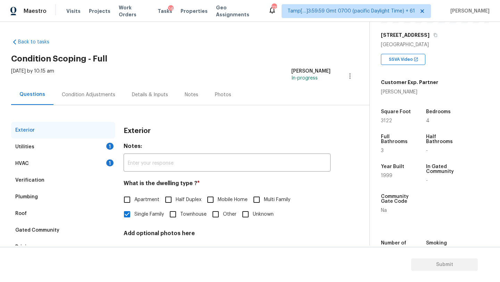
drag, startPoint x: 59, startPoint y: 167, endPoint x: 71, endPoint y: 167, distance: 12.2
click at [59, 167] on div "HVAC 1" at bounding box center [63, 163] width 104 height 17
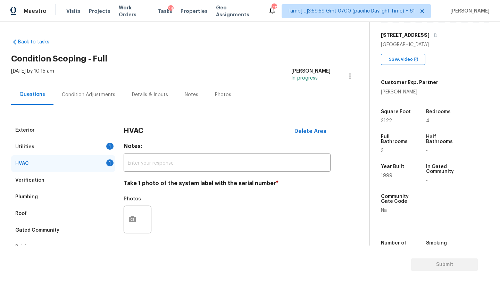
scroll to position [31, 0]
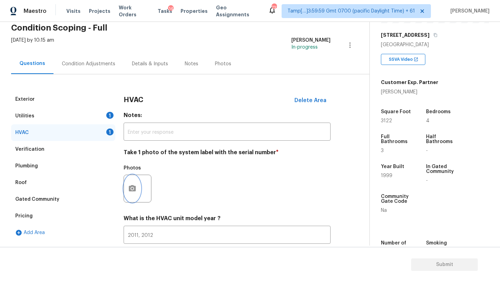
click at [137, 194] on button "button" at bounding box center [132, 188] width 17 height 27
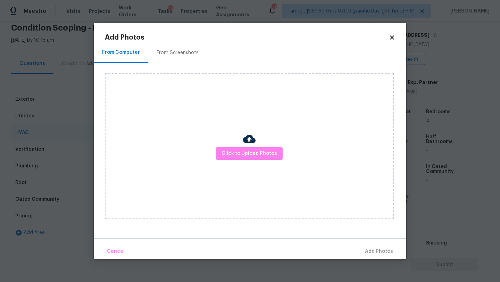
click at [178, 54] on div "From Screenshots" at bounding box center [178, 52] width 42 height 7
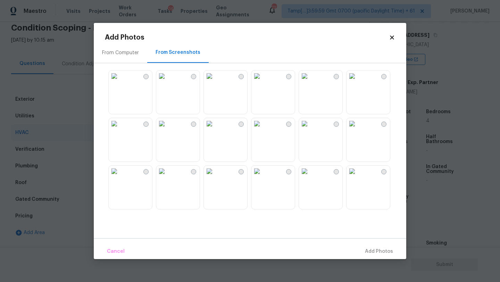
click at [126, 51] on div "From Computer" at bounding box center [120, 52] width 37 height 7
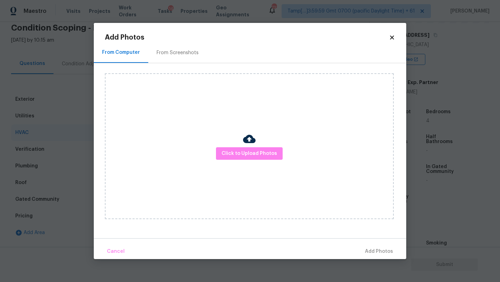
click at [233, 147] on div "Click to Upload Photos" at bounding box center [249, 146] width 289 height 146
click at [236, 151] on span "Click to Upload Photos" at bounding box center [250, 153] width 56 height 9
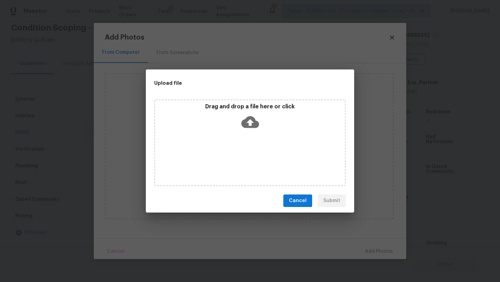
click at [247, 132] on div "Drag and drop a file here or click" at bounding box center [250, 118] width 190 height 30
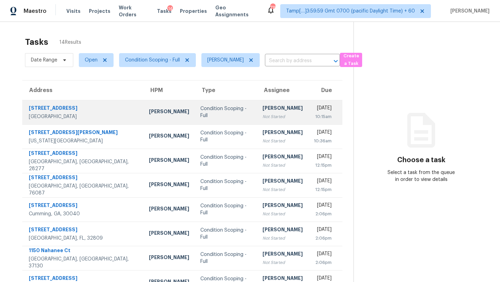
click at [222, 105] on td "Condition Scoping - Full" at bounding box center [226, 112] width 62 height 24
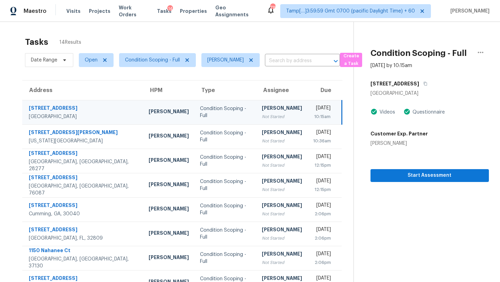
click at [227, 110] on div "Condition Scoping - Full" at bounding box center [225, 112] width 51 height 14
click at [424, 83] on icon "button" at bounding box center [426, 84] width 4 height 4
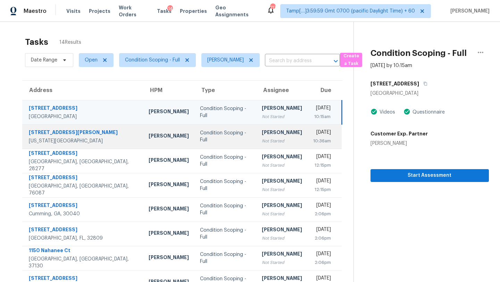
click at [313, 142] on div "10:36am" at bounding box center [322, 141] width 18 height 7
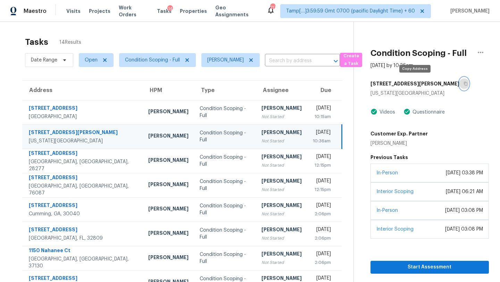
click at [464, 85] on icon "button" at bounding box center [465, 84] width 3 height 4
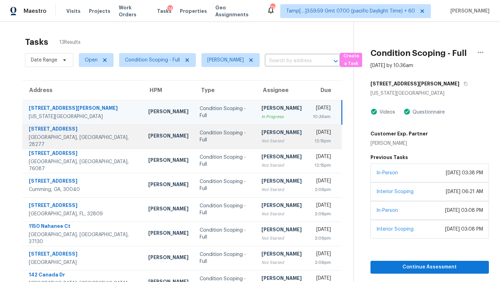
click at [262, 131] on div "[PERSON_NAME]" at bounding box center [282, 133] width 40 height 9
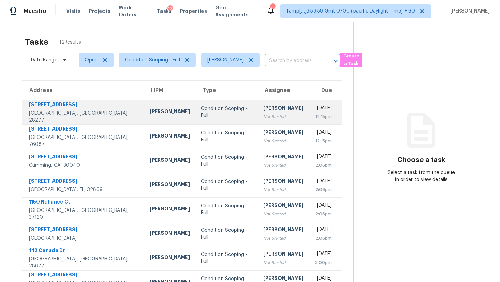
click at [263, 117] on div "Not Started" at bounding box center [283, 116] width 40 height 7
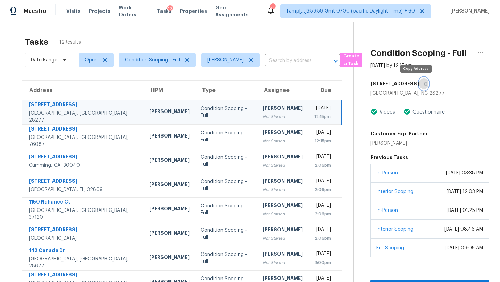
click at [424, 83] on icon "button" at bounding box center [426, 84] width 4 height 4
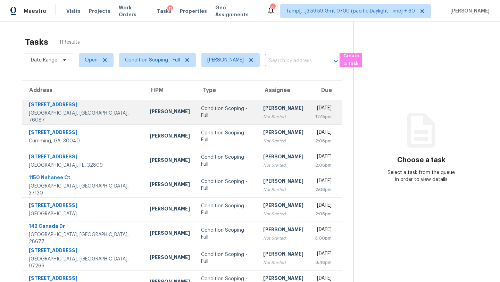
click at [263, 115] on div "Not Started" at bounding box center [283, 116] width 40 height 7
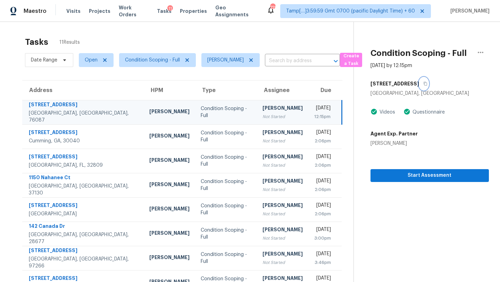
click at [419, 84] on button "button" at bounding box center [423, 83] width 9 height 13
click at [424, 83] on icon "button" at bounding box center [426, 84] width 4 height 4
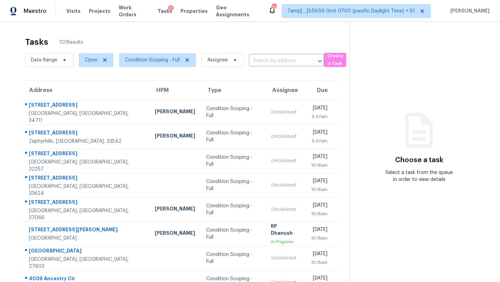
click at [258, 67] on div "Date Range Open Condition Scoping - Full Assignee ​" at bounding box center [174, 60] width 299 height 18
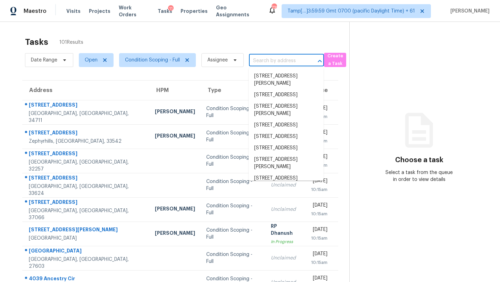
click at [267, 60] on input "text" at bounding box center [277, 61] width 56 height 11
paste input "[STREET_ADDRESS]"
type input "[STREET_ADDRESS]"
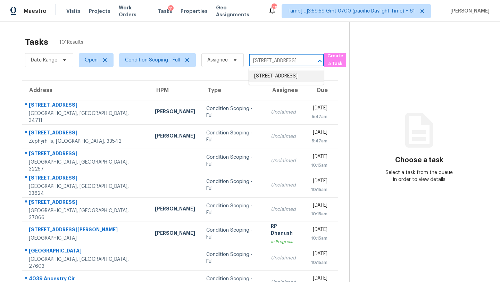
click at [272, 82] on li "[STREET_ADDRESS]" at bounding box center [286, 76] width 75 height 11
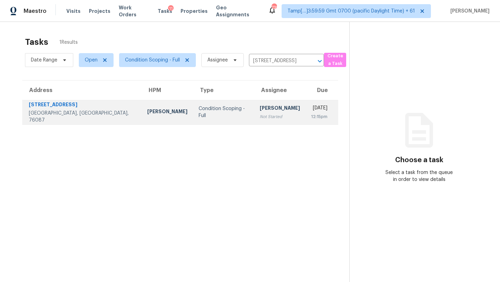
click at [260, 110] on div "[PERSON_NAME]" at bounding box center [280, 109] width 40 height 9
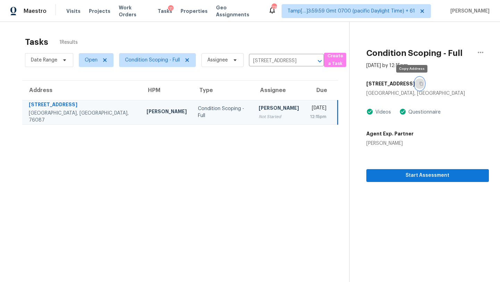
click at [419, 85] on icon "button" at bounding box center [421, 84] width 4 height 4
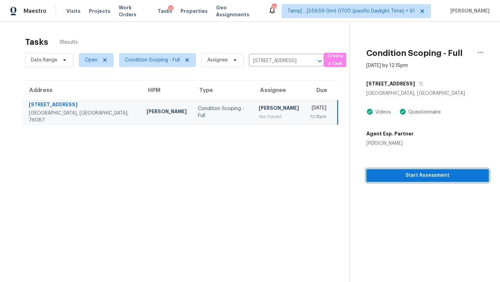
click at [403, 178] on span "Start Assessment" at bounding box center [428, 175] width 112 height 9
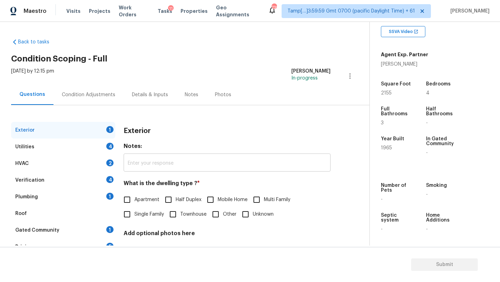
scroll to position [41, 0]
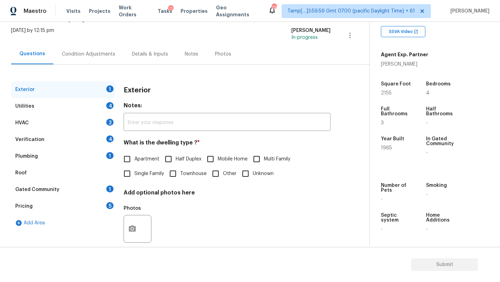
click at [66, 192] on div "Gated Community 1" at bounding box center [63, 189] width 104 height 17
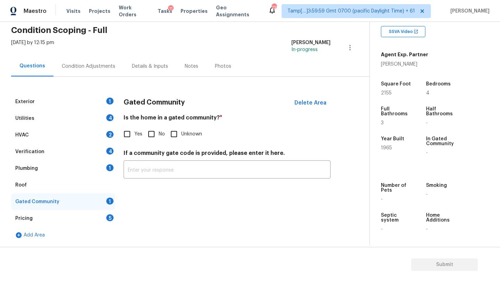
click at [144, 135] on div "Yes No Unknown" at bounding box center [227, 134] width 207 height 15
click at [159, 125] on div "Is the home in a gated community? * Yes No Unknown" at bounding box center [227, 127] width 207 height 27
click at [157, 131] on input "No" at bounding box center [151, 134] width 15 height 15
checkbox input "true"
click at [82, 186] on div "Roof" at bounding box center [63, 185] width 104 height 17
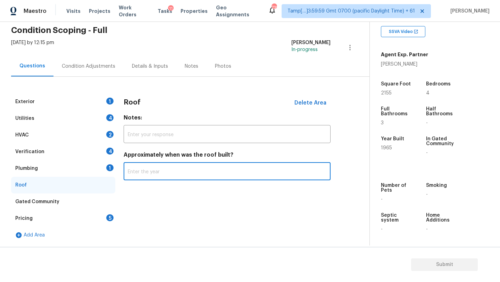
click at [128, 169] on input "text" at bounding box center [227, 172] width 207 height 16
type input "2022"
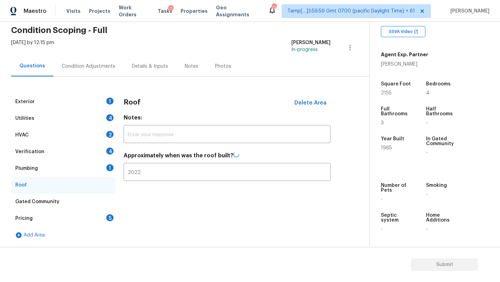
click at [69, 171] on div "Plumbing 1" at bounding box center [63, 168] width 104 height 17
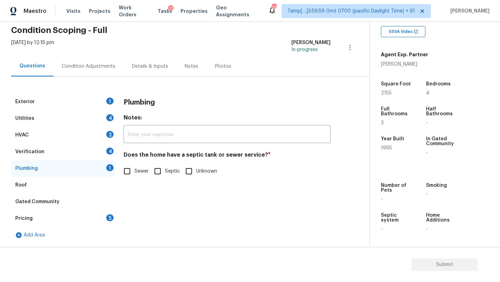
click at [140, 171] on span "Sewer" at bounding box center [141, 171] width 14 height 7
click at [134, 171] on input "Sewer" at bounding box center [127, 171] width 15 height 15
checkbox input "true"
click at [68, 160] on div "Plumbing" at bounding box center [63, 168] width 104 height 17
click at [68, 155] on div "Verification 4" at bounding box center [63, 152] width 104 height 17
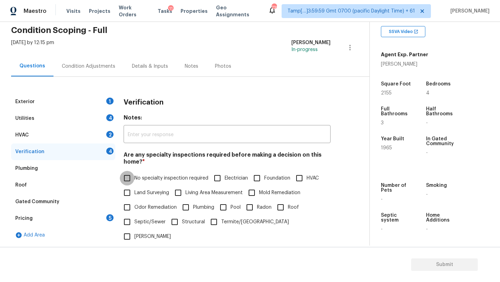
click at [129, 172] on input "No specialty inspection required" at bounding box center [127, 178] width 15 height 15
checkbox input "true"
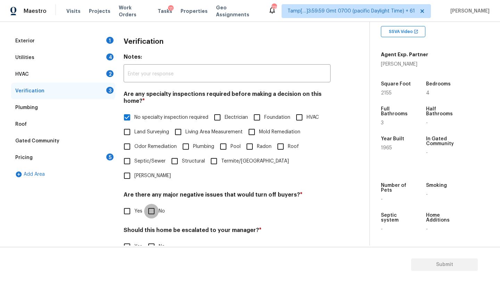
click at [155, 204] on input "No" at bounding box center [151, 211] width 15 height 15
checkbox input "true"
click at [155, 240] on div "Verification Notes: ​ Are any specialty inspections required before making a de…" at bounding box center [227, 169] width 207 height 273
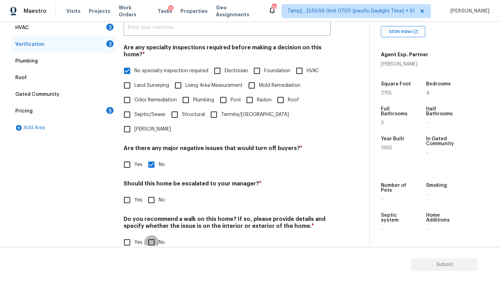
click at [153, 235] on input "No" at bounding box center [151, 242] width 15 height 15
checkbox input "true"
click at [153, 193] on input "No" at bounding box center [151, 200] width 15 height 15
checkbox input "true"
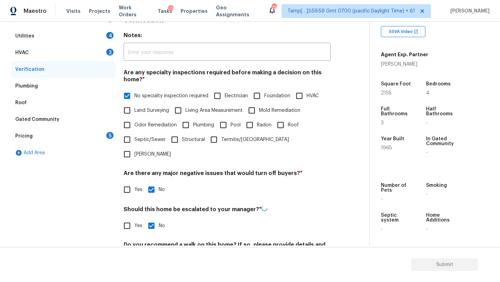
scroll to position [79, 0]
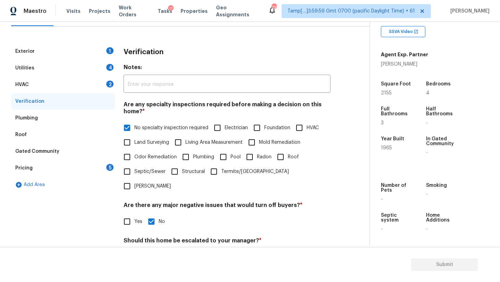
click at [75, 83] on div "HVAC 2" at bounding box center [63, 84] width 104 height 17
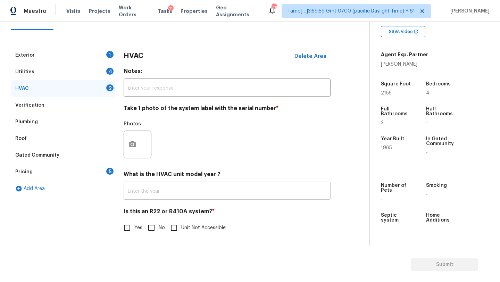
click at [149, 195] on input "text" at bounding box center [227, 191] width 207 height 16
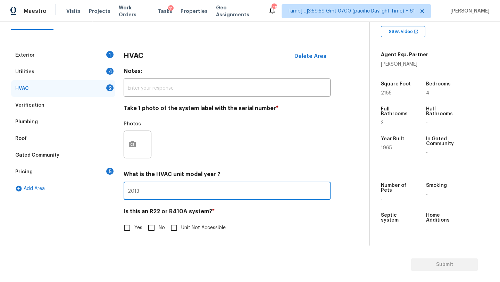
type input "2013"
click at [154, 230] on input "No" at bounding box center [151, 228] width 15 height 15
checkbox input "true"
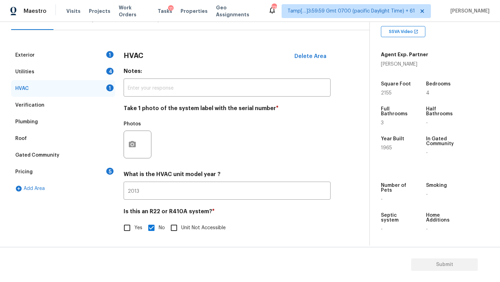
click at [66, 68] on div "Utilities 4" at bounding box center [63, 72] width 104 height 17
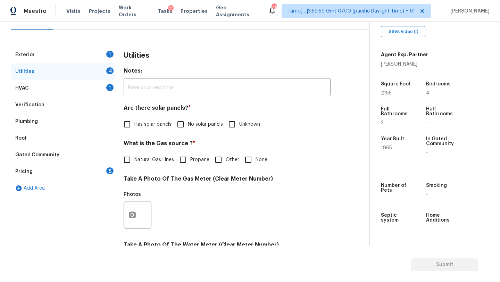
click at [179, 124] on input "No solar panels" at bounding box center [180, 124] width 15 height 15
checkbox input "true"
click at [146, 164] on label "Natural Gas Lines" at bounding box center [147, 160] width 54 height 15
click at [134, 164] on input "Natural Gas Lines" at bounding box center [127, 160] width 15 height 15
checkbox input "true"
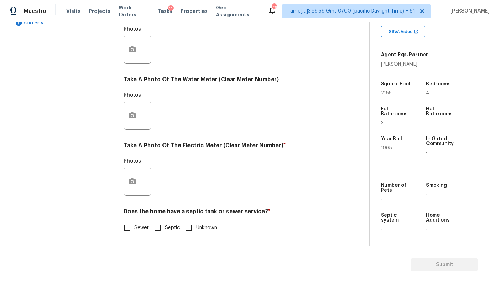
click at [140, 230] on span "Sewer" at bounding box center [141, 227] width 14 height 7
click at [134, 230] on input "Sewer" at bounding box center [127, 228] width 15 height 15
checkbox input "true"
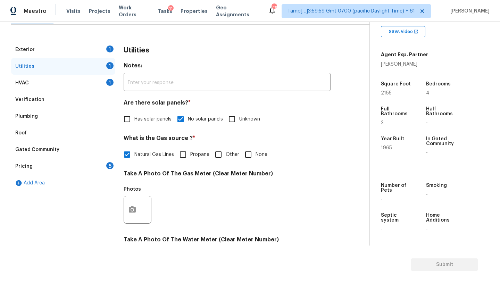
click at [43, 54] on div "Exterior 1" at bounding box center [63, 49] width 104 height 17
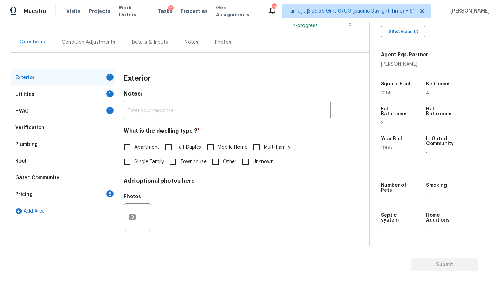
click at [133, 159] on input "Single Family" at bounding box center [127, 162] width 15 height 15
checkbox input "true"
click at [104, 195] on div "Pricing 5" at bounding box center [63, 194] width 104 height 17
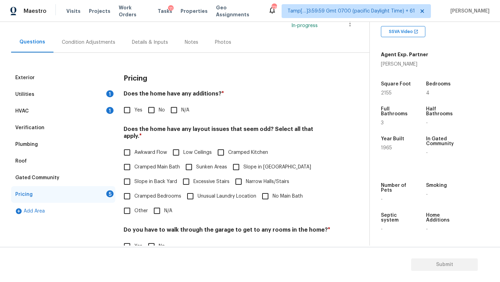
click at [153, 111] on input "No" at bounding box center [151, 110] width 15 height 15
checkbox input "true"
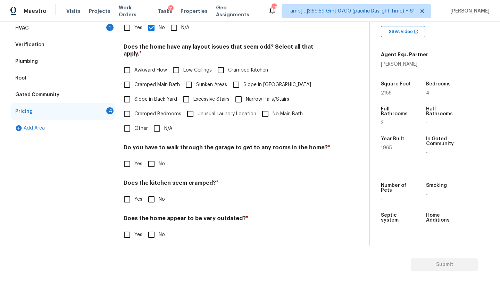
scroll to position [135, 0]
drag, startPoint x: 159, startPoint y: 121, endPoint x: 159, endPoint y: 138, distance: 16.7
click at [159, 121] on input "N/A" at bounding box center [157, 128] width 15 height 15
checkbox input "true"
click at [158, 162] on input "No" at bounding box center [151, 164] width 15 height 15
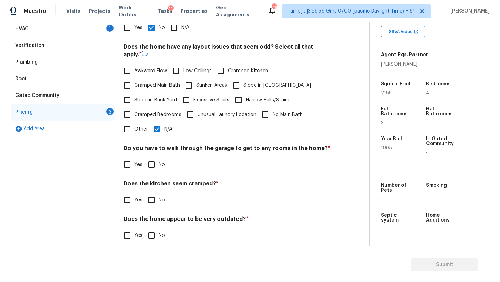
checkbox input "true"
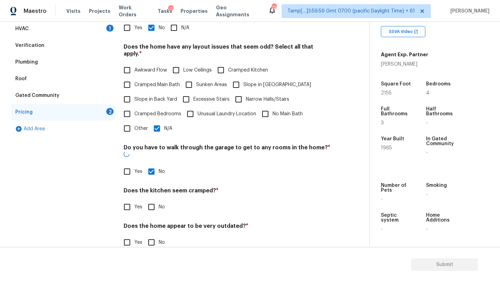
click at [157, 200] on input "No" at bounding box center [151, 207] width 15 height 15
checkbox input "true"
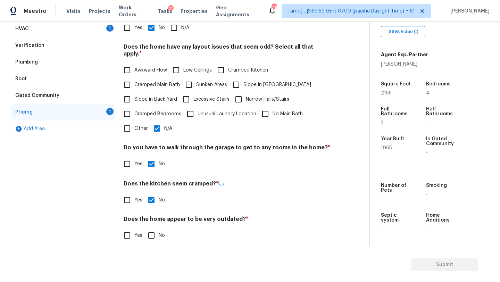
click at [157, 242] on div "Pricing Does the home have any additions? * Yes No N/A Does the home have any l…" at bounding box center [227, 119] width 207 height 264
click at [158, 232] on input "No" at bounding box center [151, 235] width 15 height 15
click at [147, 232] on input "No" at bounding box center [151, 235] width 15 height 15
checkbox input "true"
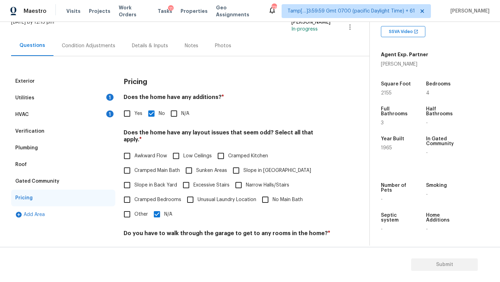
scroll to position [41, 0]
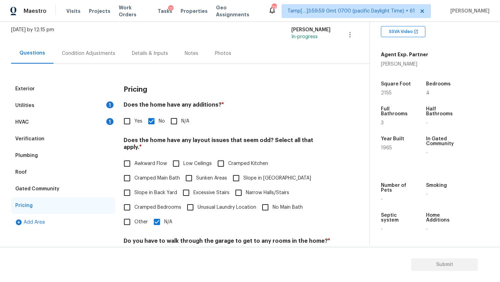
click at [30, 122] on div "HVAC 1" at bounding box center [63, 122] width 104 height 17
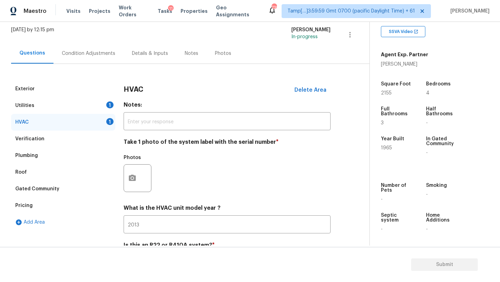
click at [88, 50] on div "Condition Adjustments" at bounding box center [89, 53] width 54 height 7
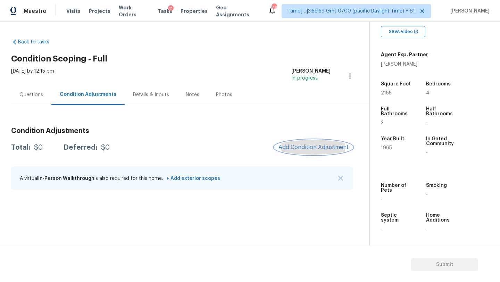
click at [297, 145] on span "Add Condition Adjustment" at bounding box center [314, 147] width 70 height 6
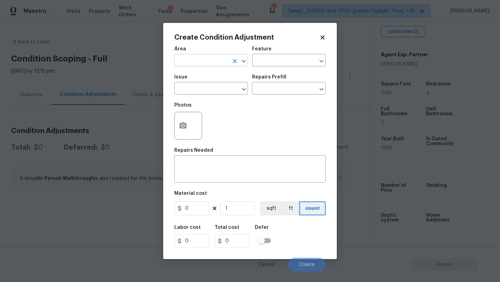
click at [195, 58] on input "text" at bounding box center [201, 61] width 54 height 11
type input "e"
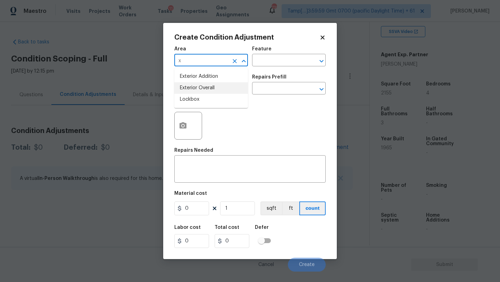
click at [202, 87] on li "Exterior Overall" at bounding box center [211, 87] width 74 height 11
type input "Exterior Overall"
click at [270, 68] on div "Area Exterior Overall ​ Feature ​" at bounding box center [249, 56] width 151 height 28
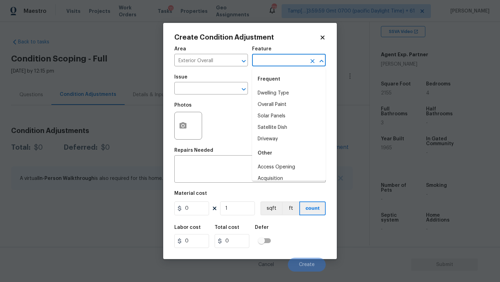
click at [271, 56] on input "text" at bounding box center [279, 61] width 54 height 11
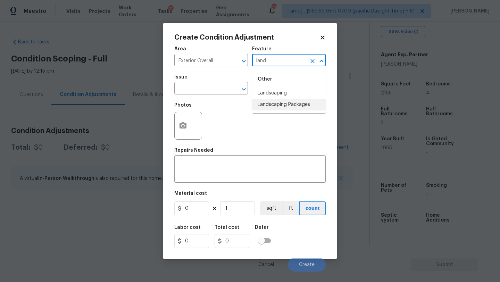
click at [270, 103] on li "Landscaping Packages" at bounding box center [289, 104] width 74 height 11
type input "Landscaping Packages"
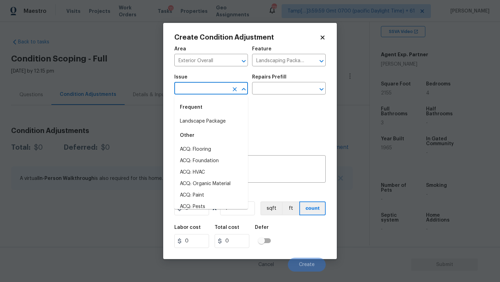
click at [210, 88] on input "text" at bounding box center [201, 89] width 54 height 11
click at [210, 124] on li "Landscape Package" at bounding box center [211, 121] width 74 height 11
type input "Landscape Package"
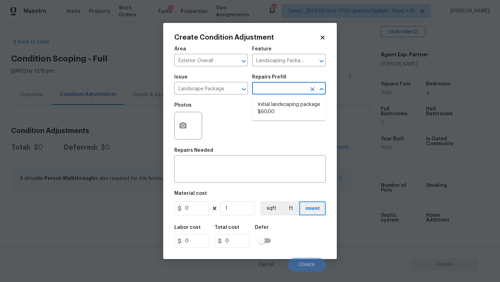
click at [260, 92] on input "text" at bounding box center [279, 89] width 54 height 11
drag, startPoint x: 263, startPoint y: 107, endPoint x: 231, endPoint y: 147, distance: 51.0
click at [263, 107] on li "Initial landscaping package $60.00" at bounding box center [289, 108] width 74 height 19
type input "Home Readiness Packages"
type textarea "Mowing of grass up to 6" in height. Mow, edge along driveways & sidewalks, trim…"
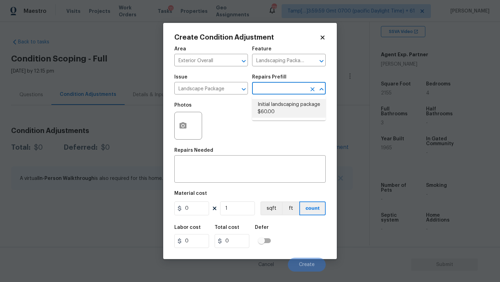
type input "60"
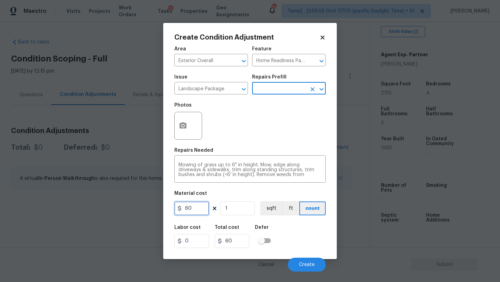
click at [197, 204] on input "60" at bounding box center [191, 209] width 35 height 14
type input "300"
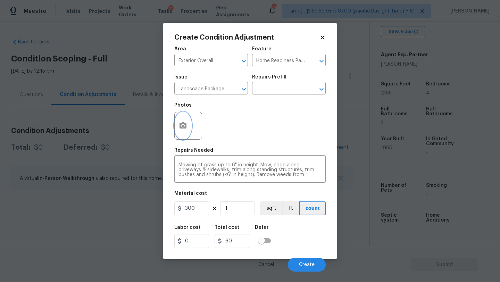
type input "300"
click at [183, 130] on icon "button" at bounding box center [183, 126] width 8 height 8
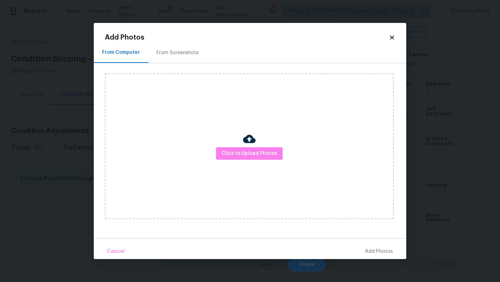
click at [183, 50] on div "From Screenshots" at bounding box center [178, 52] width 42 height 7
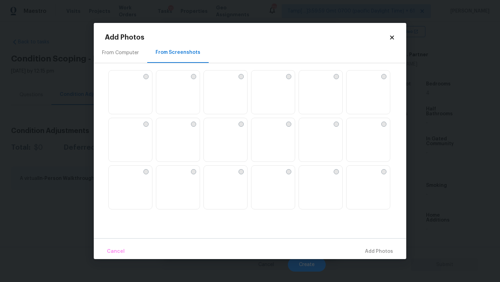
click at [120, 129] on img at bounding box center [114, 123] width 11 height 11
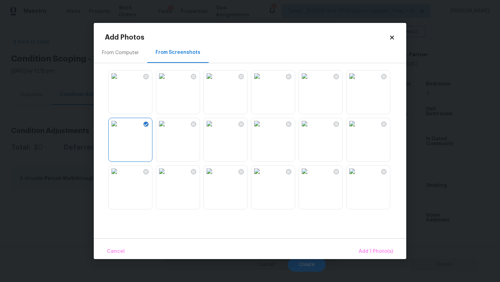
click at [120, 82] on img at bounding box center [114, 76] width 11 height 11
click at [167, 82] on img at bounding box center [161, 76] width 11 height 11
drag, startPoint x: 302, startPoint y: 140, endPoint x: 281, endPoint y: 140, distance: 20.2
click at [302, 129] on img at bounding box center [304, 123] width 11 height 11
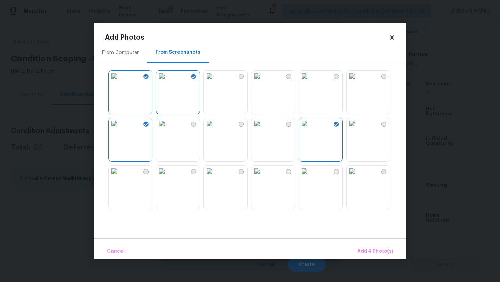
click at [263, 129] on img at bounding box center [257, 123] width 11 height 11
click at [350, 177] on img at bounding box center [352, 171] width 11 height 11
click at [363, 249] on span "Add 6 Photo(s)" at bounding box center [375, 251] width 35 height 9
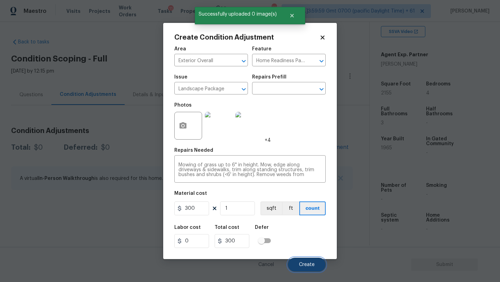
click at [299, 262] on button "Create" at bounding box center [307, 265] width 38 height 14
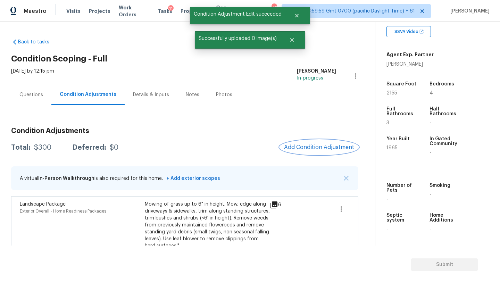
click at [322, 151] on button "Add Condition Adjustment" at bounding box center [319, 147] width 79 height 15
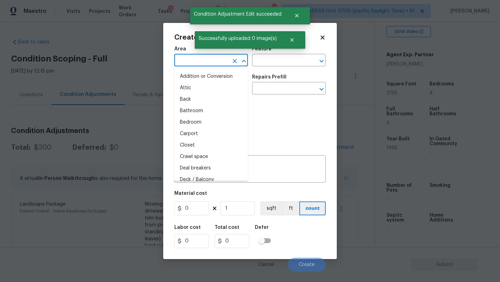
click at [221, 64] on input "text" at bounding box center [201, 61] width 54 height 11
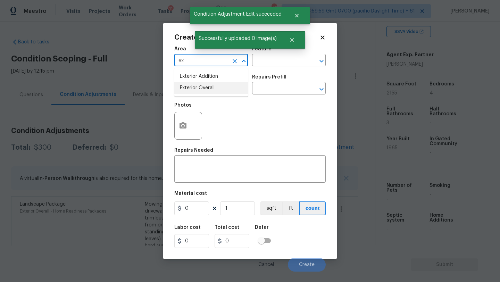
click at [221, 88] on li "Exterior Overall" at bounding box center [211, 87] width 74 height 11
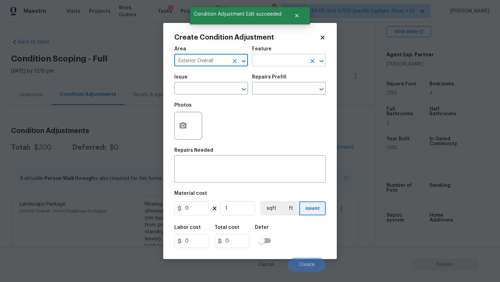
type input "Exterior Overall"
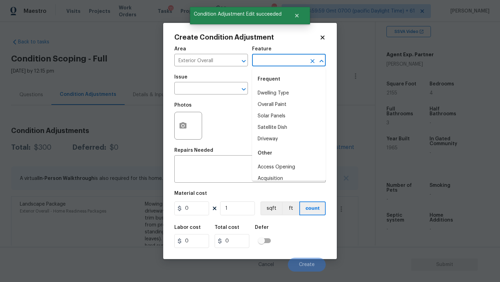
click at [276, 64] on input "text" at bounding box center [279, 61] width 54 height 11
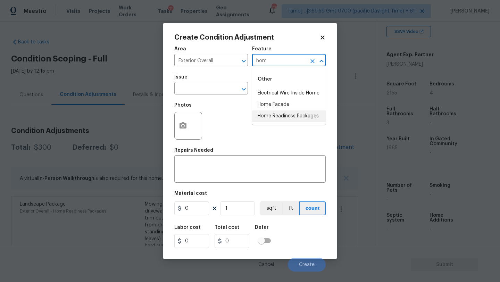
click at [279, 115] on li "Home Readiness Packages" at bounding box center [289, 115] width 74 height 11
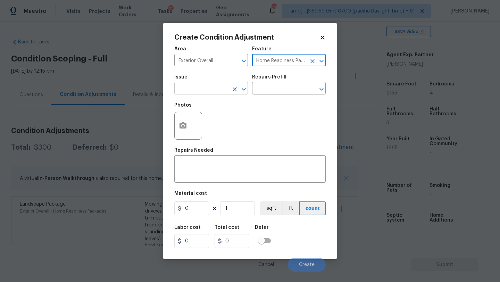
type input "Home Readiness Packages"
click at [205, 86] on input "text" at bounding box center [201, 89] width 54 height 11
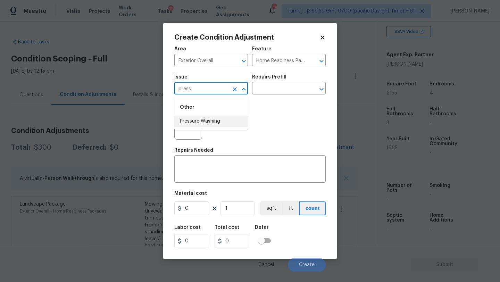
click at [209, 123] on li "Pressure Washing" at bounding box center [211, 121] width 74 height 11
type input "Pressure Washing"
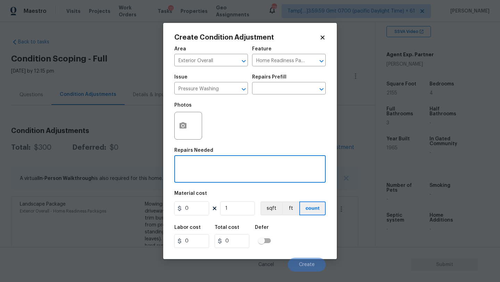
click at [209, 164] on textarea at bounding box center [250, 170] width 143 height 15
click at [196, 171] on textarea at bounding box center [250, 170] width 143 height 15
paste textarea "Pressure wash home, driveway, walkways/sidewalks and patio. Must use a surface …"
type textarea "Pressure wash home, driveway, walkways/sidewalks and patio. Must use a surface …"
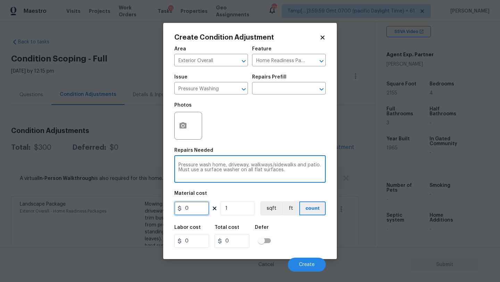
click at [188, 209] on input "0" at bounding box center [191, 209] width 35 height 14
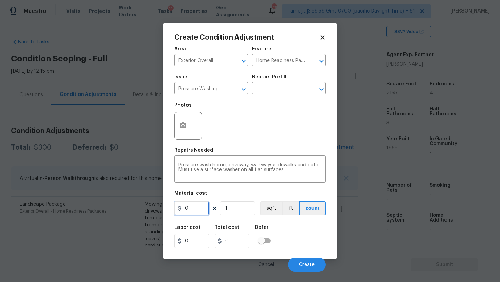
click at [188, 209] on input "0" at bounding box center [191, 209] width 35 height 14
type input "400"
click at [297, 262] on button "Create" at bounding box center [307, 265] width 38 height 14
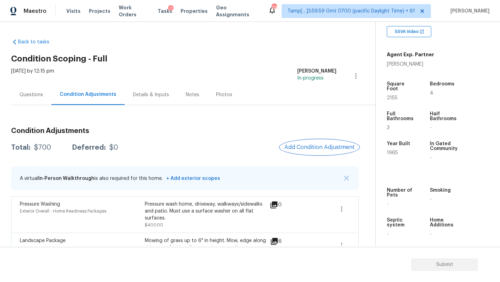
click at [324, 145] on span "Add Condition Adjustment" at bounding box center [320, 147] width 70 height 6
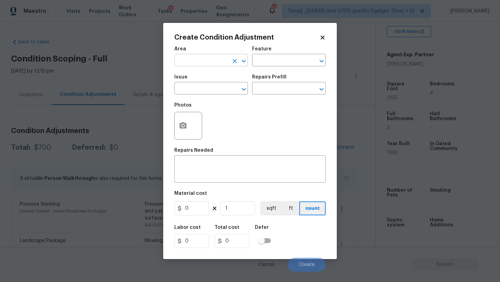
click at [202, 60] on input "text" at bounding box center [201, 61] width 54 height 11
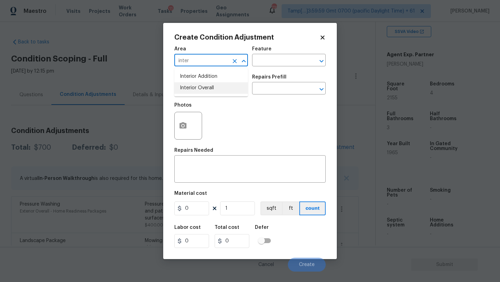
drag, startPoint x: 205, startPoint y: 84, endPoint x: 233, endPoint y: 76, distance: 28.8
click at [205, 84] on li "Interior Overall" at bounding box center [211, 87] width 74 height 11
type input "Interior Overall"
click at [270, 66] on input "text" at bounding box center [279, 61] width 54 height 11
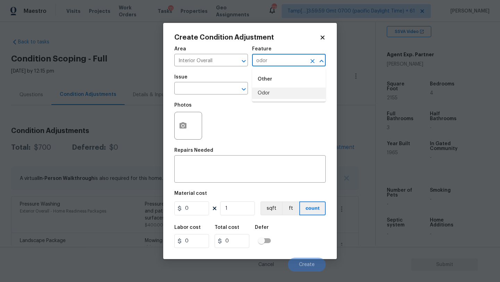
click at [268, 91] on li "Odor" at bounding box center [289, 93] width 74 height 11
type input "Odor"
click at [200, 91] on input "text" at bounding box center [201, 89] width 54 height 11
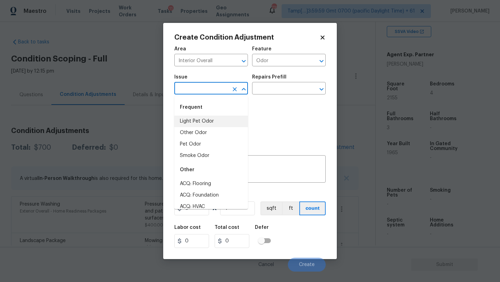
click at [200, 117] on li "Light Pet Odor" at bounding box center [211, 121] width 74 height 11
type input "Light Pet Odor"
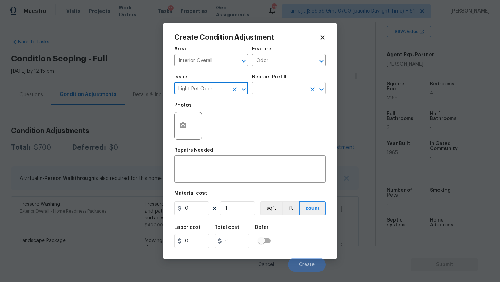
click at [283, 85] on input "text" at bounding box center [279, 89] width 54 height 11
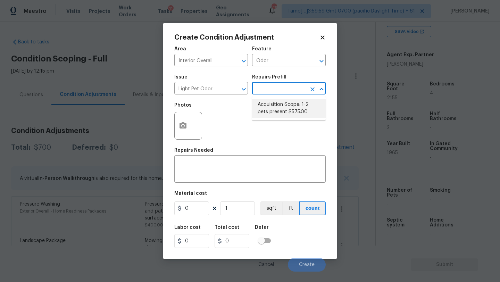
click at [283, 105] on li "Acquisition Scope: 1-2 pets present $575.00" at bounding box center [289, 108] width 74 height 19
type textarea "Acquisition Scope: 1-2 pets present"
type input "575"
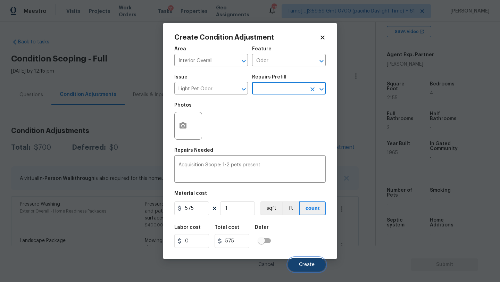
click at [299, 265] on button "Create" at bounding box center [307, 265] width 38 height 14
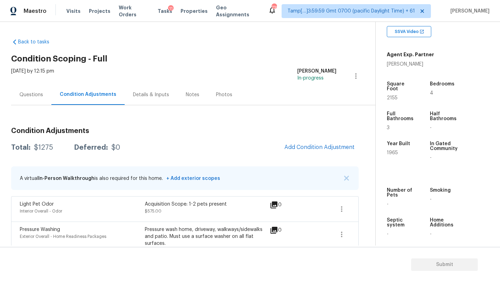
scroll to position [80, 0]
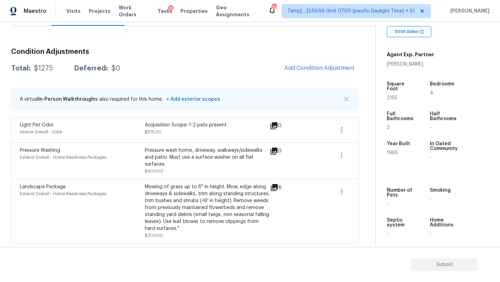
click at [313, 58] on div "Condition Adjustments Total: $1275 Deferred: $0 Add Condition Adjustment A virt…" at bounding box center [185, 143] width 348 height 201
click at [293, 68] on span "Add Condition Adjustment" at bounding box center [320, 68] width 70 height 6
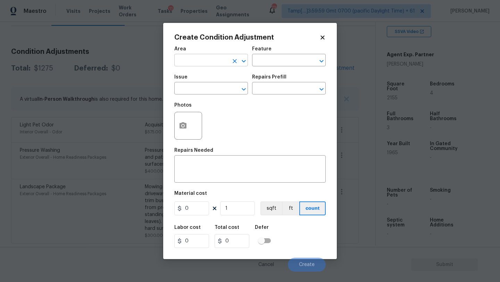
click at [215, 64] on input "text" at bounding box center [201, 61] width 54 height 11
click at [214, 78] on li "Roof" at bounding box center [211, 76] width 74 height 11
type input "Roof"
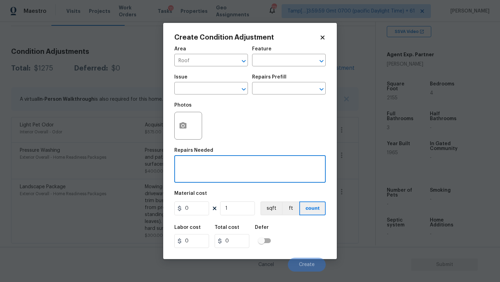
click at [214, 165] on textarea at bounding box center [250, 170] width 143 height 15
type textarea "basic shingle roof repairs"
click at [206, 210] on input "0" at bounding box center [191, 209] width 35 height 14
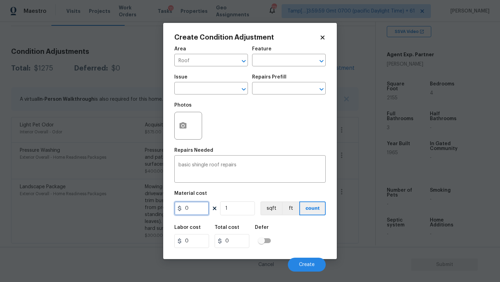
click at [206, 210] on input "0" at bounding box center [191, 209] width 35 height 14
type input "1000"
click at [302, 264] on span "Create" at bounding box center [307, 264] width 16 height 5
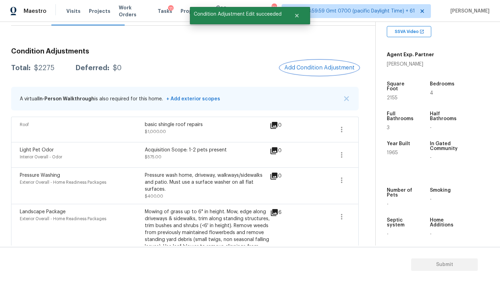
click at [313, 70] on span "Add Condition Adjustment" at bounding box center [320, 68] width 70 height 6
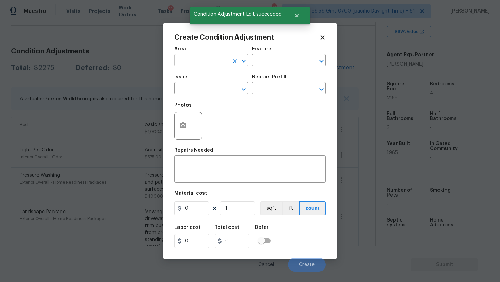
click at [207, 58] on input "text" at bounding box center [201, 61] width 54 height 11
click at [207, 72] on li "HVAC" at bounding box center [211, 76] width 74 height 11
type input "HVAC"
click at [273, 64] on input "text" at bounding box center [279, 61] width 54 height 11
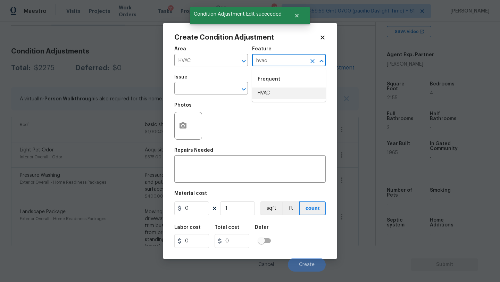
drag, startPoint x: 270, startPoint y: 93, endPoint x: 249, endPoint y: 93, distance: 21.5
click at [270, 93] on li "HVAC" at bounding box center [289, 93] width 74 height 11
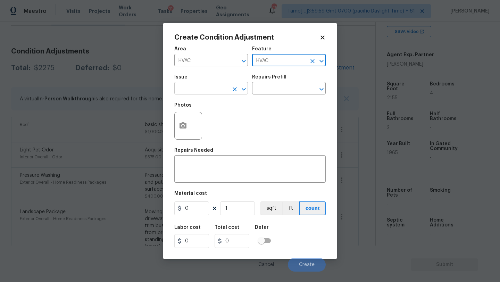
type input "HVAC"
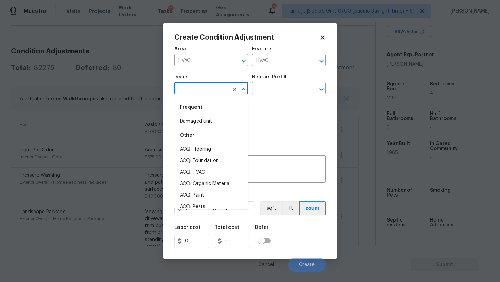
click at [210, 93] on input "text" at bounding box center [201, 89] width 54 height 11
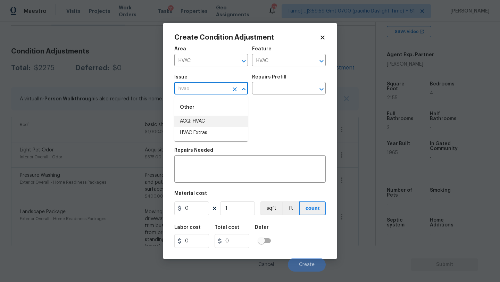
click at [206, 118] on li "ACQ: HVAC" at bounding box center [211, 121] width 74 height 11
type input "ACQ: HVAC"
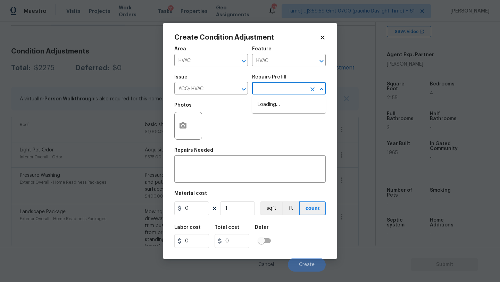
click at [270, 95] on input "text" at bounding box center [279, 89] width 54 height 11
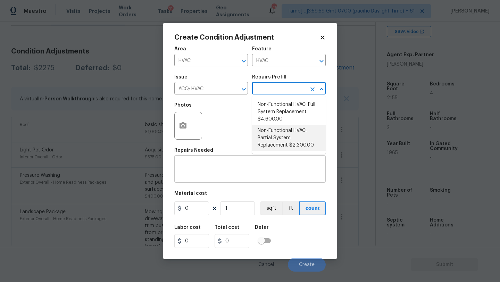
click at [224, 173] on textarea at bounding box center [250, 170] width 143 height 15
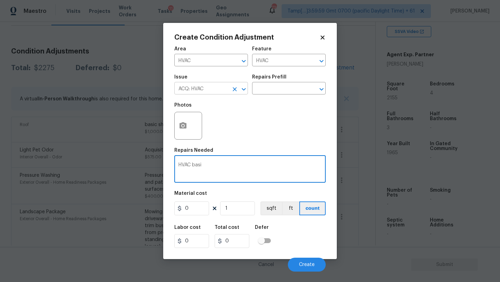
type textarea "HVAC basi"
click at [226, 90] on input "ACQ: HVAC" at bounding box center [201, 89] width 54 height 11
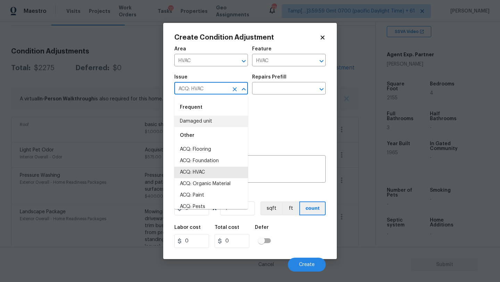
click at [226, 90] on input "ACQ: HVAC" at bounding box center [201, 89] width 54 height 11
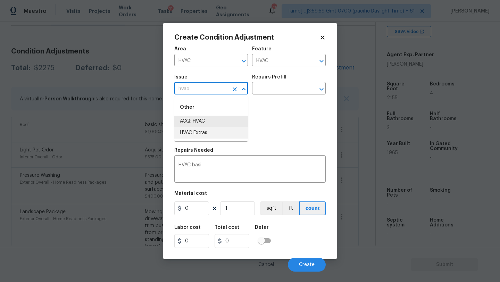
click at [216, 129] on li "HVAC Extras" at bounding box center [211, 132] width 74 height 11
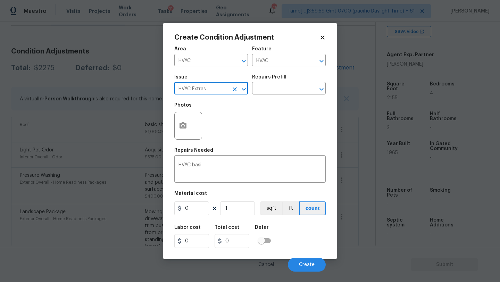
type input "HVAC Extras"
click at [262, 95] on div "Issue HVAC Extras ​ Repairs Prefill ​" at bounding box center [249, 85] width 151 height 28
click at [265, 90] on input "text" at bounding box center [279, 89] width 54 height 11
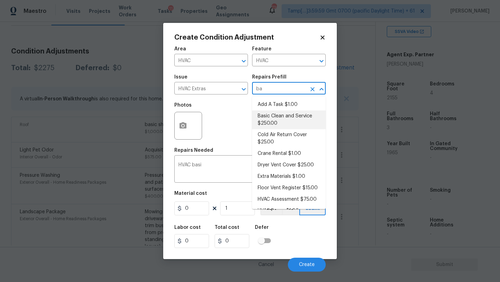
type input "bas"
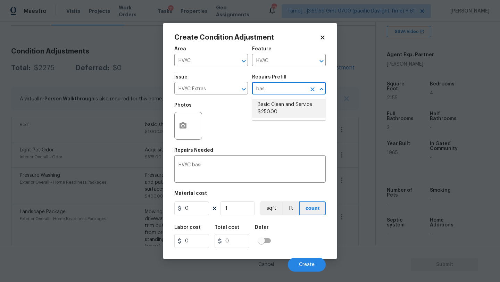
click at [268, 103] on li "Basic Clean and Service $250.00" at bounding box center [289, 108] width 74 height 19
type textarea "General Service HVAC system including: cleaning condenser and evaporator coils,…"
type input "250"
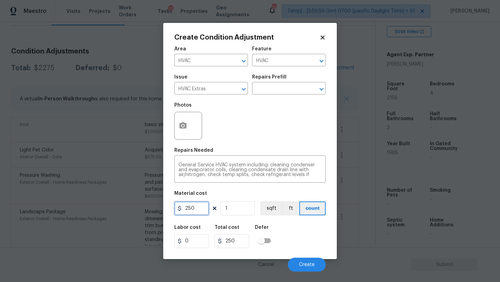
click at [199, 209] on input "250" at bounding box center [191, 209] width 35 height 14
type input "800"
click at [302, 262] on button "Create" at bounding box center [307, 265] width 38 height 14
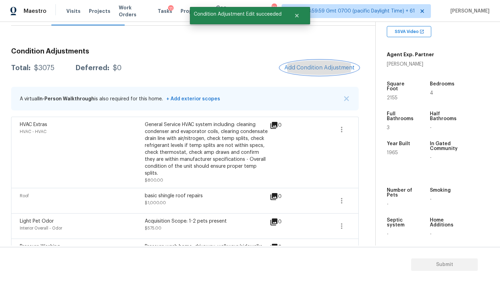
click at [317, 75] on button "Add Condition Adjustment" at bounding box center [319, 67] width 79 height 15
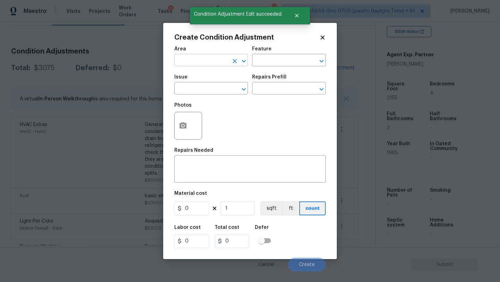
click at [210, 64] on input "text" at bounding box center [201, 61] width 54 height 11
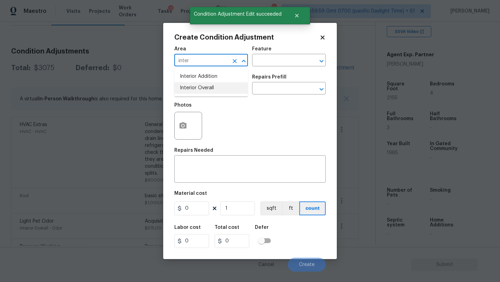
click at [212, 94] on ul "Interior Addition Interior Overall" at bounding box center [211, 82] width 74 height 28
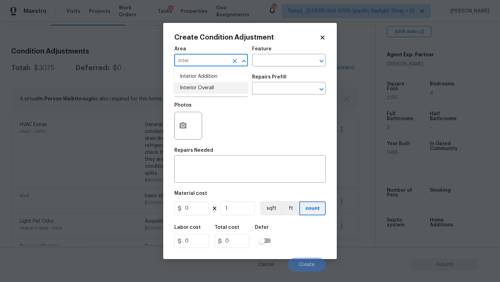
drag, startPoint x: 213, startPoint y: 88, endPoint x: 235, endPoint y: 77, distance: 25.2
click at [213, 88] on li "Interior Overall" at bounding box center [211, 87] width 74 height 11
type input "Interior Overall"
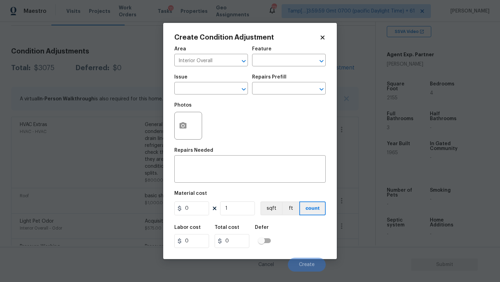
click at [277, 46] on div "Area Interior Overall ​ Feature ​" at bounding box center [249, 56] width 151 height 28
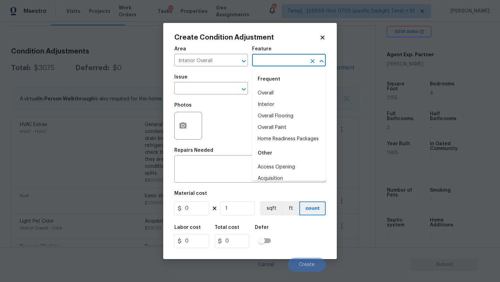
click at [277, 62] on input "text" at bounding box center [279, 61] width 54 height 11
click at [272, 115] on li "Overall Flooring" at bounding box center [289, 115] width 74 height 11
type input "Overall Flooring"
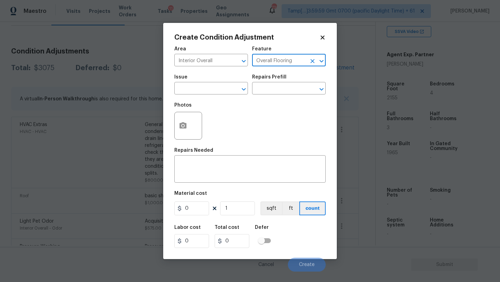
click at [195, 98] on span "Issue ​" at bounding box center [211, 85] width 74 height 28
click at [199, 89] on input "text" at bounding box center [201, 89] width 54 height 11
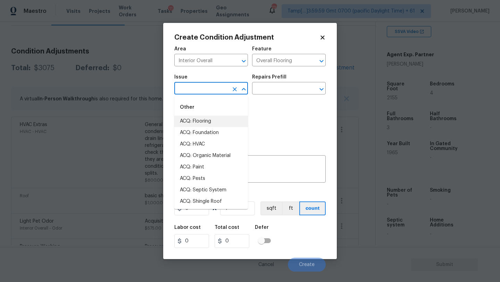
drag, startPoint x: 200, startPoint y: 170, endPoint x: 219, endPoint y: 124, distance: 49.0
click at [219, 124] on li "ACQ: Flooring" at bounding box center [211, 121] width 74 height 11
type input "ACQ: Flooring"
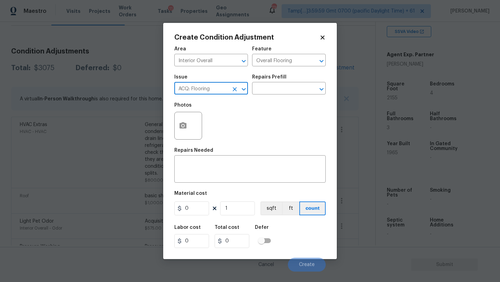
click at [278, 82] on div "Repairs Prefill" at bounding box center [289, 79] width 74 height 9
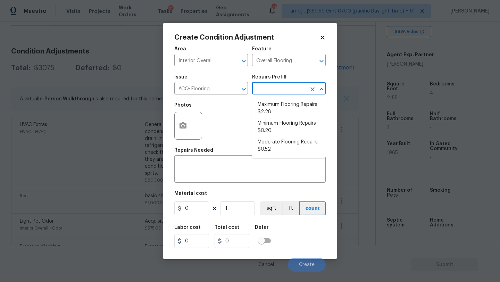
click at [278, 89] on input "text" at bounding box center [279, 89] width 54 height 11
click at [275, 142] on li "Moderate Flooring Repairs $0.52" at bounding box center [289, 146] width 74 height 19
type input "Acquisition"
type textarea "Acquisition Scope: Moderate flooring repairs"
type input "0.52"
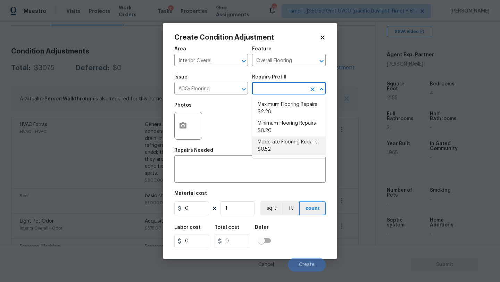
type input "0.52"
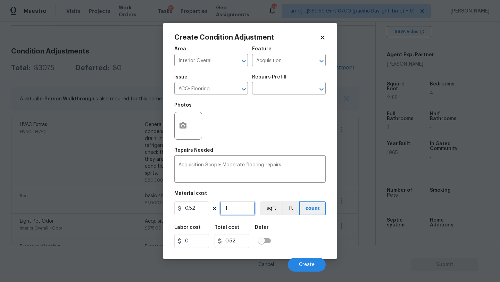
click at [244, 211] on input "1" at bounding box center [237, 209] width 35 height 14
type input "2"
type input "1.04"
type input "21"
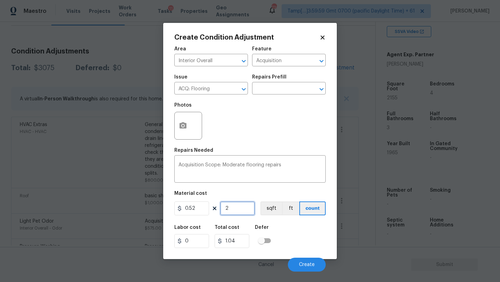
type input "10.92"
type input "215"
type input "111.8"
type input "2155"
type input "1120.6"
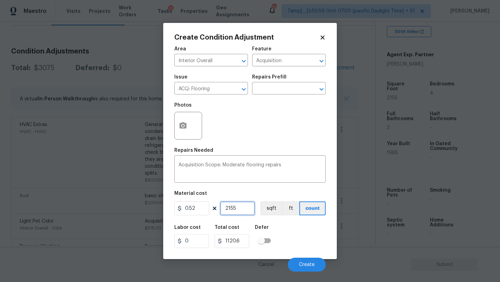
type input "2155"
click at [181, 131] on button "button" at bounding box center [183, 125] width 17 height 27
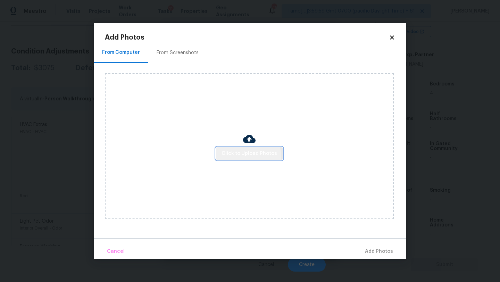
drag, startPoint x: 181, startPoint y: 131, endPoint x: 224, endPoint y: 159, distance: 51.8
click at [224, 159] on button "Click to Upload Photos" at bounding box center [249, 153] width 67 height 13
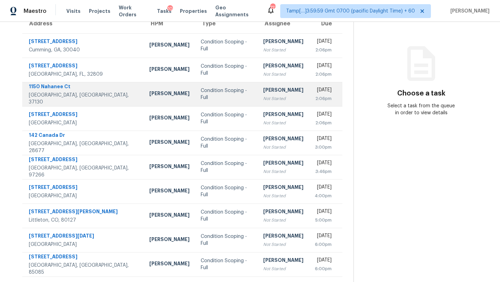
scroll to position [32, 0]
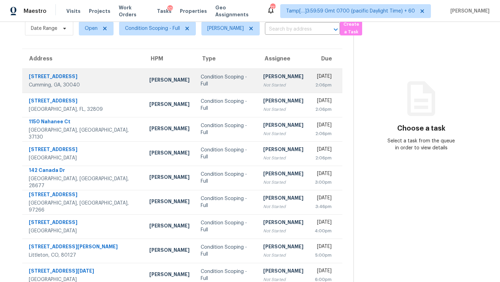
click at [263, 74] on div "[PERSON_NAME]" at bounding box center [283, 77] width 40 height 9
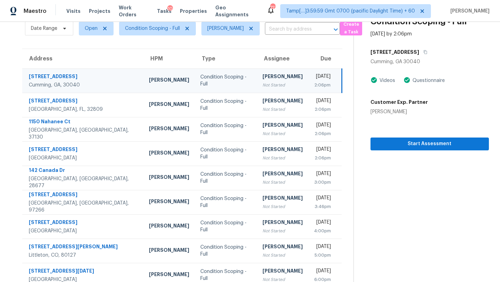
click at [433, 72] on div "[STREET_ADDRESS][PERSON_NAME] Videos Questionnaire Customer Exp. Partner [PERSO…" at bounding box center [430, 80] width 118 height 69
click at [424, 52] on icon "button" at bounding box center [426, 52] width 4 height 4
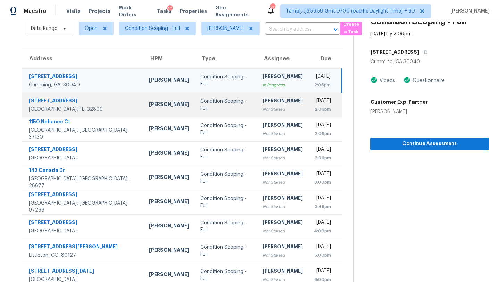
click at [314, 109] on div "2:06pm" at bounding box center [322, 109] width 17 height 7
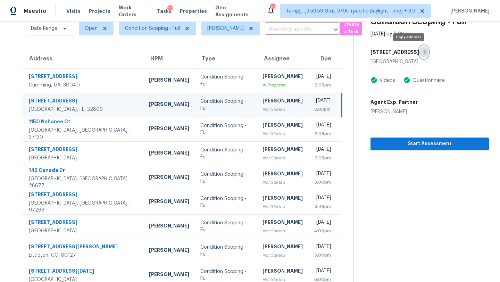
click at [424, 50] on icon "button" at bounding box center [426, 52] width 4 height 4
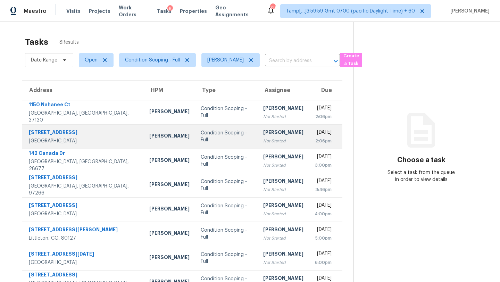
click at [258, 100] on td "[PERSON_NAME] Not Started" at bounding box center [283, 112] width 51 height 24
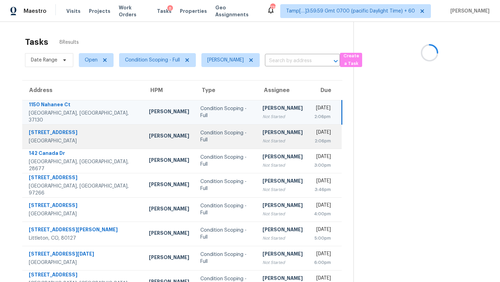
scroll to position [22, 0]
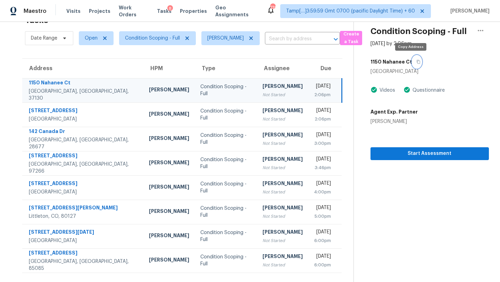
click at [412, 65] on button "button" at bounding box center [416, 62] width 9 height 13
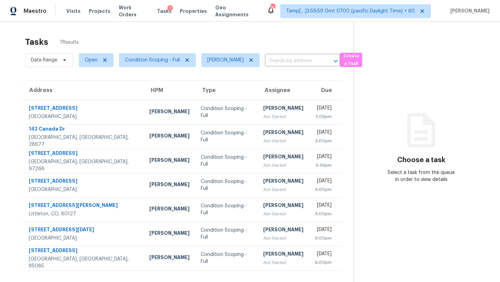
scroll to position [22, 0]
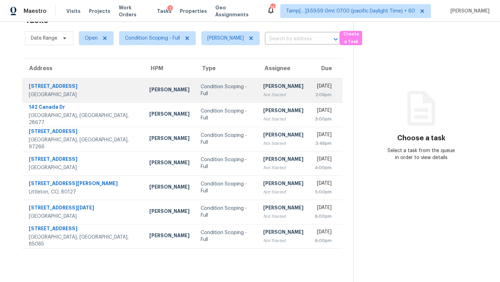
click at [259, 98] on td "[PERSON_NAME] Not Started" at bounding box center [283, 90] width 51 height 24
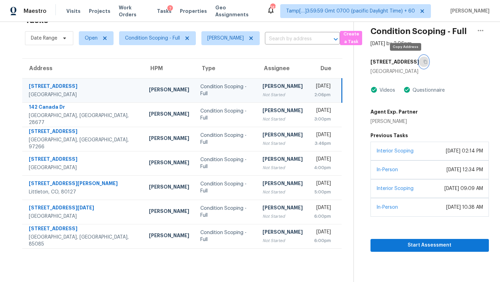
click at [424, 60] on icon "button" at bounding box center [425, 62] width 3 height 4
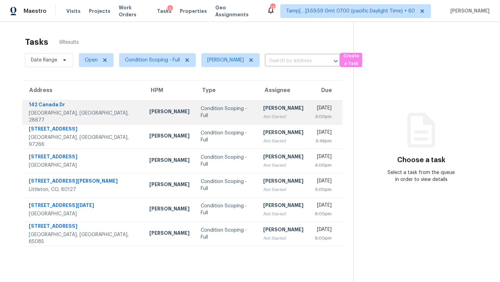
click at [263, 113] on div "Not Started" at bounding box center [283, 116] width 40 height 7
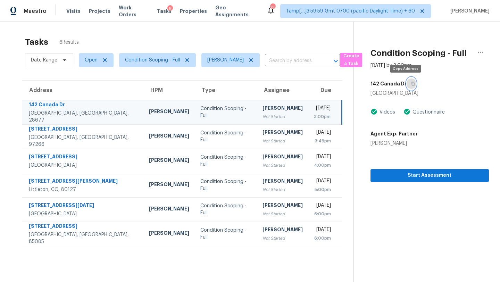
click at [411, 83] on icon "button" at bounding box center [413, 84] width 4 height 4
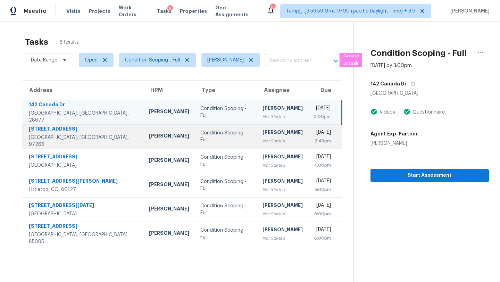
click at [263, 136] on div "[PERSON_NAME]" at bounding box center [283, 133] width 40 height 9
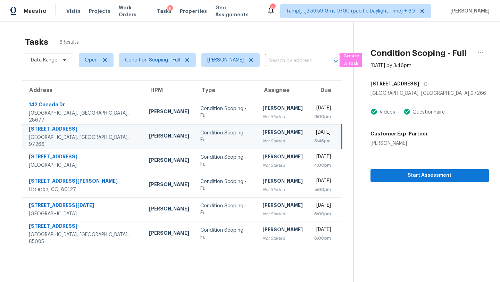
click at [419, 84] on div "[STREET_ADDRESS]" at bounding box center [430, 83] width 118 height 13
click at [424, 84] on icon "button" at bounding box center [426, 84] width 4 height 4
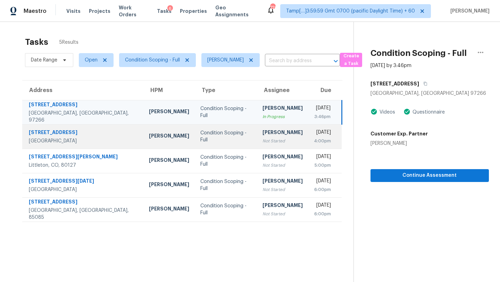
click at [314, 136] on div "Wed, Sep 10th 2025" at bounding box center [322, 133] width 17 height 9
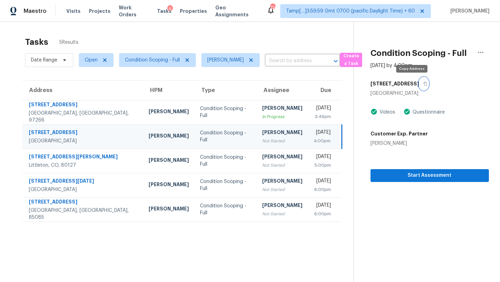
click at [424, 85] on icon "button" at bounding box center [425, 84] width 3 height 4
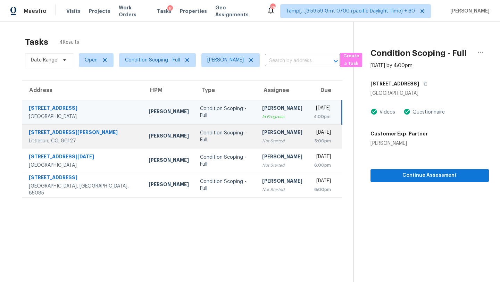
click at [314, 133] on div "Wed, Sep 10th 2025" at bounding box center [323, 133] width 18 height 9
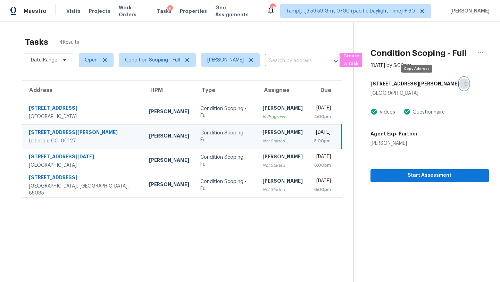
click at [464, 84] on icon "button" at bounding box center [466, 84] width 4 height 4
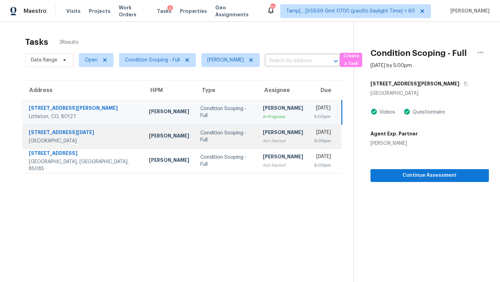
click at [314, 136] on div "Wed, Sep 10th 2025" at bounding box center [322, 133] width 17 height 9
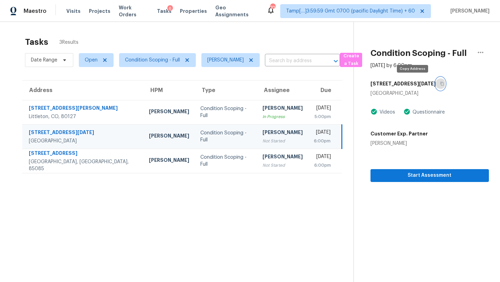
click at [440, 82] on icon "button" at bounding box center [442, 84] width 4 height 4
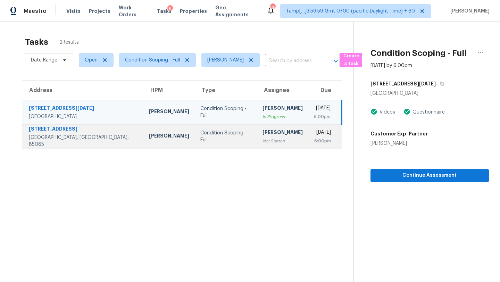
click at [309, 128] on td "Wed, Sep 10th 2025 6:00pm" at bounding box center [326, 136] width 34 height 24
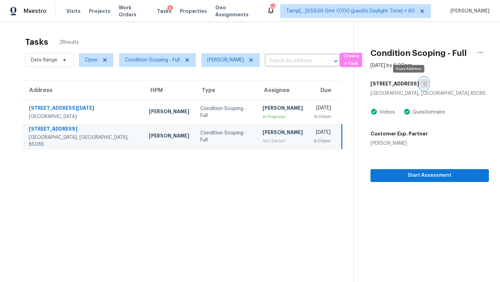
click at [419, 87] on button "button" at bounding box center [423, 83] width 9 height 13
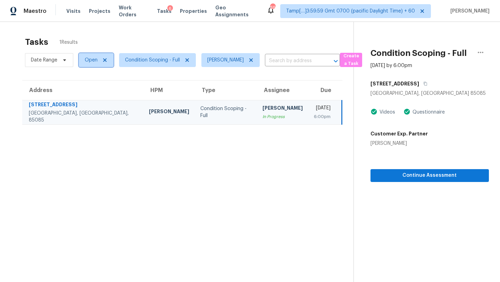
click at [89, 61] on span "Open" at bounding box center [91, 60] width 13 height 7
click at [99, 97] on label "Blocked" at bounding box center [96, 99] width 27 height 7
click at [87, 97] on input "Blocked" at bounding box center [85, 98] width 5 height 5
checkbox input "true"
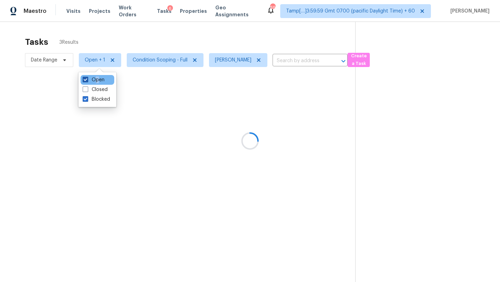
click at [97, 76] on label "Open" at bounding box center [94, 79] width 22 height 7
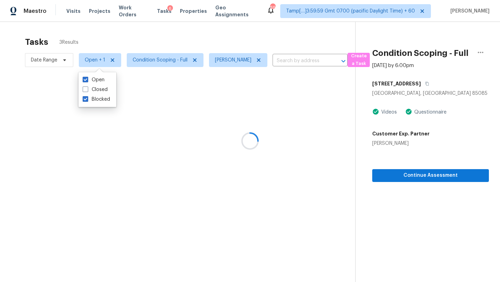
click at [137, 45] on div at bounding box center [250, 141] width 500 height 282
click at [100, 64] on div at bounding box center [250, 141] width 500 height 282
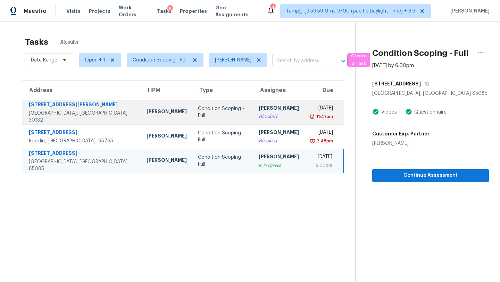
click at [259, 105] on div "[PERSON_NAME]" at bounding box center [279, 109] width 40 height 9
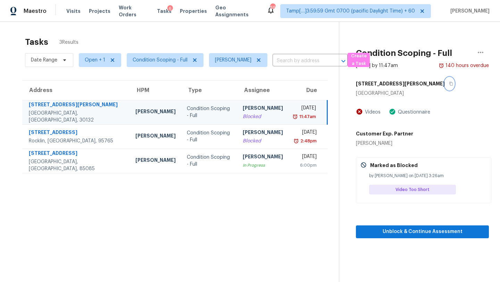
click at [445, 84] on button "button" at bounding box center [449, 83] width 9 height 13
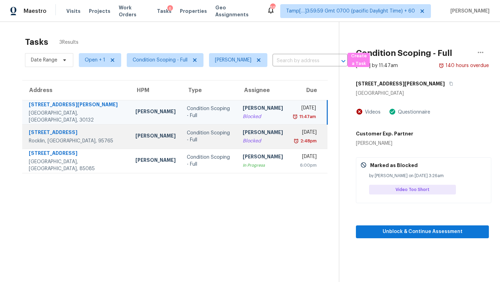
click at [294, 141] on div "2:48pm" at bounding box center [305, 141] width 23 height 7
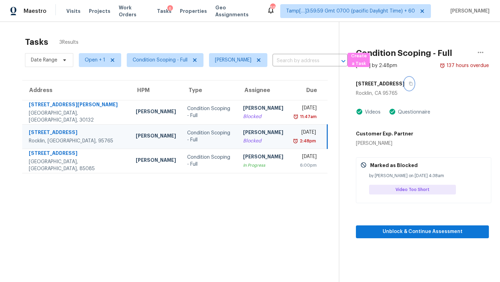
click at [409, 82] on icon "button" at bounding box center [411, 84] width 4 height 4
